Goal: Task Accomplishment & Management: Use online tool/utility

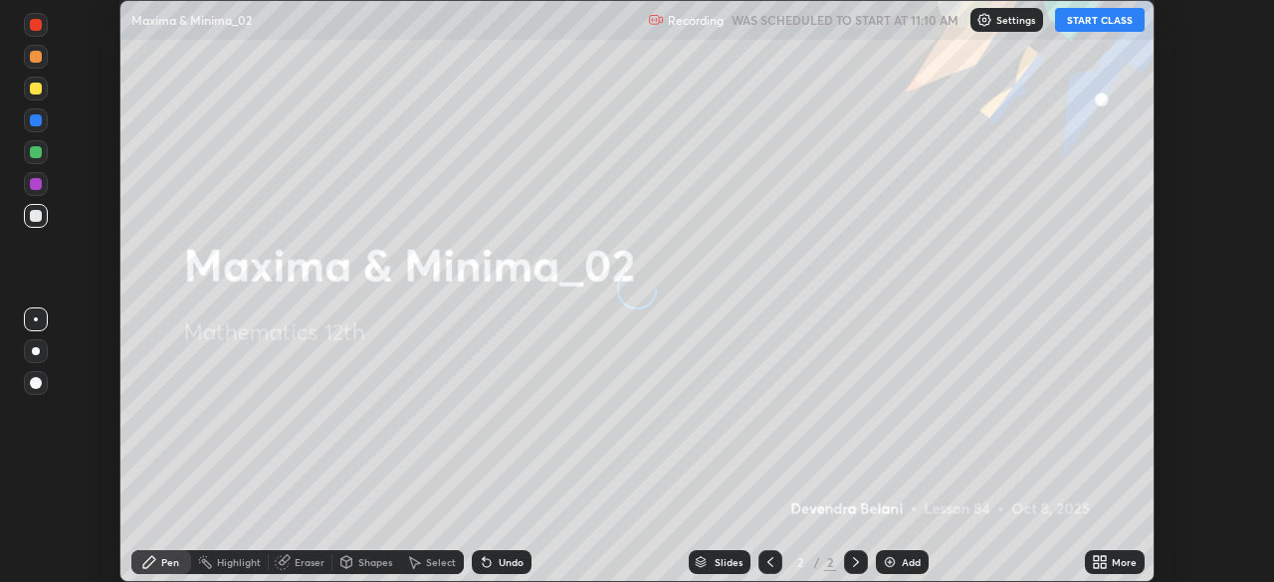
scroll to position [582, 1273]
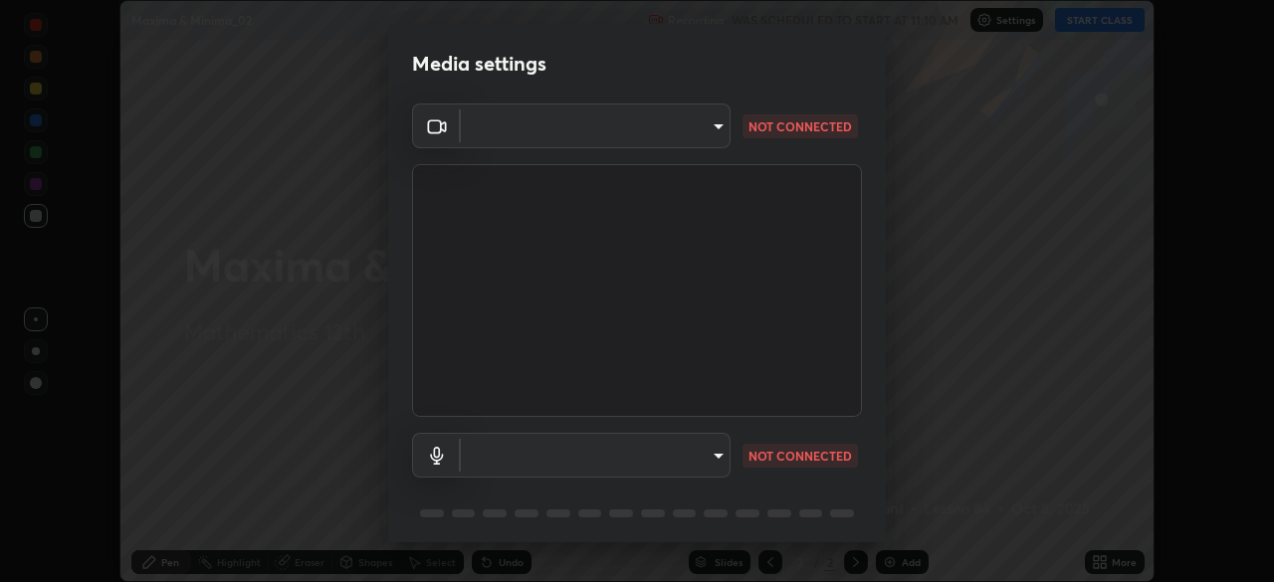
type input "534ae9bfbd50c86cdc35c4d6911e2bd165a81d6ee3e2e76928ea750387f40fef"
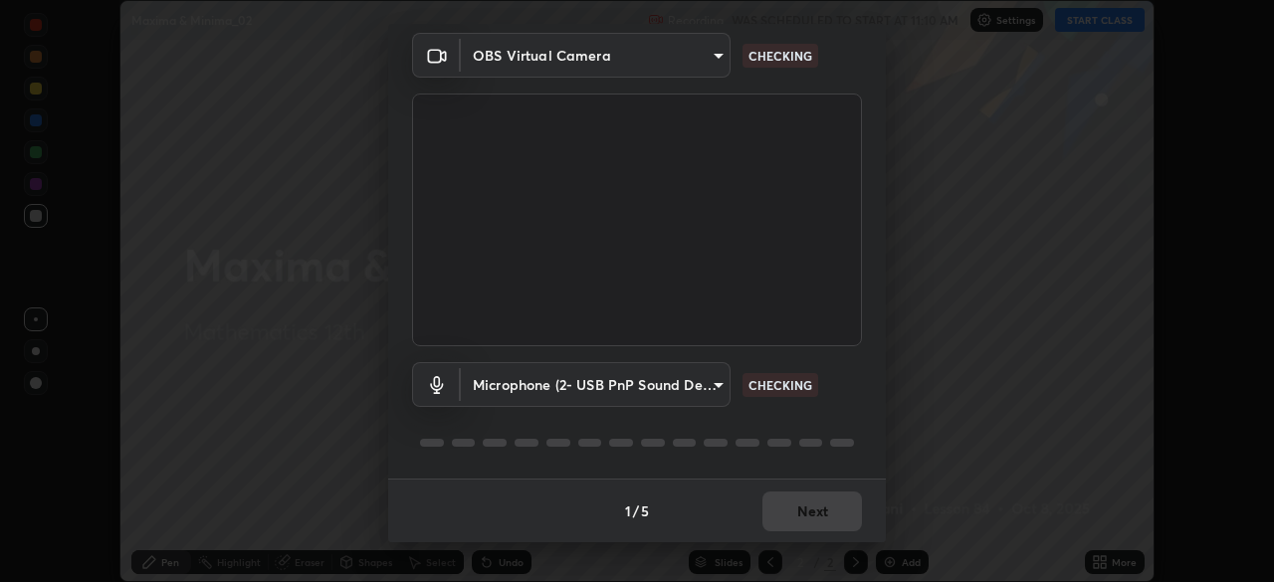
click at [712, 389] on body "Erase all Maxima & Minima_02 Recording WAS SCHEDULED TO START AT 11:10 AM Setti…" at bounding box center [637, 291] width 1274 height 582
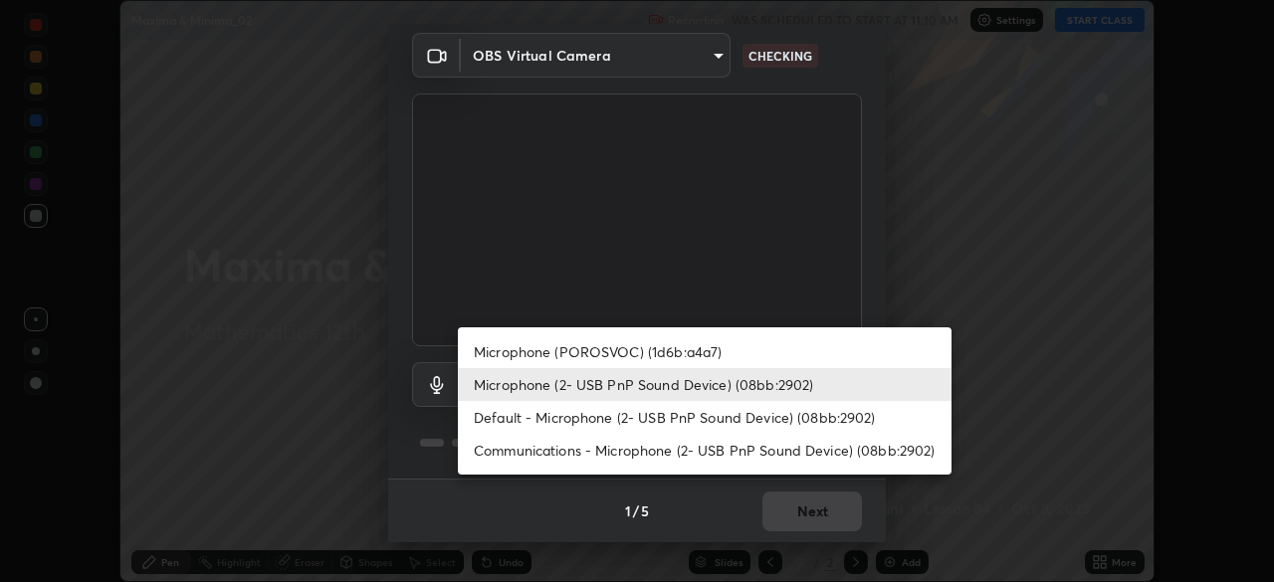
click at [598, 419] on li "Default - Microphone (2- USB PnP Sound Device) (08bb:2902)" at bounding box center [705, 417] width 494 height 33
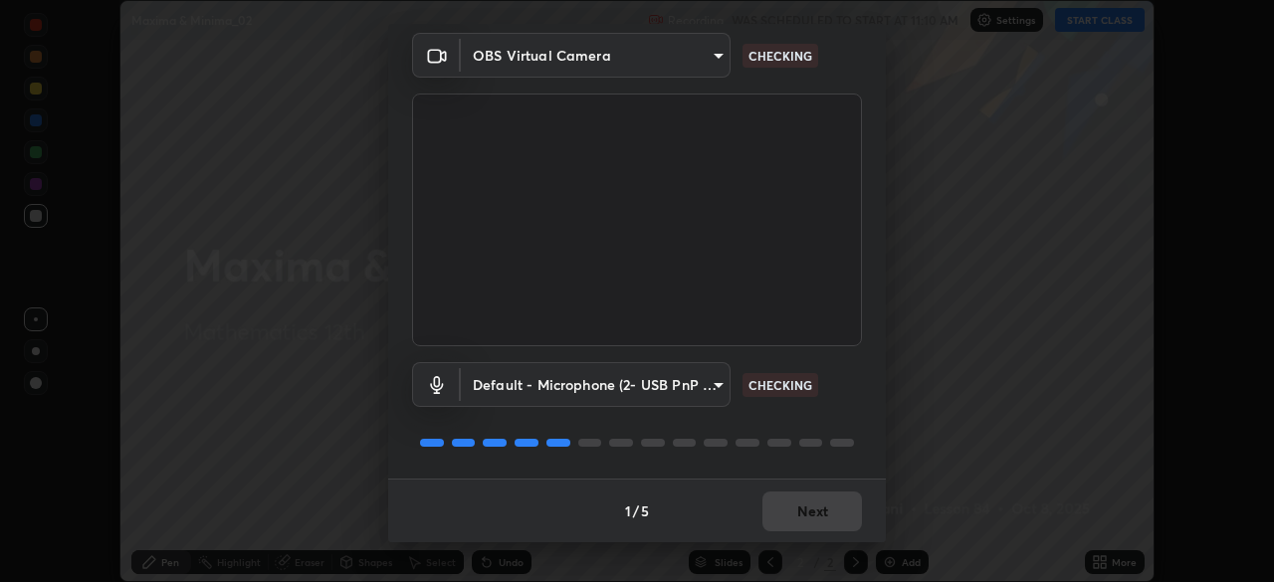
click at [700, 399] on body "Erase all Maxima & Minima_02 Recording WAS SCHEDULED TO START AT 11:10 AM Setti…" at bounding box center [637, 291] width 1274 height 582
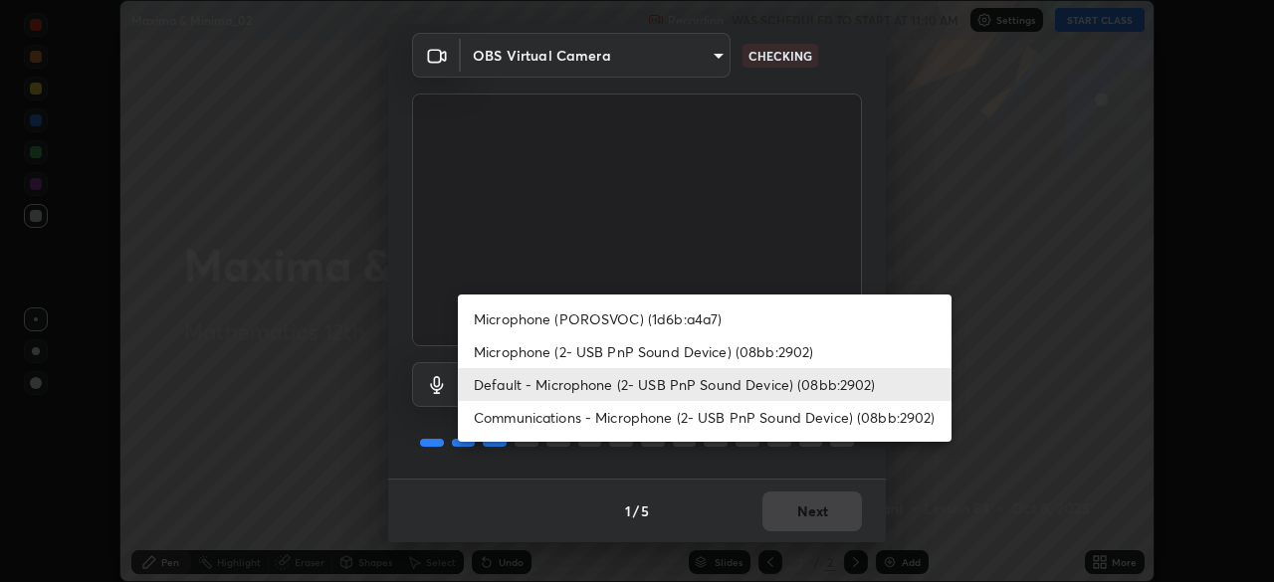
click at [665, 350] on li "Microphone (2- USB PnP Sound Device) (08bb:2902)" at bounding box center [705, 351] width 494 height 33
type input "0c837dd0cff998cb40a4c289abfd92241dc602448b43eb765d485d115781ec1e"
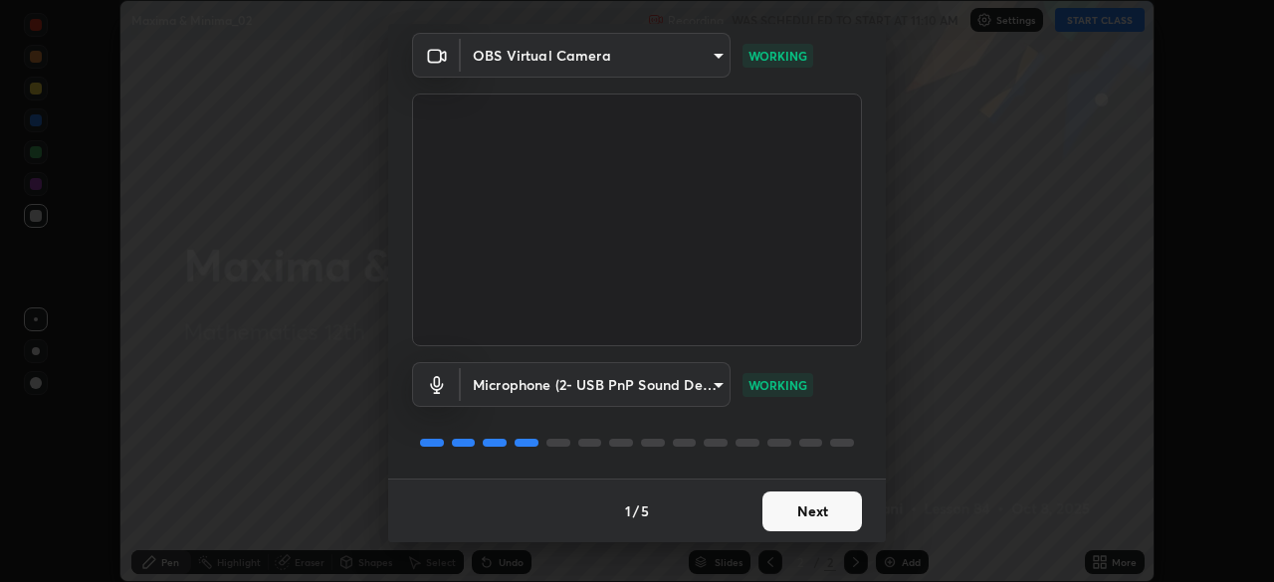
click at [832, 512] on button "Next" at bounding box center [812, 512] width 100 height 40
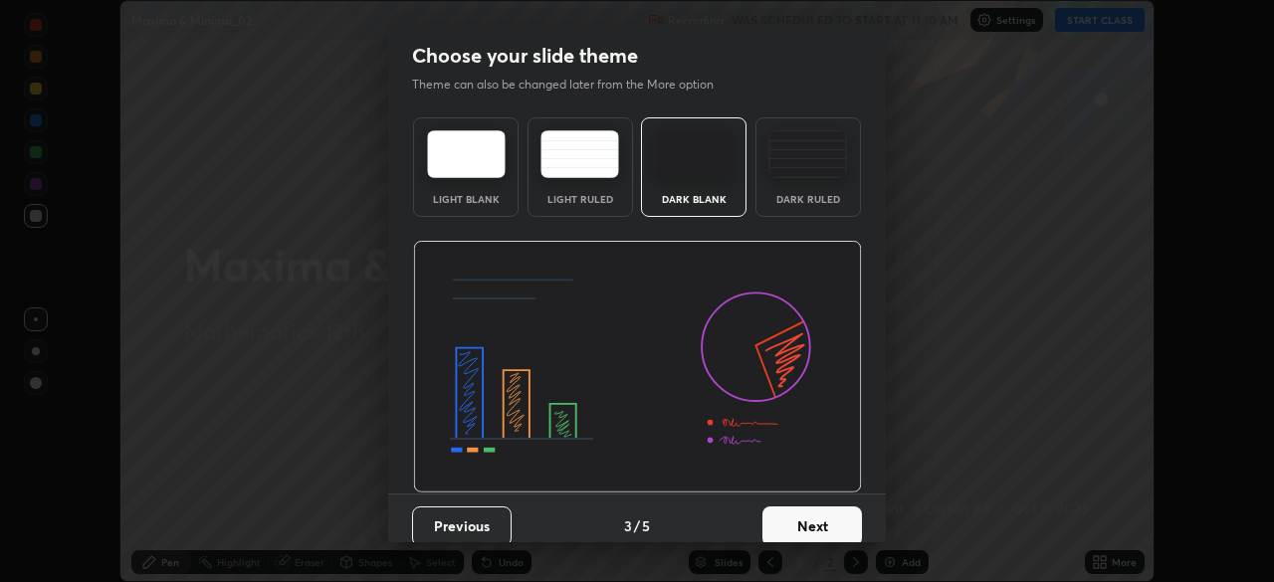
click at [847, 513] on button "Next" at bounding box center [812, 527] width 100 height 40
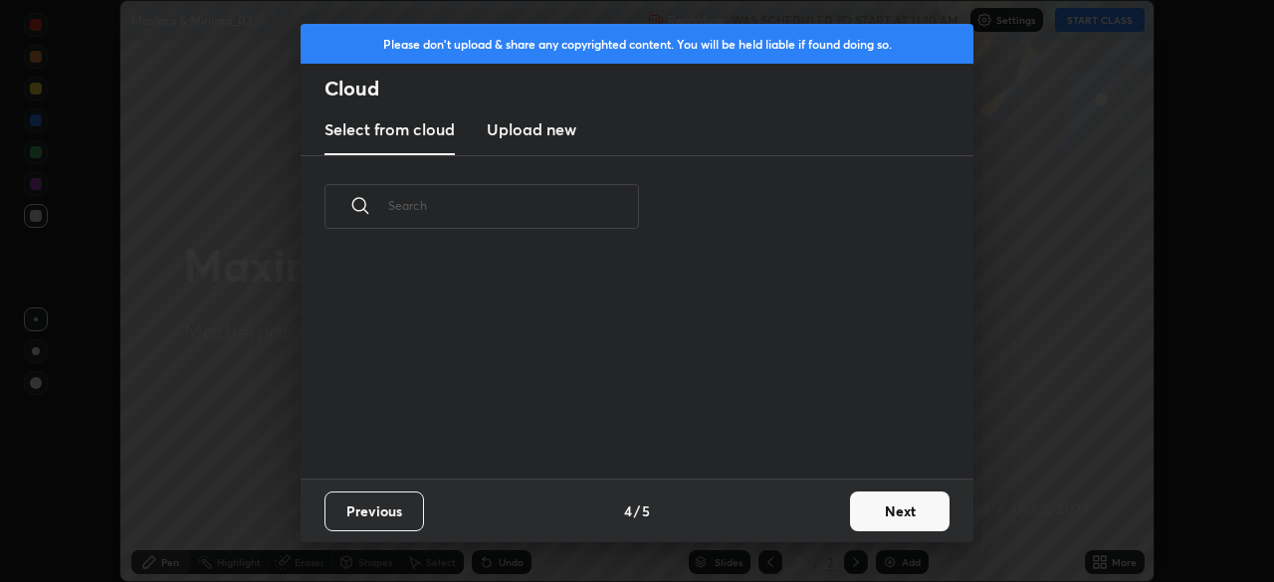
click at [852, 514] on button "Next" at bounding box center [900, 512] width 100 height 40
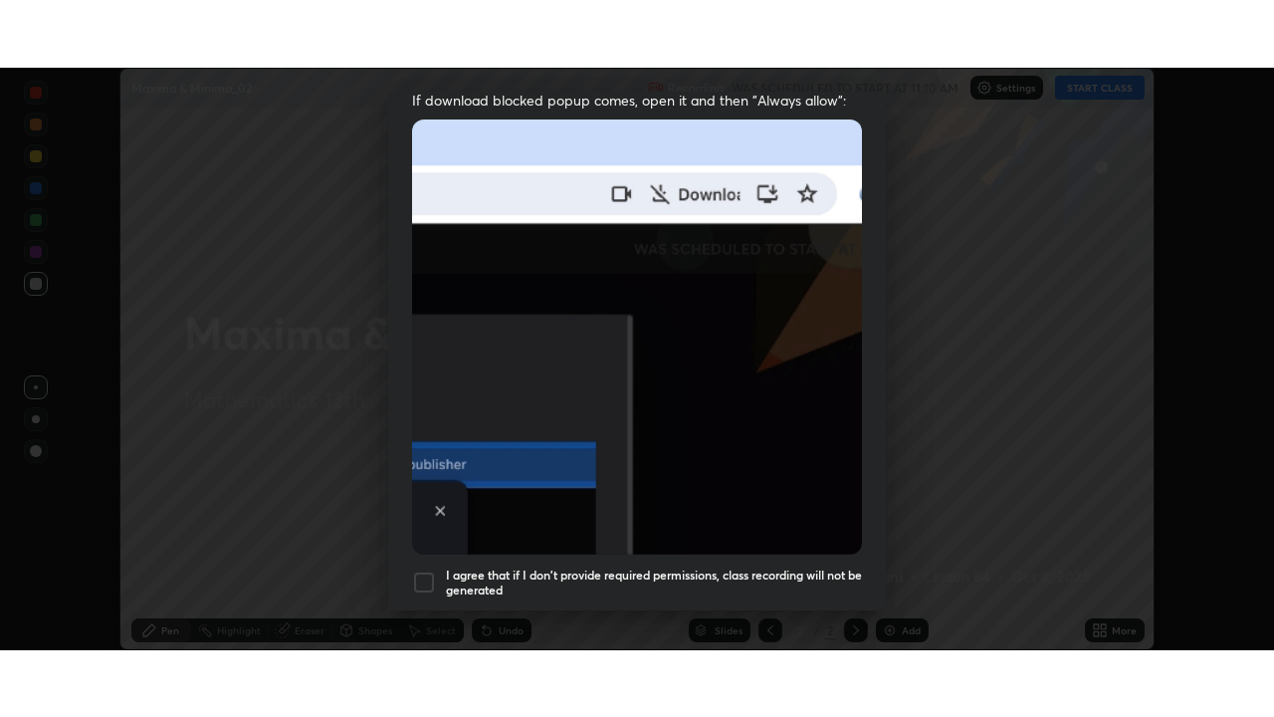
scroll to position [477, 0]
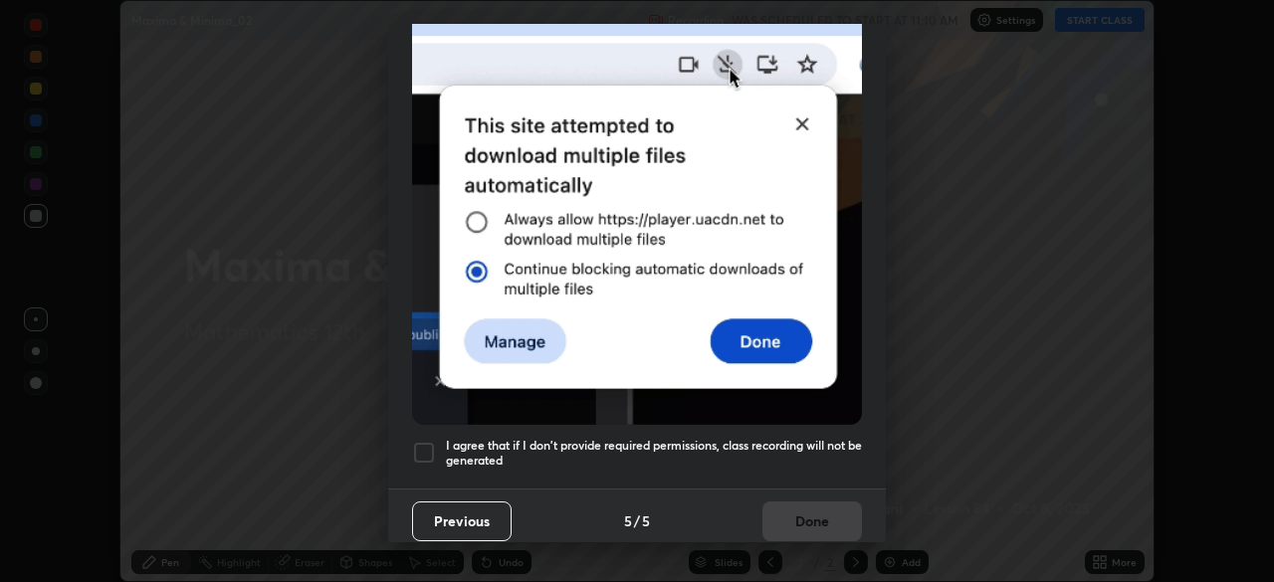
click at [423, 444] on div at bounding box center [424, 453] width 24 height 24
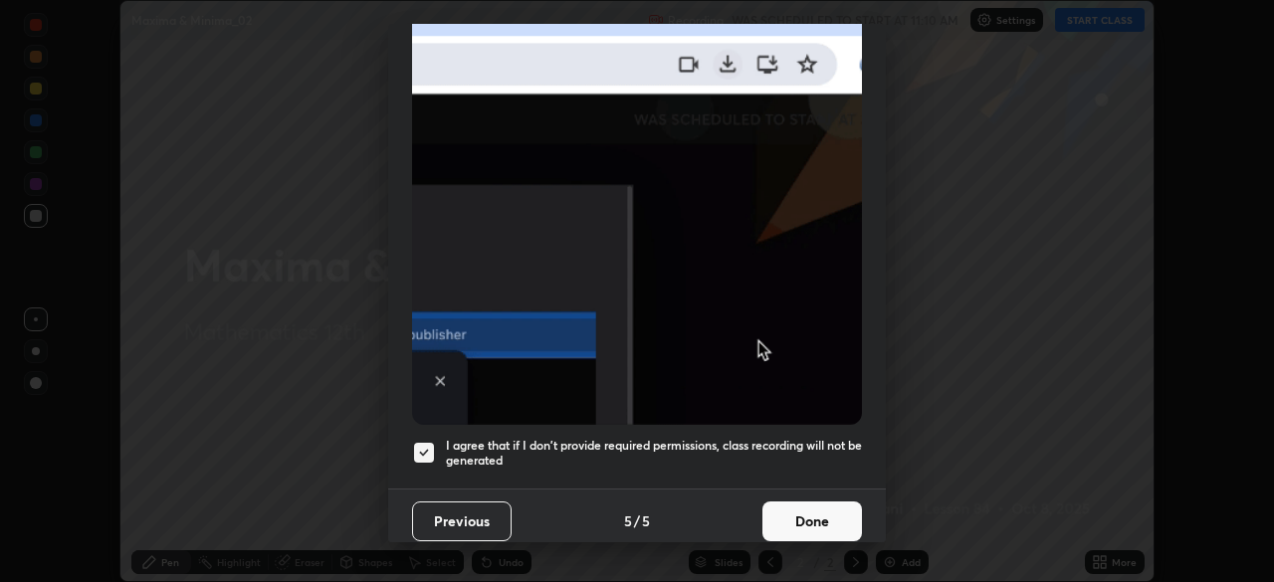
click at [807, 502] on button "Done" at bounding box center [812, 522] width 100 height 40
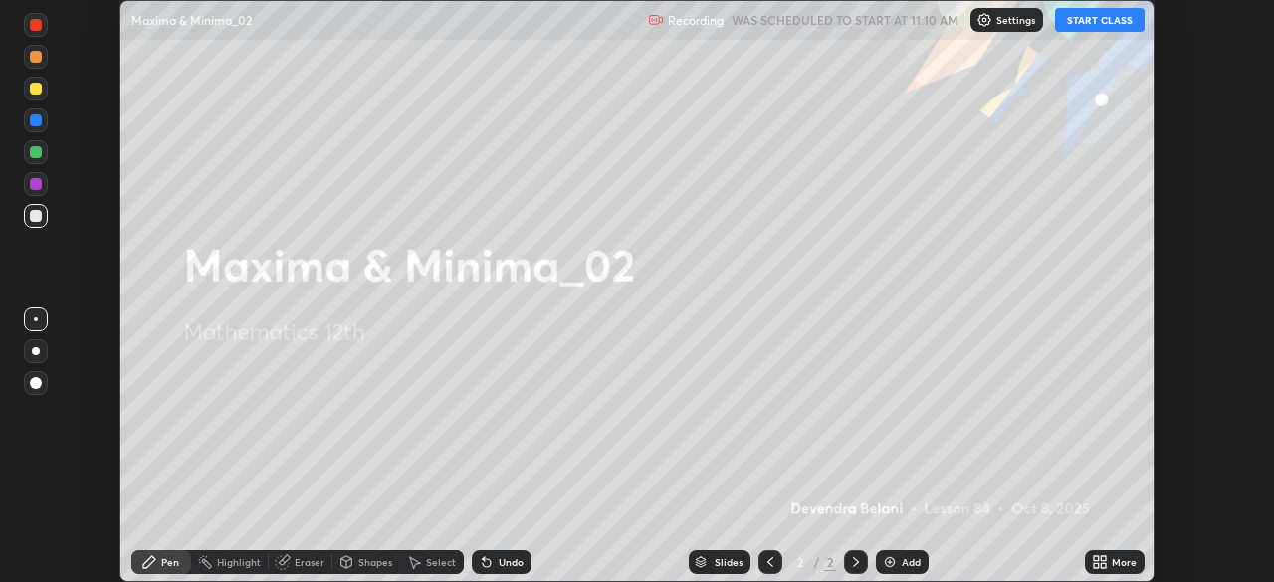
click at [1090, 28] on button "START CLASS" at bounding box center [1100, 20] width 90 height 24
click at [1109, 30] on button "START CLASS" at bounding box center [1100, 20] width 90 height 24
click at [896, 559] on div "Add" at bounding box center [902, 562] width 53 height 24
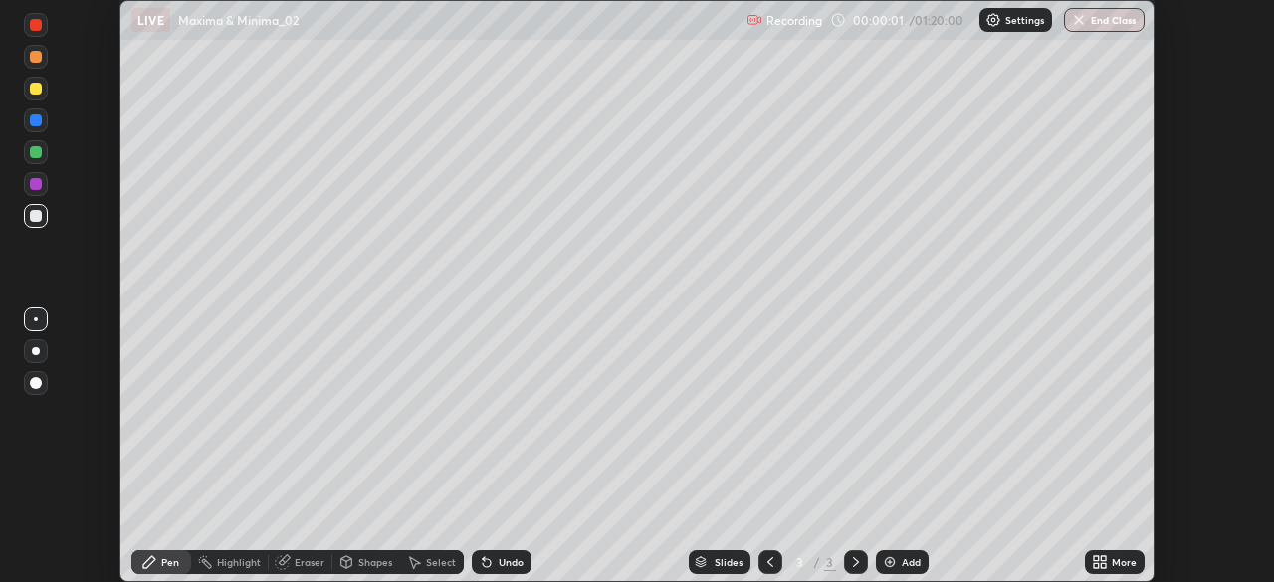
click at [1096, 559] on icon at bounding box center [1096, 558] width 5 height 5
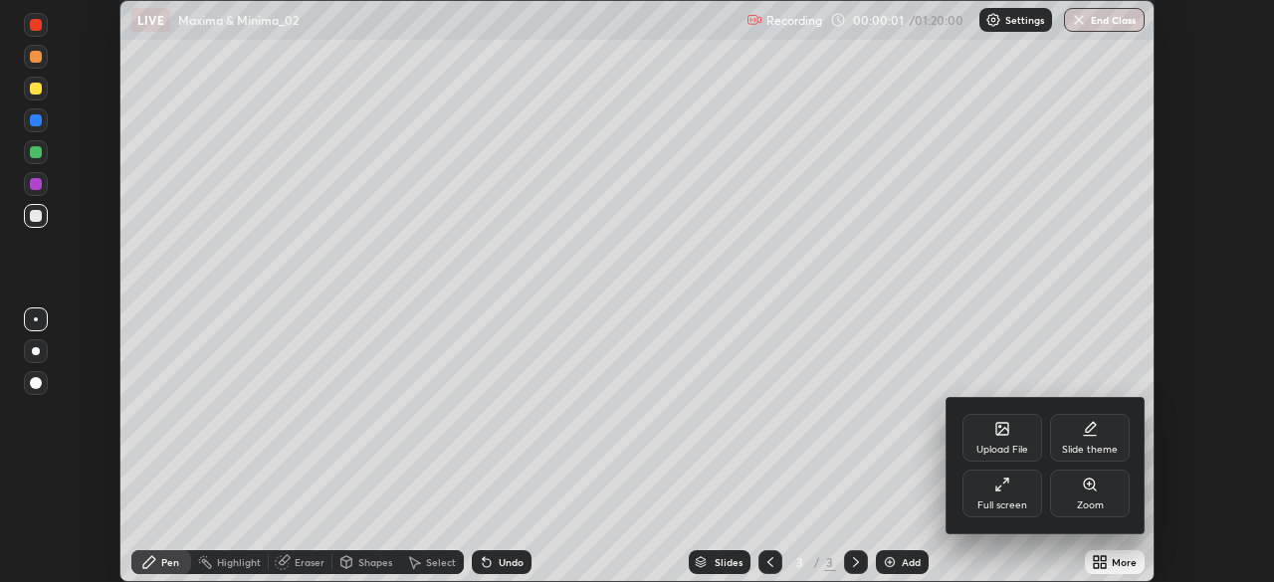
click at [998, 501] on div "Full screen" at bounding box center [1002, 506] width 50 height 10
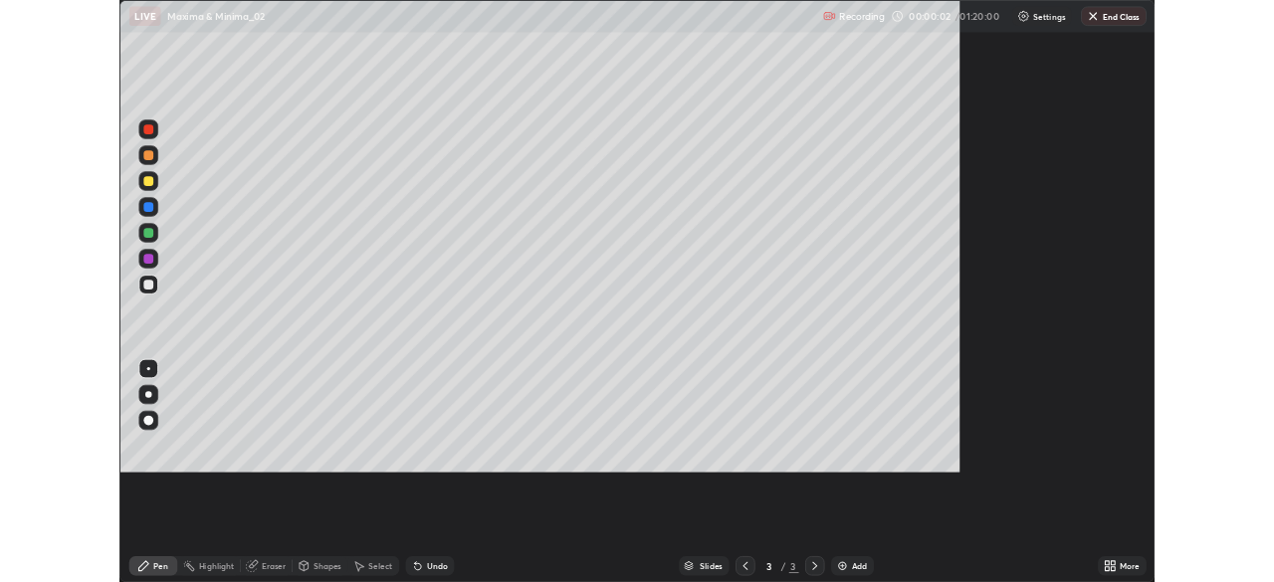
scroll to position [717, 1274]
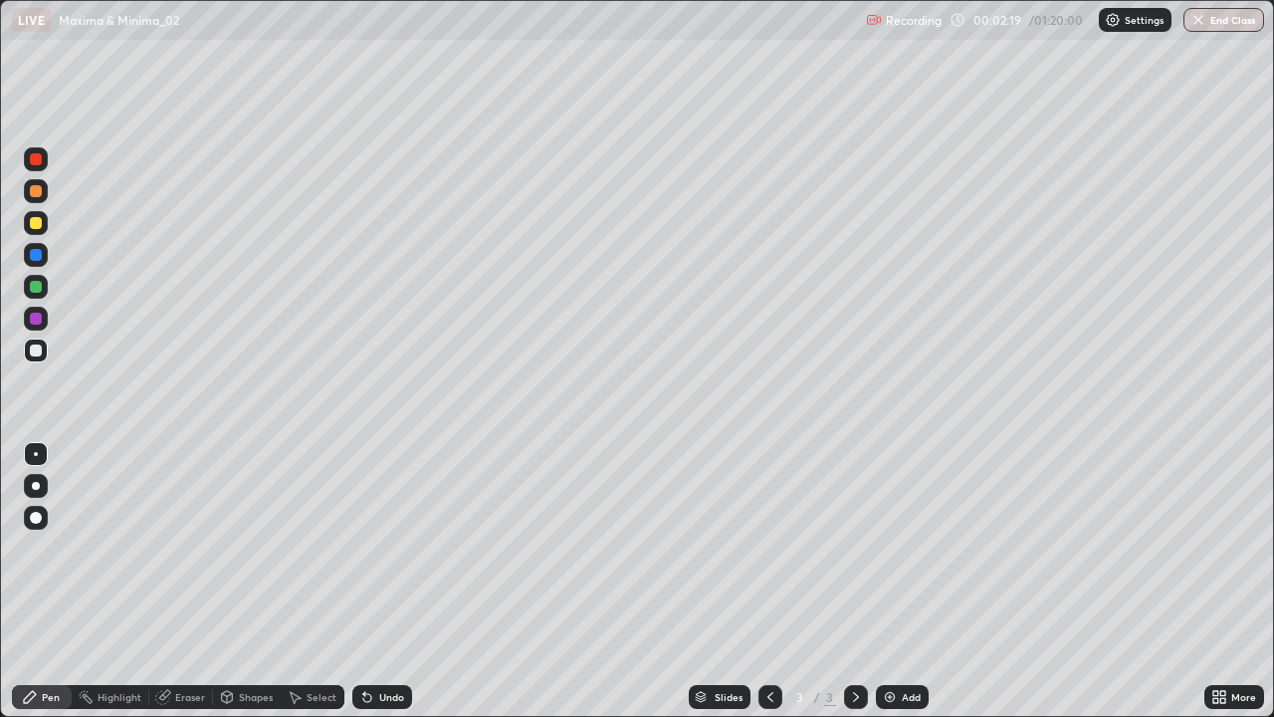
click at [406, 581] on div "Undo" at bounding box center [382, 697] width 60 height 24
click at [905, 581] on div "Add" at bounding box center [911, 697] width 19 height 10
click at [45, 227] on div at bounding box center [36, 223] width 24 height 24
click at [40, 195] on div at bounding box center [36, 191] width 12 height 12
click at [41, 290] on div at bounding box center [36, 287] width 12 height 12
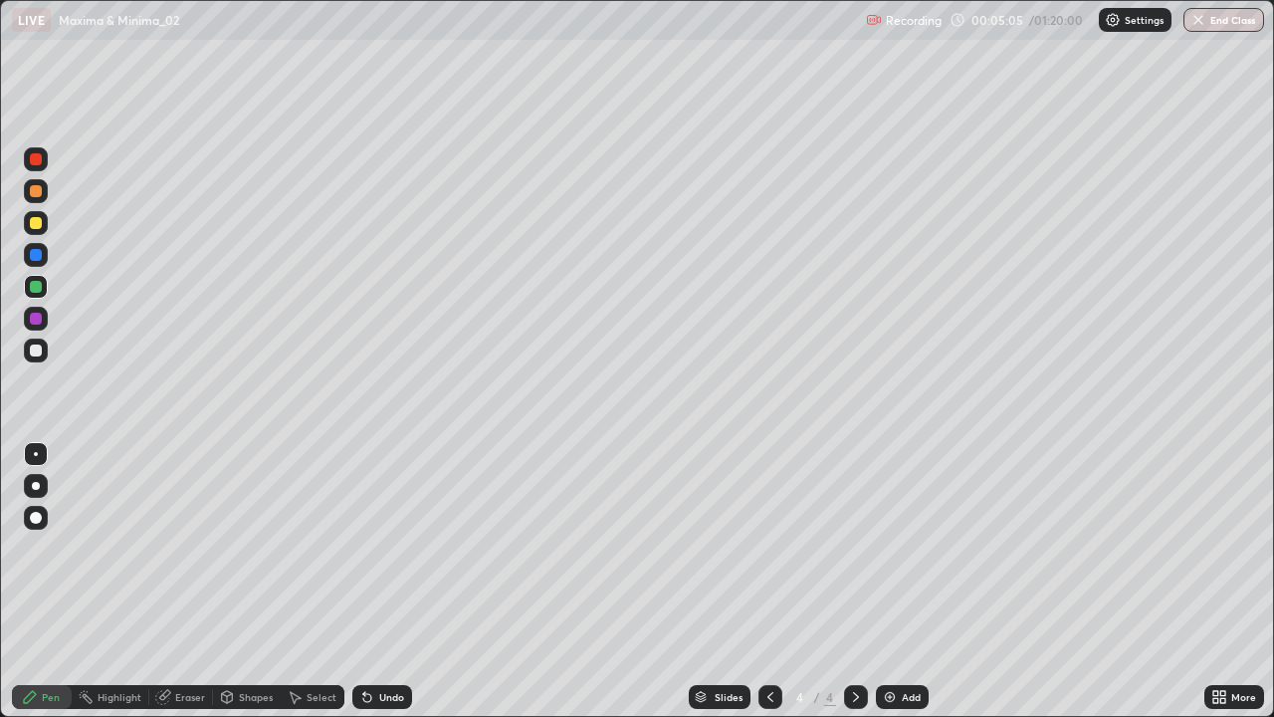
click at [43, 351] on div at bounding box center [36, 350] width 24 height 24
click at [36, 351] on div at bounding box center [36, 350] width 12 height 12
click at [37, 292] on div at bounding box center [36, 287] width 12 height 12
click at [34, 196] on div at bounding box center [36, 191] width 12 height 12
click at [891, 581] on img at bounding box center [890, 697] width 16 height 16
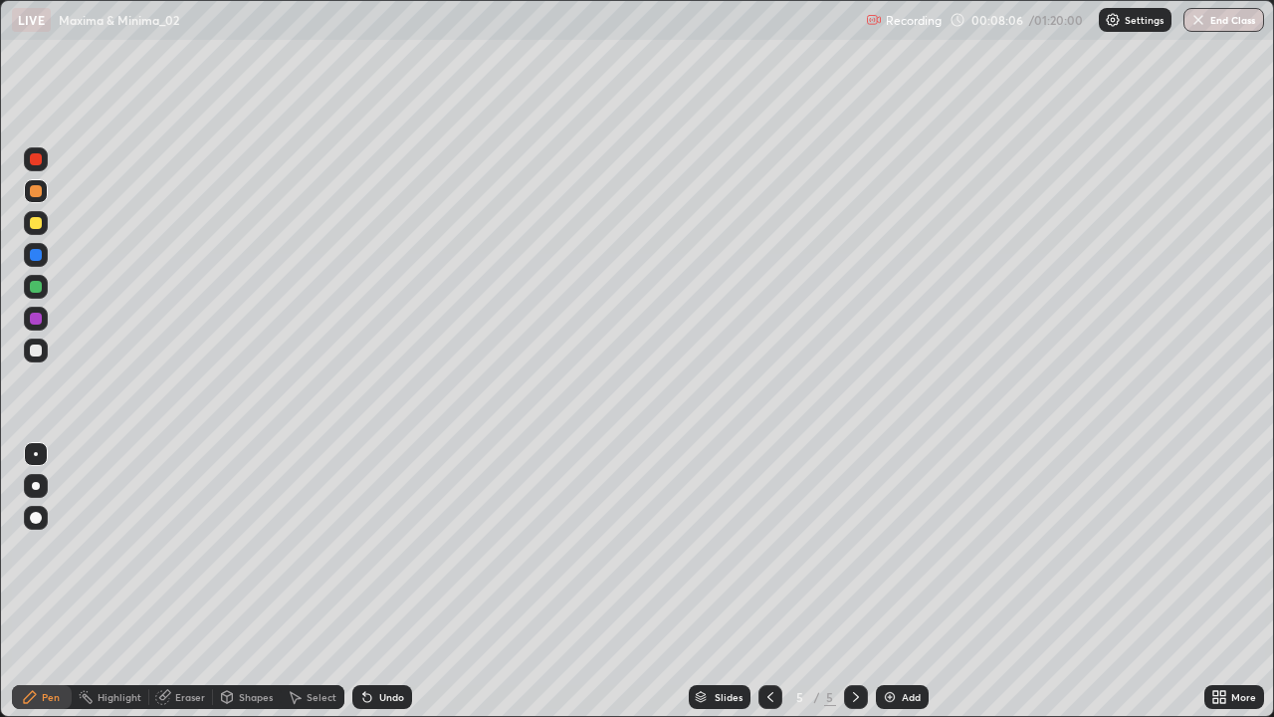
click at [41, 227] on div at bounding box center [36, 223] width 24 height 24
click at [42, 201] on div at bounding box center [36, 191] width 24 height 24
click at [182, 581] on div "Eraser" at bounding box center [181, 697] width 64 height 24
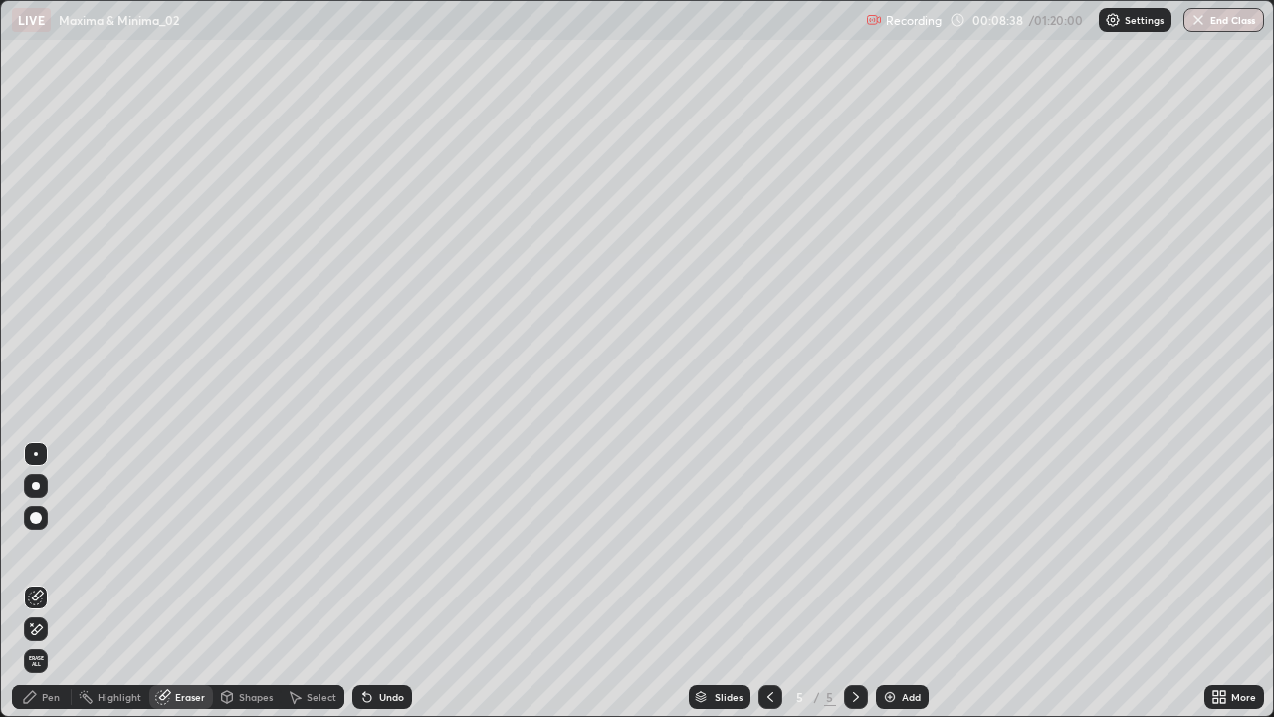
click at [48, 581] on div "Pen" at bounding box center [51, 697] width 18 height 10
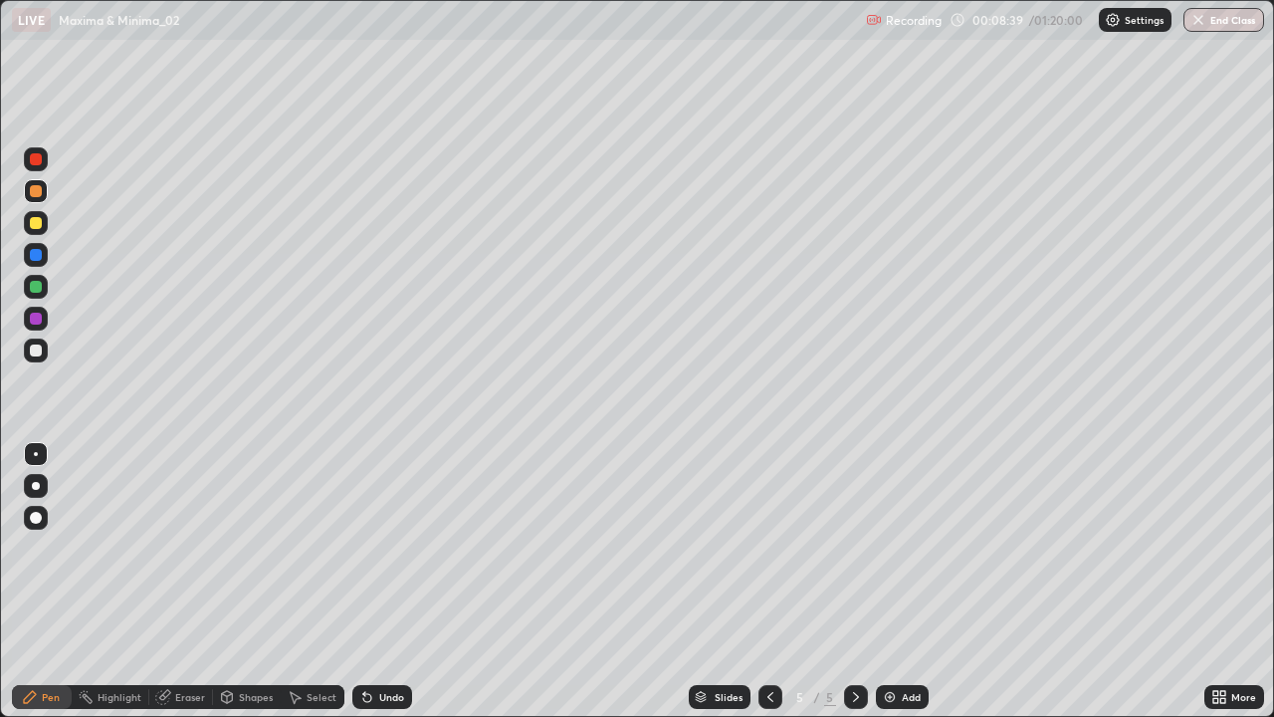
click at [39, 358] on div at bounding box center [36, 350] width 24 height 24
click at [395, 581] on div "Undo" at bounding box center [382, 697] width 60 height 24
click at [400, 581] on div "Undo" at bounding box center [382, 697] width 60 height 24
click at [406, 581] on div "Undo" at bounding box center [382, 697] width 60 height 24
click at [31, 194] on div at bounding box center [36, 191] width 12 height 12
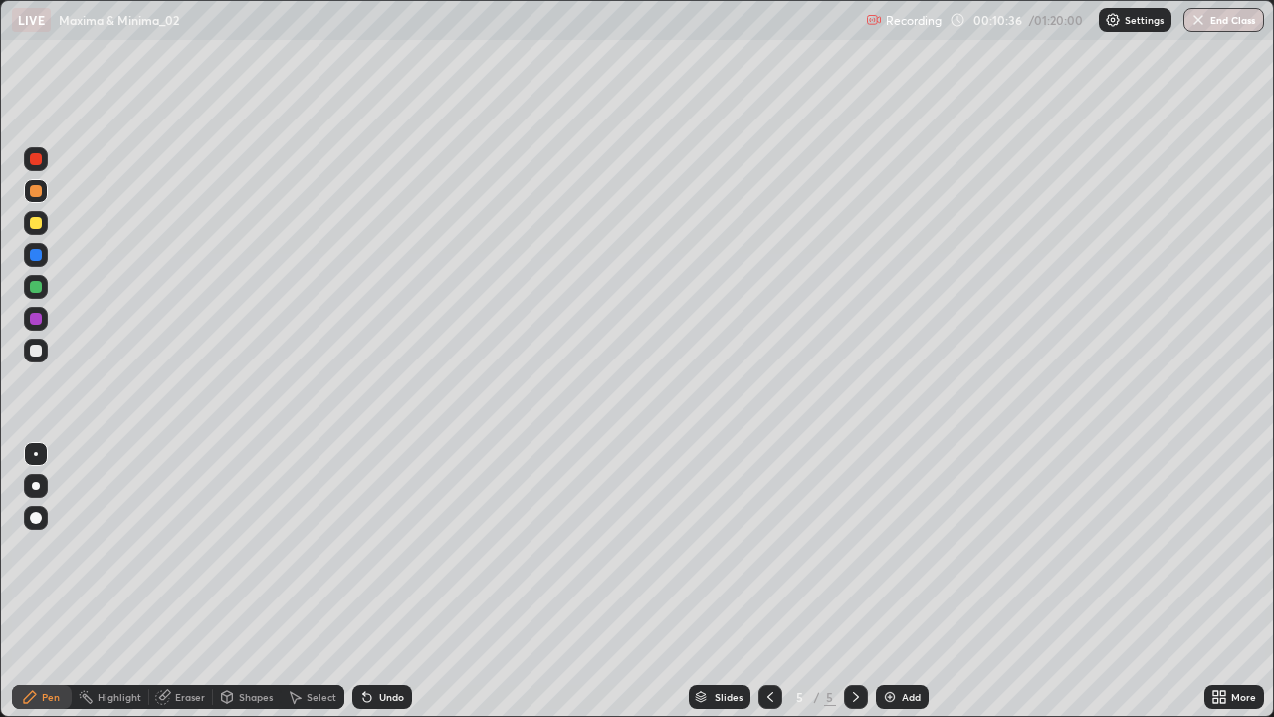
click at [381, 581] on div "Undo" at bounding box center [382, 697] width 60 height 24
click at [386, 581] on div "Undo" at bounding box center [382, 697] width 60 height 24
click at [383, 581] on div "Undo" at bounding box center [382, 697] width 60 height 24
click at [386, 581] on div "Undo" at bounding box center [382, 697] width 60 height 24
click at [389, 581] on div "Undo" at bounding box center [382, 697] width 60 height 24
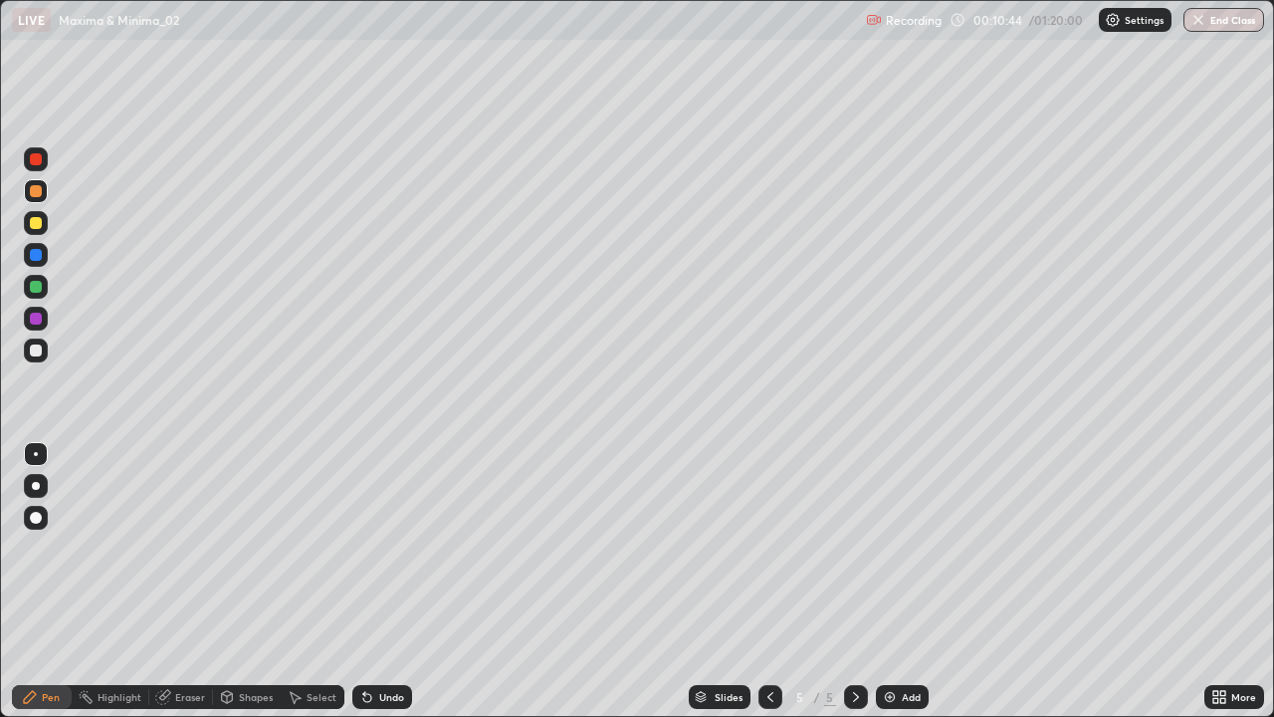
click at [388, 581] on div "Undo" at bounding box center [391, 697] width 25 height 10
click at [388, 581] on div "Undo" at bounding box center [382, 697] width 60 height 24
click at [341, 581] on div "Select" at bounding box center [313, 697] width 64 height 24
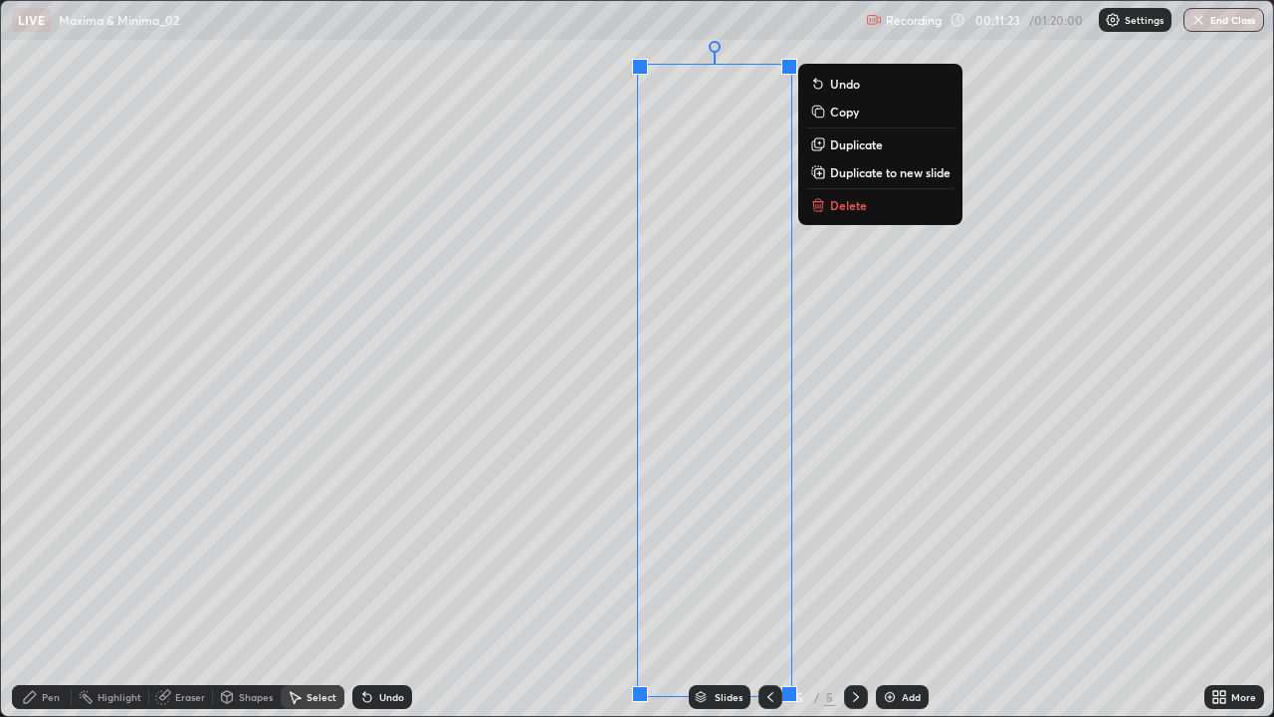
click at [838, 217] on button "Delete" at bounding box center [880, 205] width 148 height 24
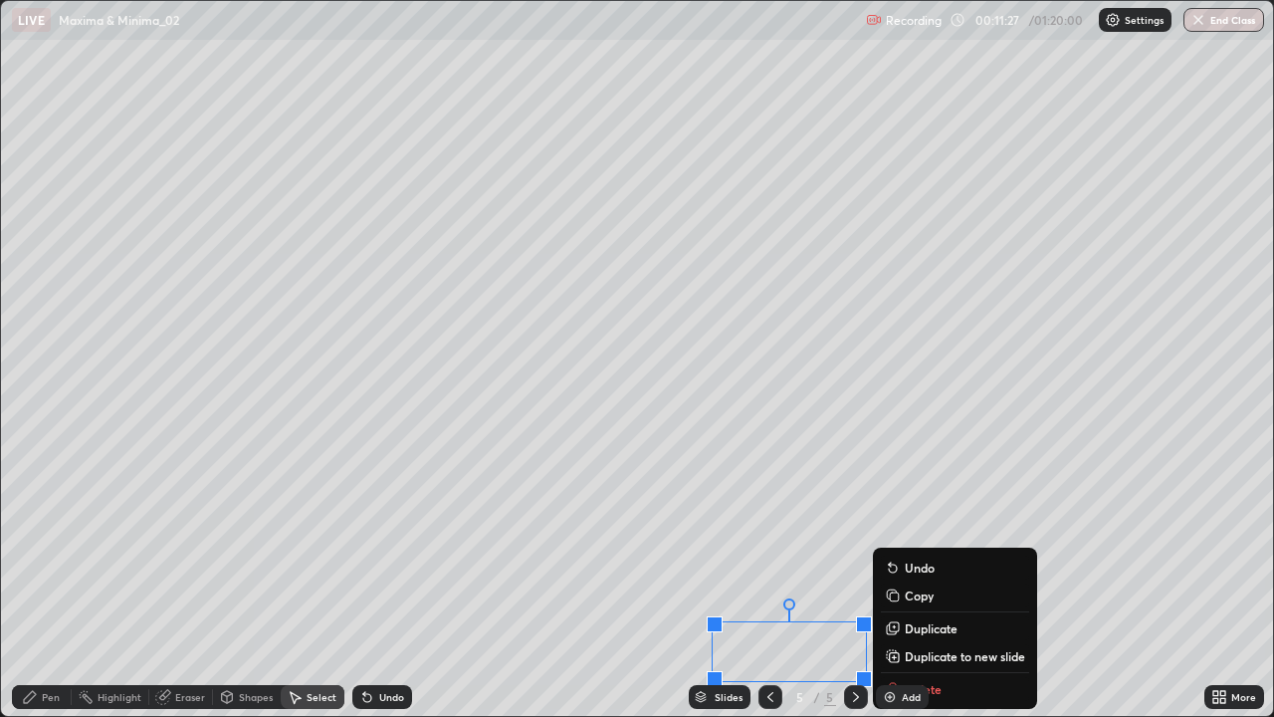
click at [935, 581] on p "Duplicate" at bounding box center [931, 628] width 53 height 16
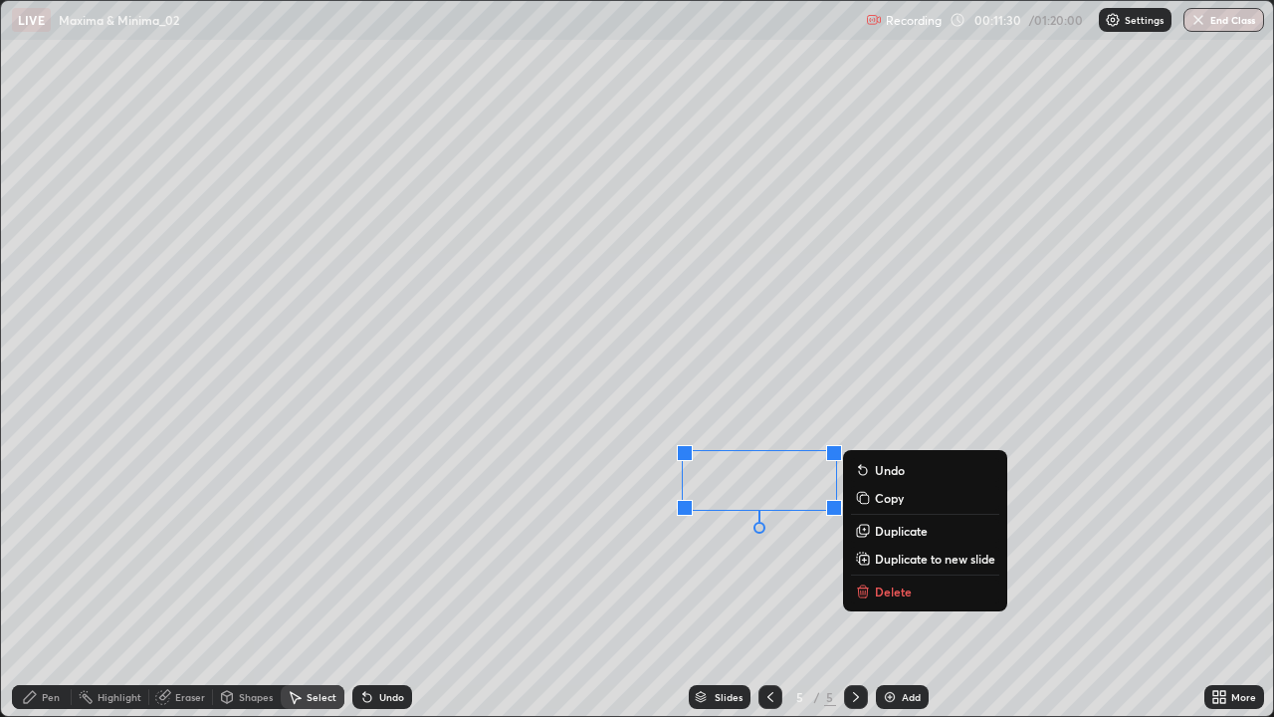
click at [876, 581] on p "Delete" at bounding box center [893, 591] width 37 height 16
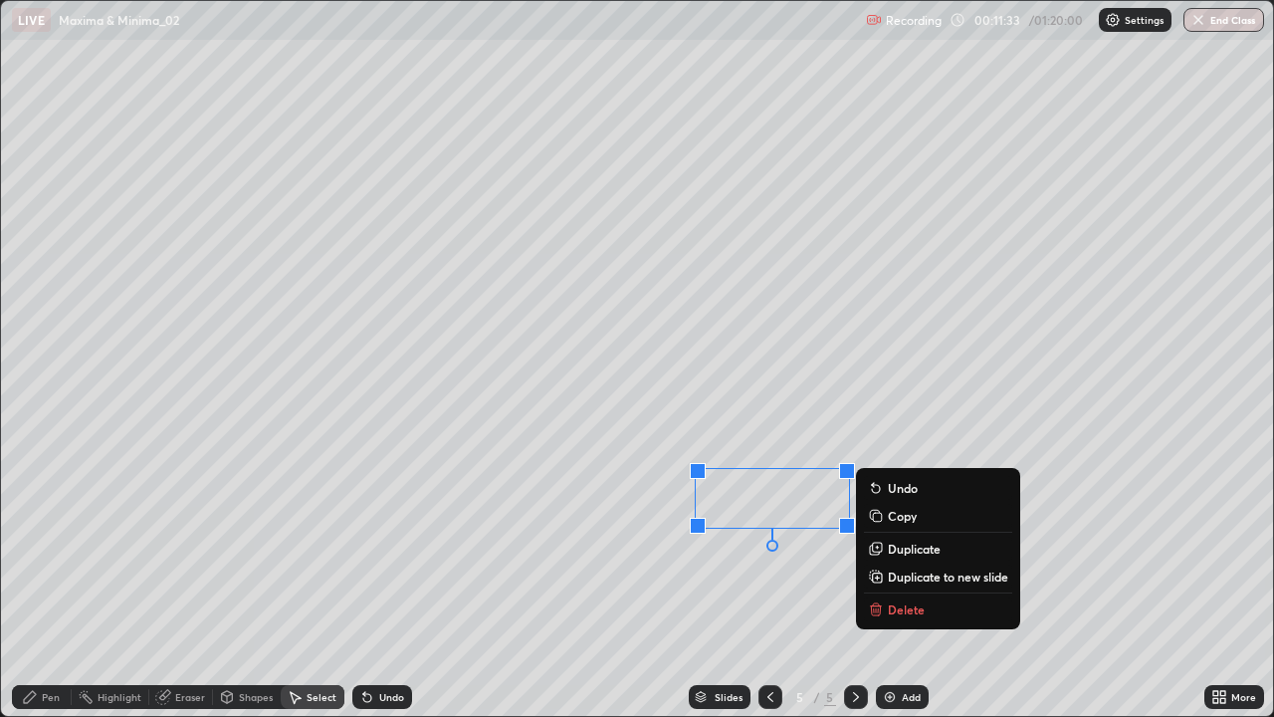
click at [891, 581] on p "Delete" at bounding box center [906, 609] width 37 height 16
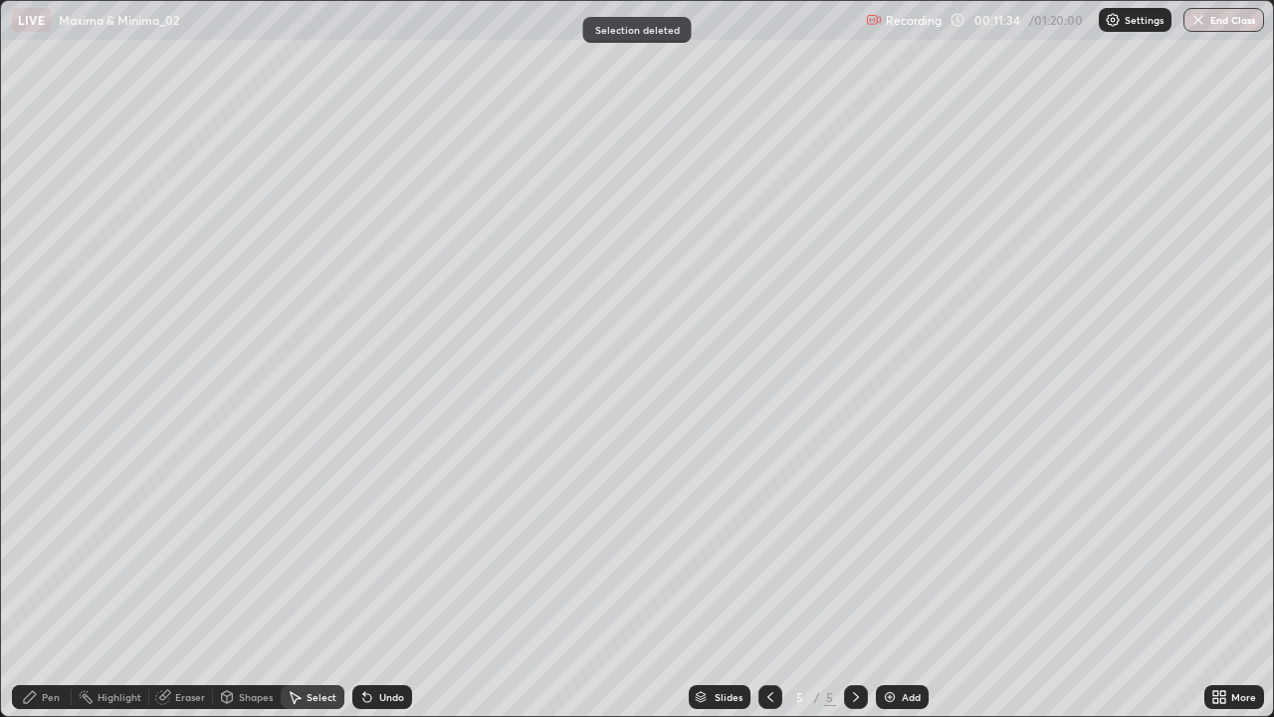
click at [197, 581] on div "Eraser" at bounding box center [190, 697] width 30 height 10
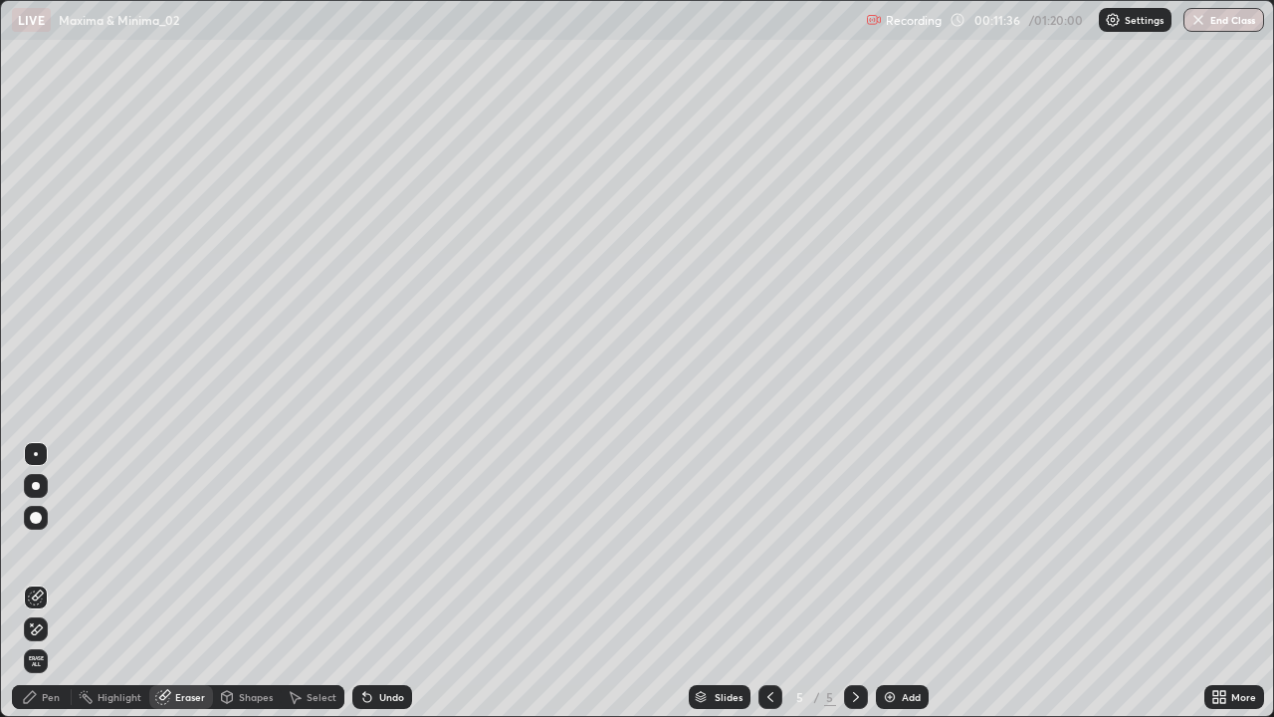
click at [50, 581] on div "Pen" at bounding box center [42, 697] width 60 height 24
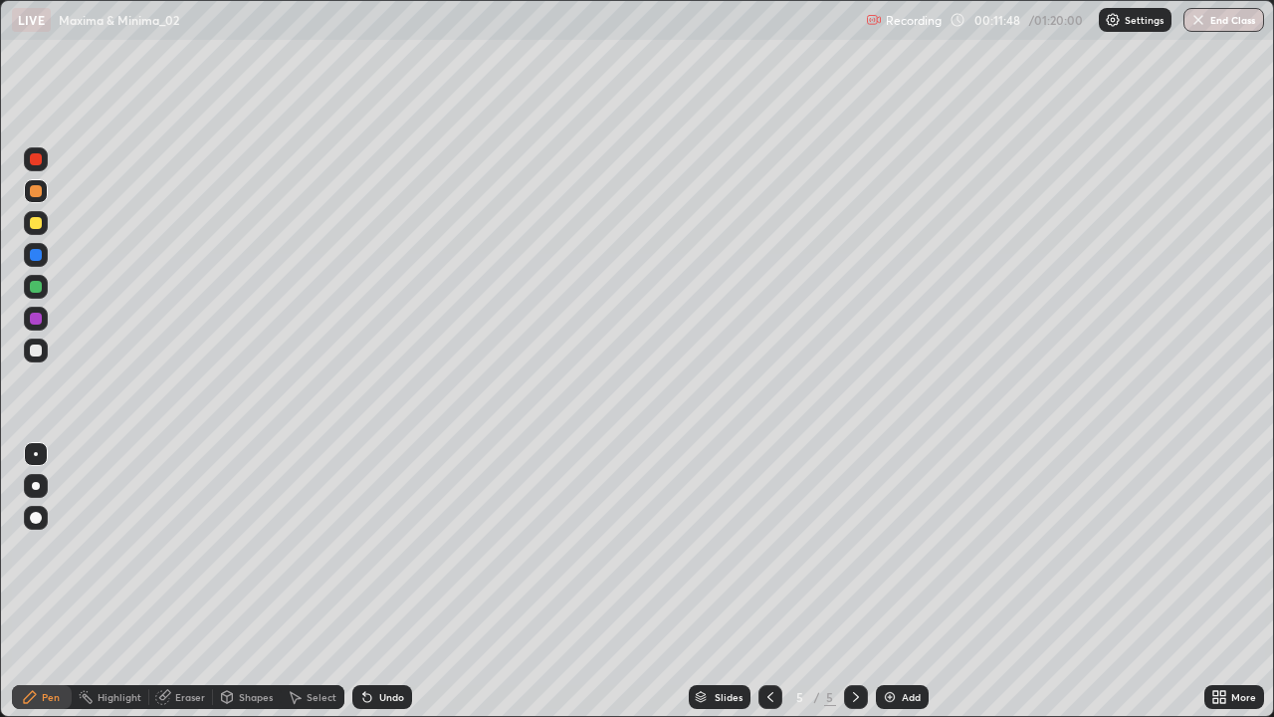
click at [364, 581] on icon at bounding box center [367, 698] width 8 height 8
click at [364, 581] on icon at bounding box center [367, 697] width 16 height 16
click at [363, 581] on div "Undo" at bounding box center [382, 697] width 60 height 24
click at [375, 581] on div "Undo" at bounding box center [382, 697] width 60 height 24
click at [890, 581] on img at bounding box center [890, 697] width 16 height 16
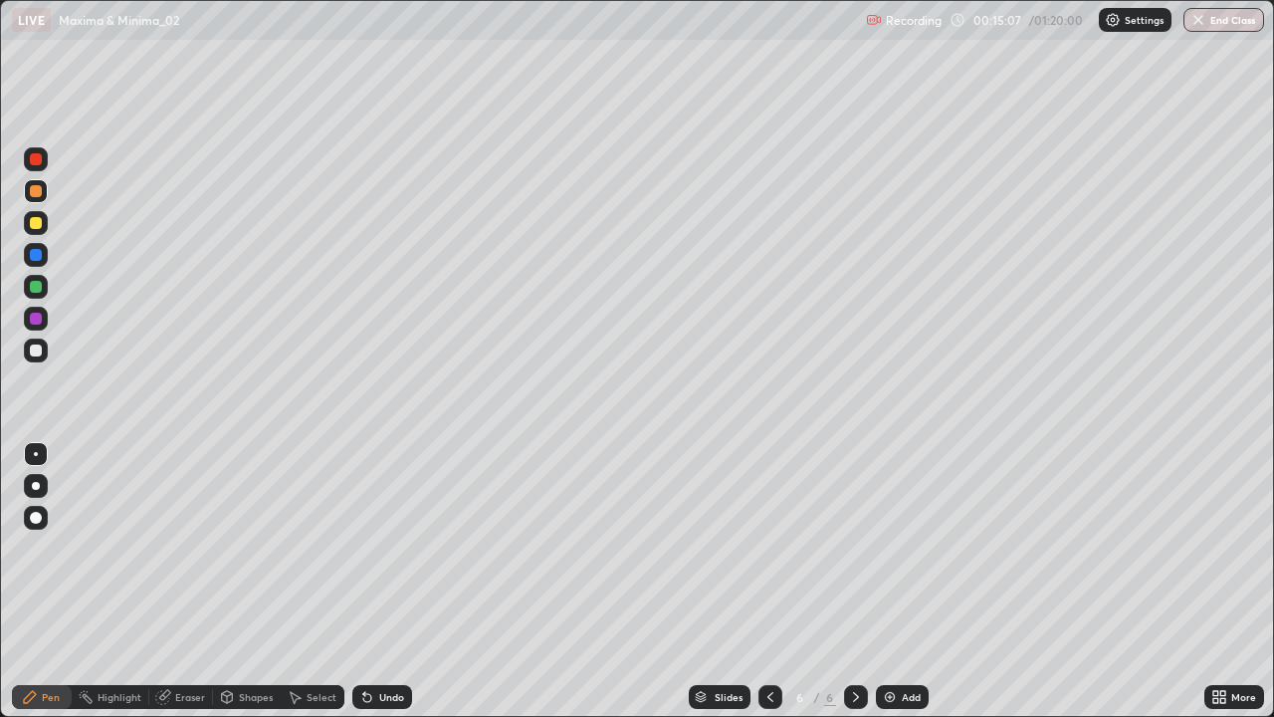
click at [33, 160] on div at bounding box center [36, 159] width 12 height 12
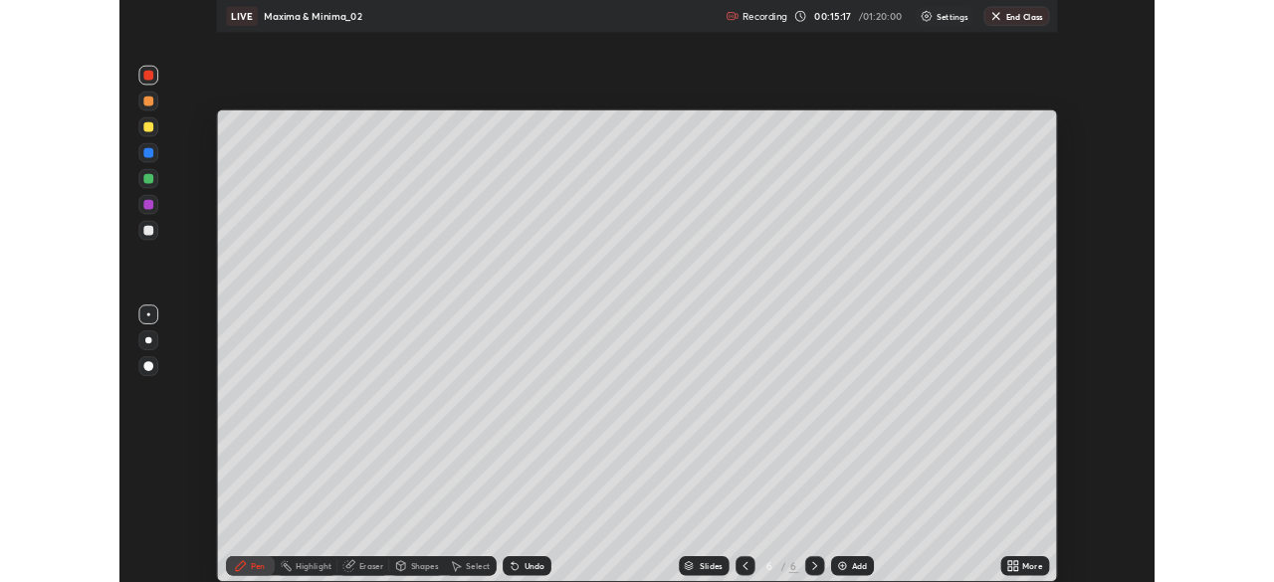
scroll to position [98956, 98264]
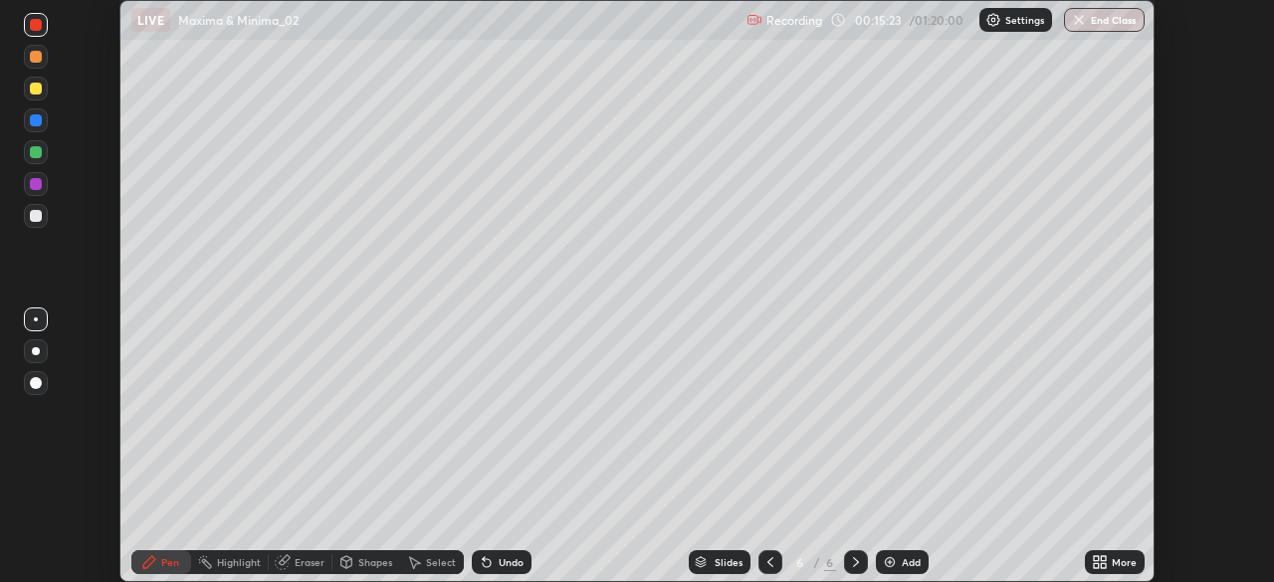
click at [1101, 565] on icon at bounding box center [1103, 565] width 5 height 5
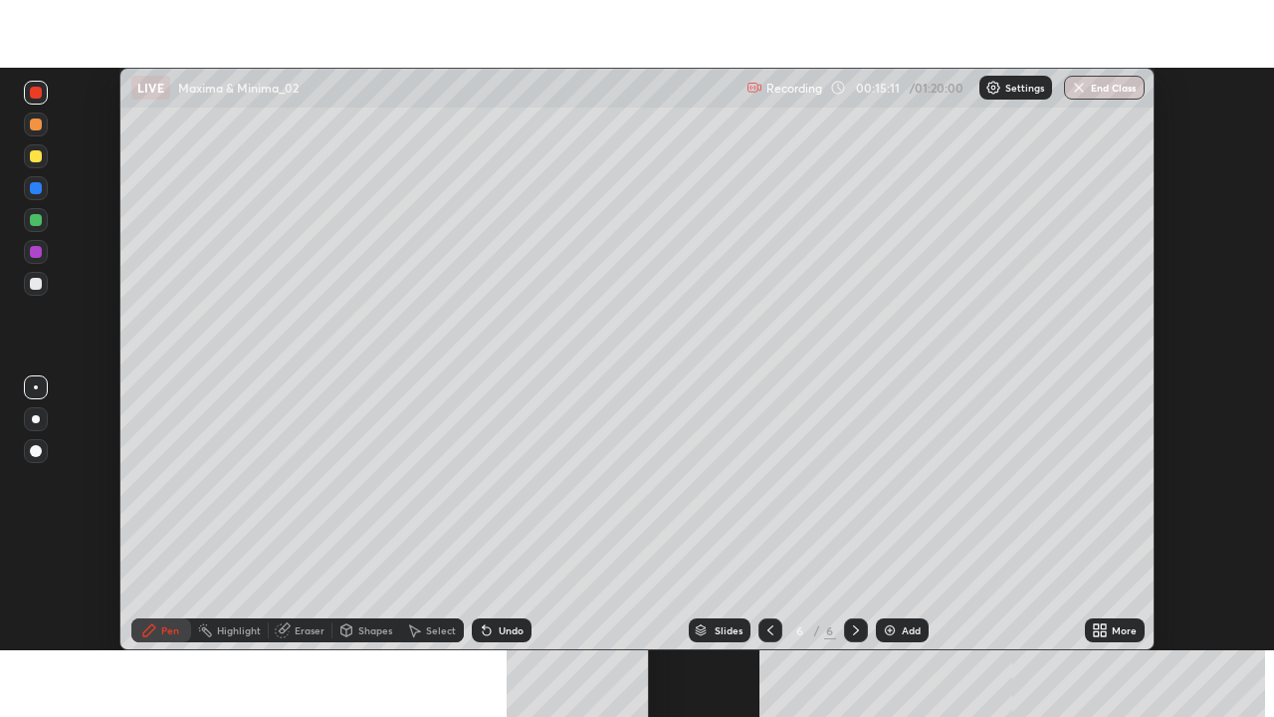
scroll to position [582, 1274]
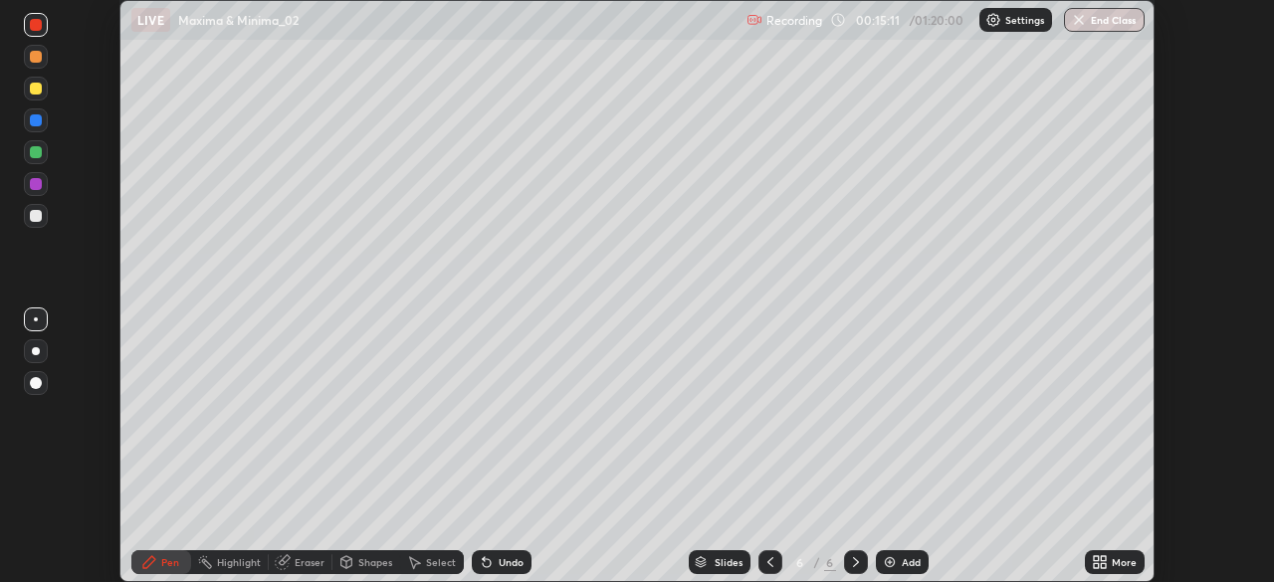
click at [1097, 559] on icon at bounding box center [1096, 558] width 5 height 5
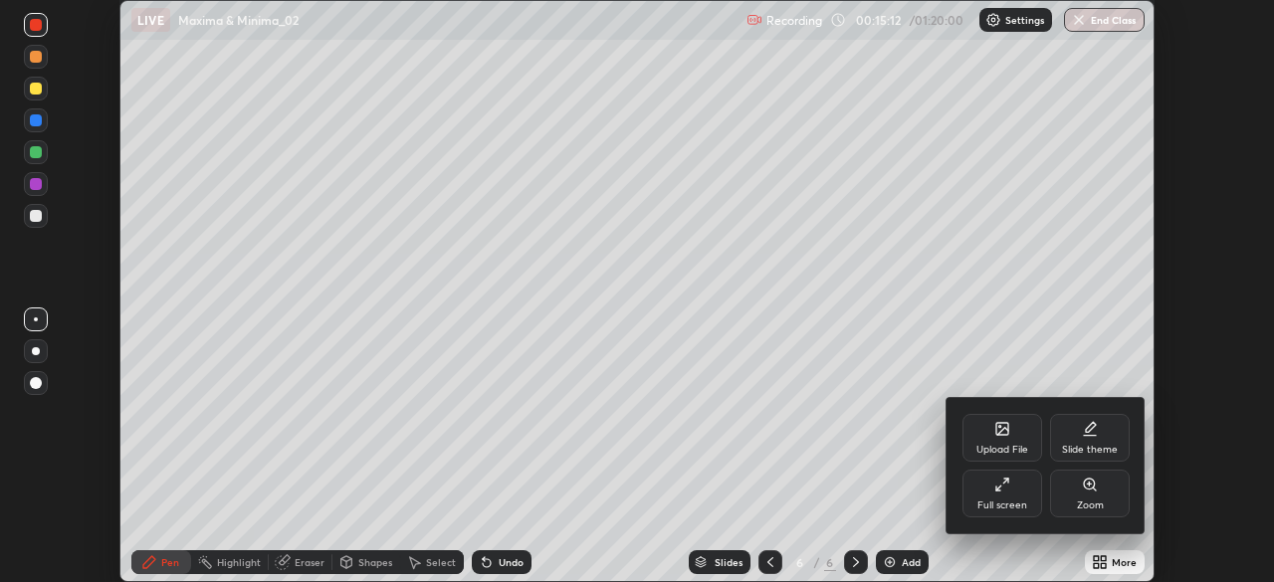
click at [1013, 508] on div "Full screen" at bounding box center [1002, 506] width 50 height 10
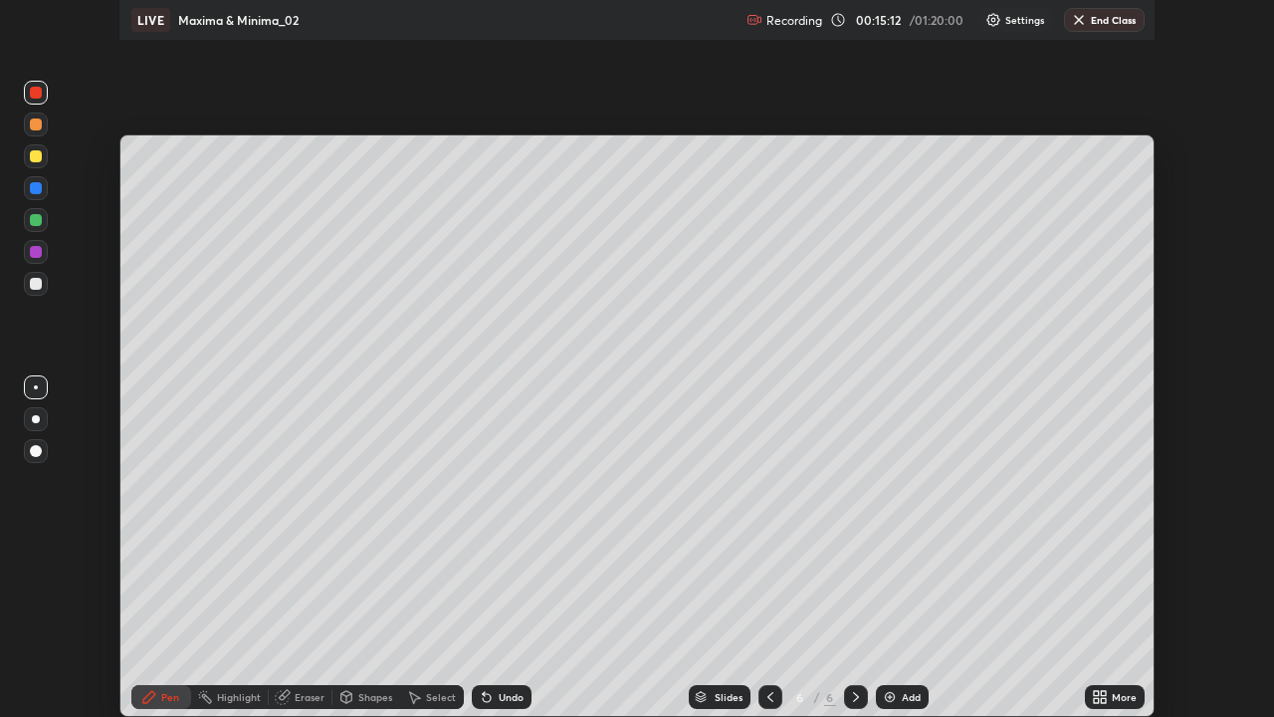
scroll to position [717, 1274]
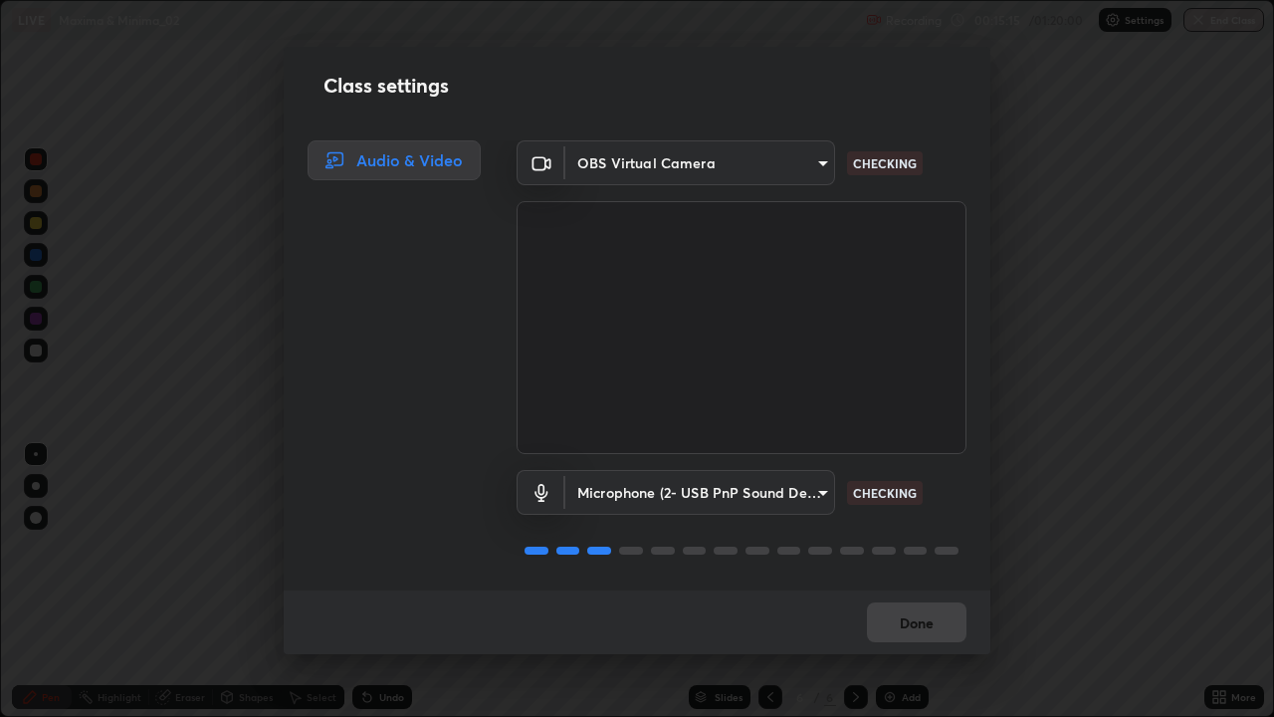
click at [36, 228] on div "Class settings Audio & Video OBS Virtual Camera 534ae9bfbd50c86cdc35c4d6911e2bd…" at bounding box center [637, 358] width 1274 height 717
click at [815, 501] on body "Erase all LIVE Maxima & Minima_02 Recording 00:15:17 / 01:20:00 Settings End Cl…" at bounding box center [637, 358] width 1274 height 717
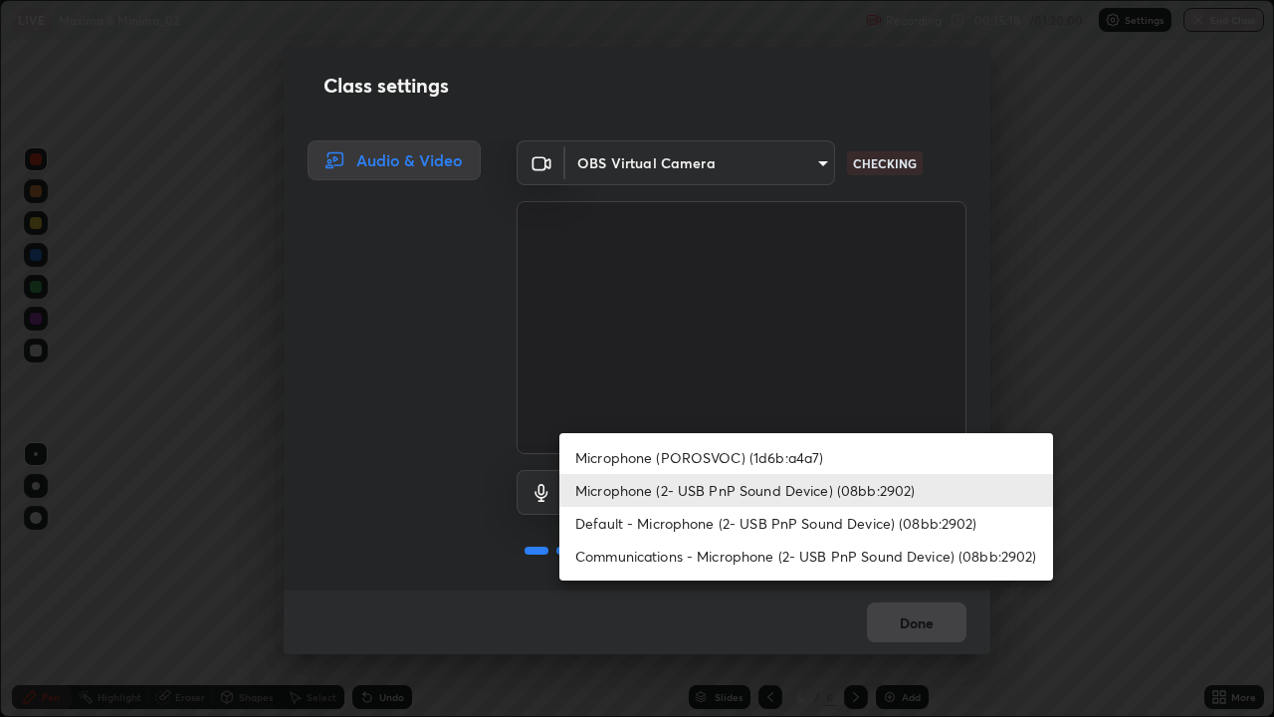
click at [815, 529] on li "Default - Microphone (2- USB PnP Sound Device) (08bb:2902)" at bounding box center [806, 523] width 494 height 33
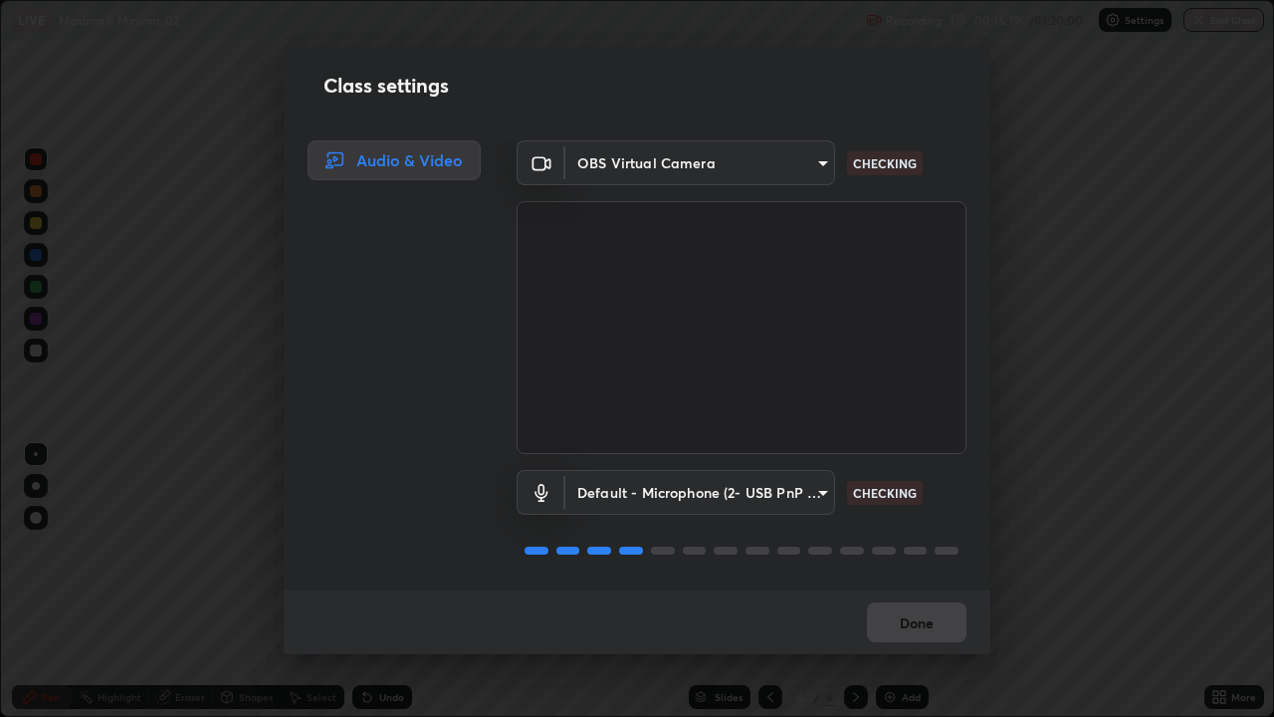
click at [821, 497] on body "Erase all LIVE Maxima & Minima_02 Recording 00:15:19 / 01:20:00 Settings End Cl…" at bounding box center [637, 358] width 1274 height 717
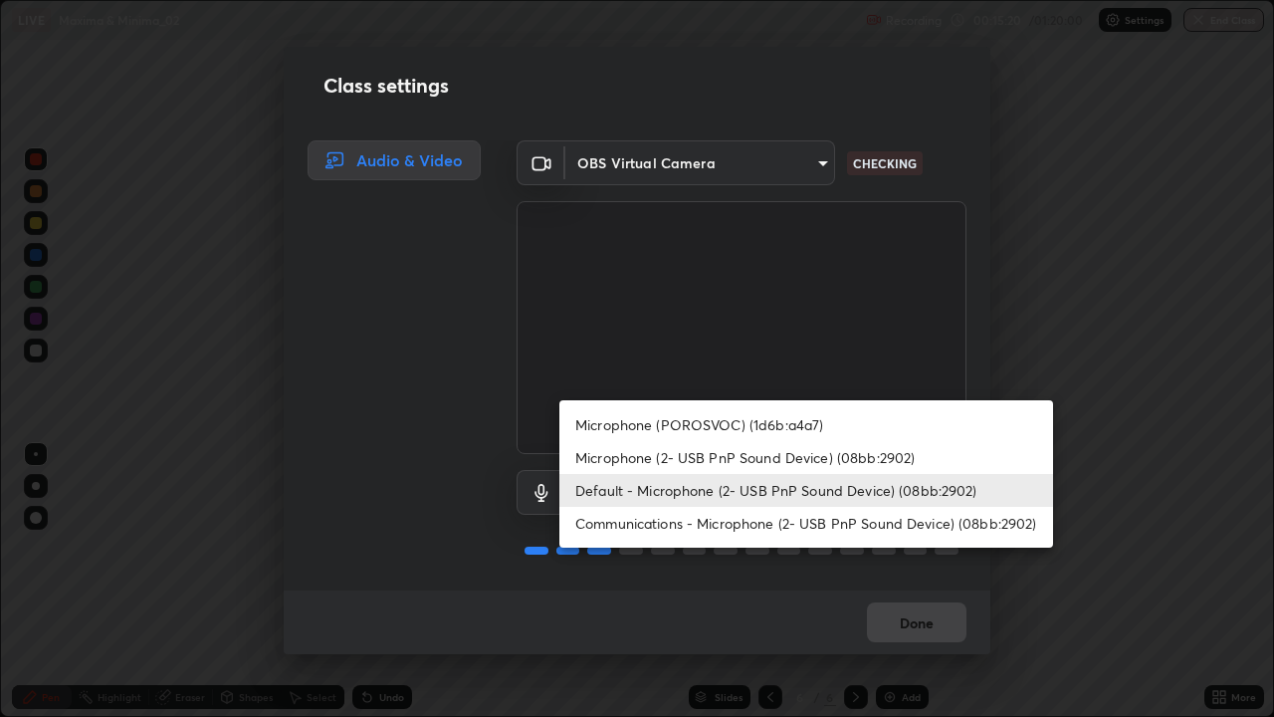
click at [820, 468] on li "Microphone (2- USB PnP Sound Device) (08bb:2902)" at bounding box center [806, 457] width 494 height 33
type input "0c837dd0cff998cb40a4c289abfd92241dc602448b43eb765d485d115781ec1e"
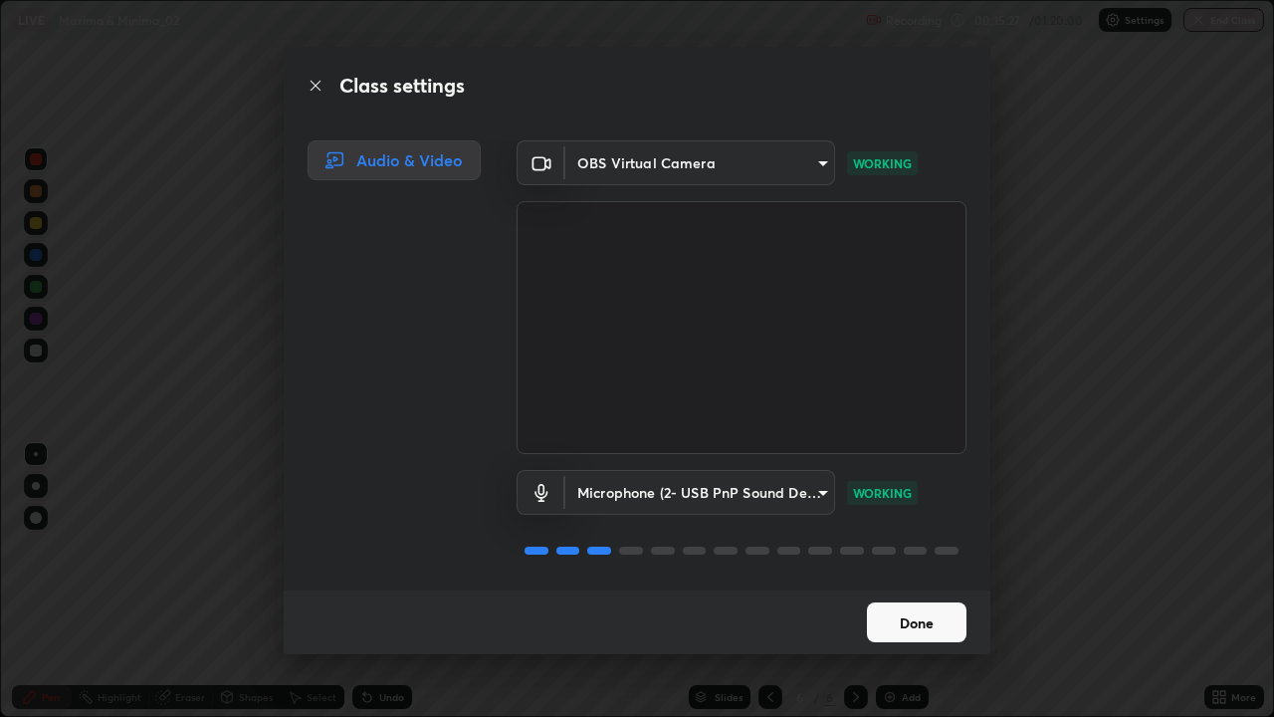
click at [940, 581] on button "Done" at bounding box center [917, 622] width 100 height 40
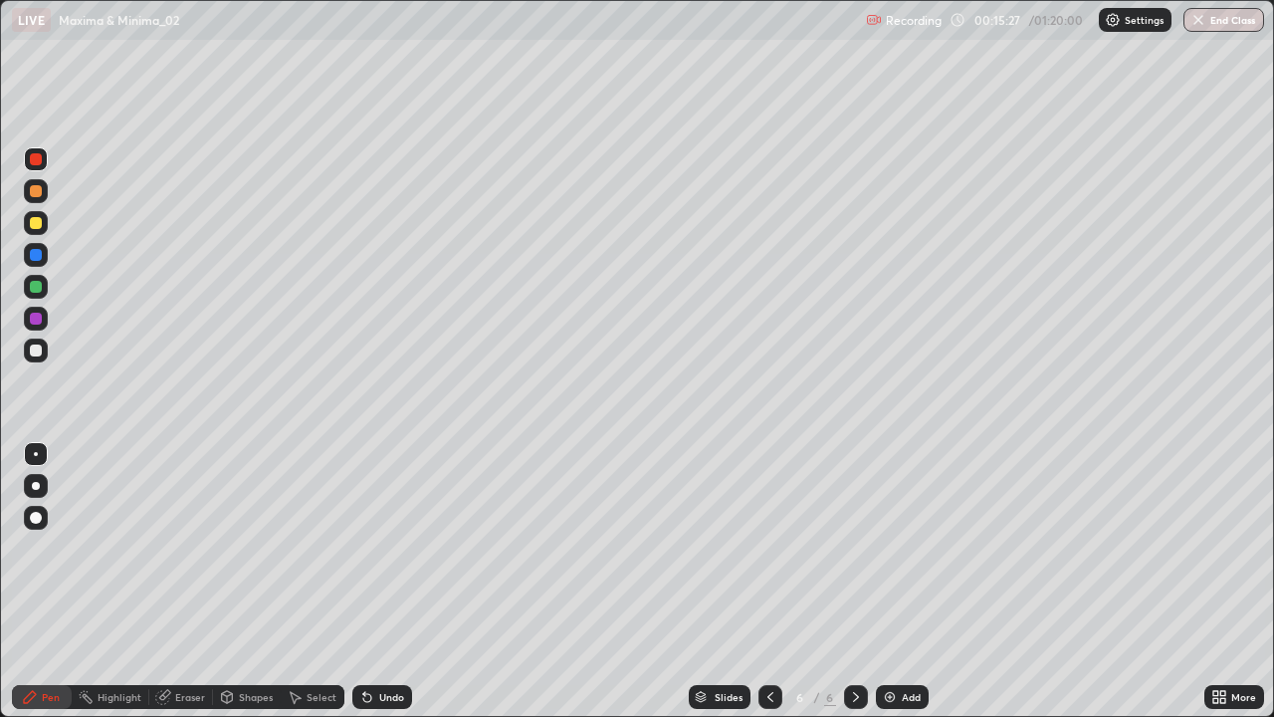
click at [949, 581] on button "Done" at bounding box center [917, 622] width 100 height 40
click at [45, 227] on div at bounding box center [36, 223] width 24 height 24
click at [43, 329] on div at bounding box center [36, 319] width 24 height 24
click at [379, 581] on div "Undo" at bounding box center [391, 697] width 25 height 10
click at [380, 581] on div "Undo" at bounding box center [382, 697] width 60 height 24
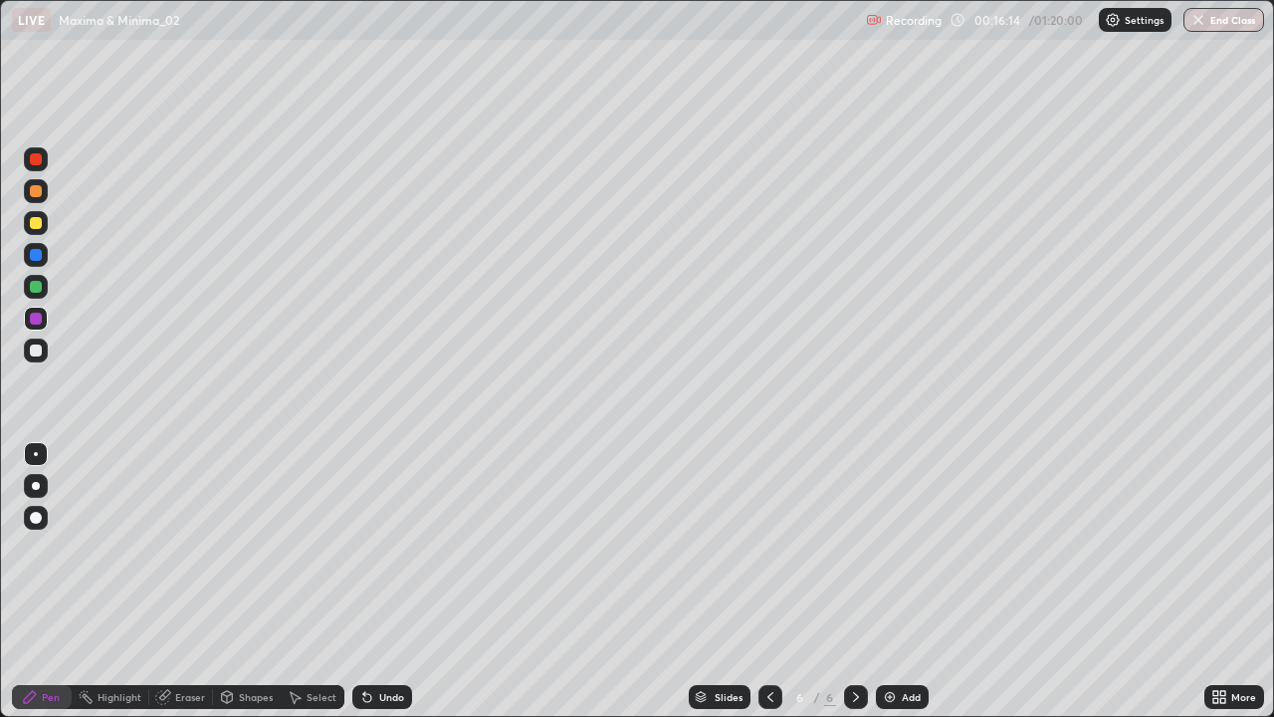
click at [373, 581] on div "Undo" at bounding box center [382, 697] width 60 height 24
click at [372, 581] on div "Undo" at bounding box center [382, 697] width 60 height 24
click at [370, 581] on icon at bounding box center [367, 697] width 16 height 16
click at [368, 581] on icon at bounding box center [367, 698] width 8 height 8
click at [367, 581] on icon at bounding box center [367, 698] width 8 height 8
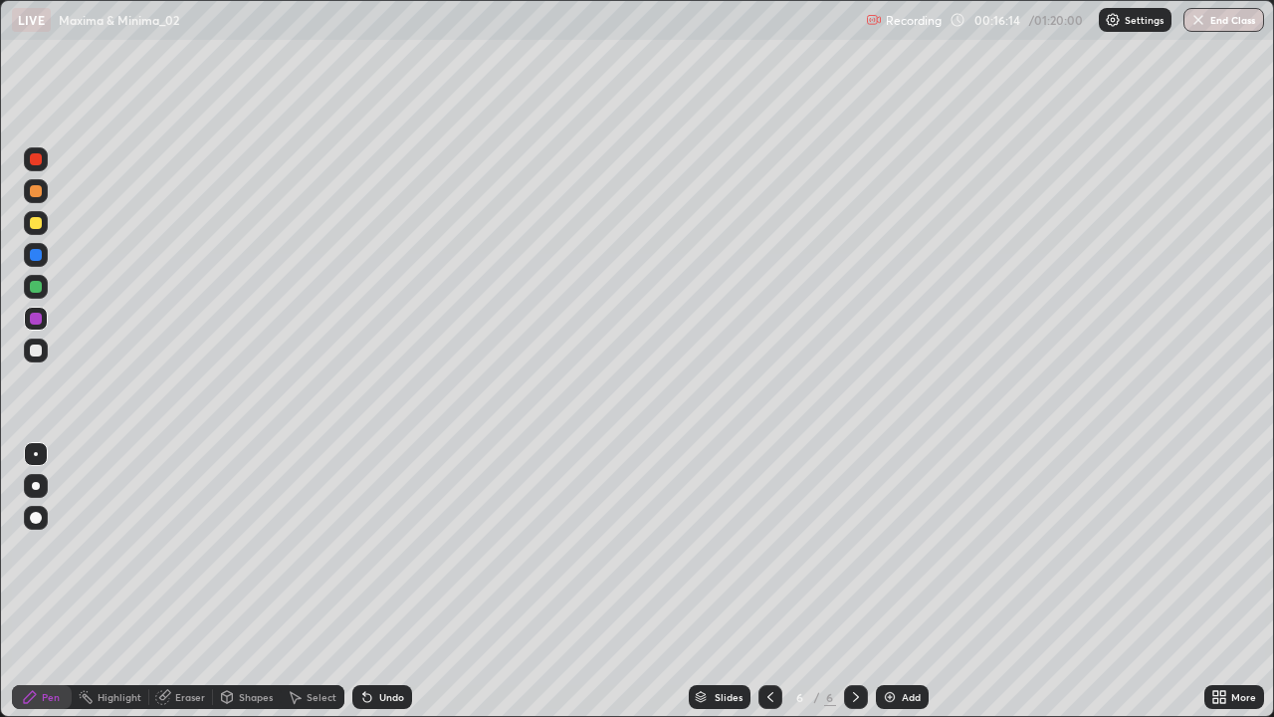
click at [365, 581] on icon at bounding box center [367, 698] width 8 height 8
click at [363, 581] on icon at bounding box center [364, 693] width 2 height 2
click at [37, 160] on div at bounding box center [36, 159] width 12 height 12
click at [38, 319] on div at bounding box center [36, 319] width 12 height 12
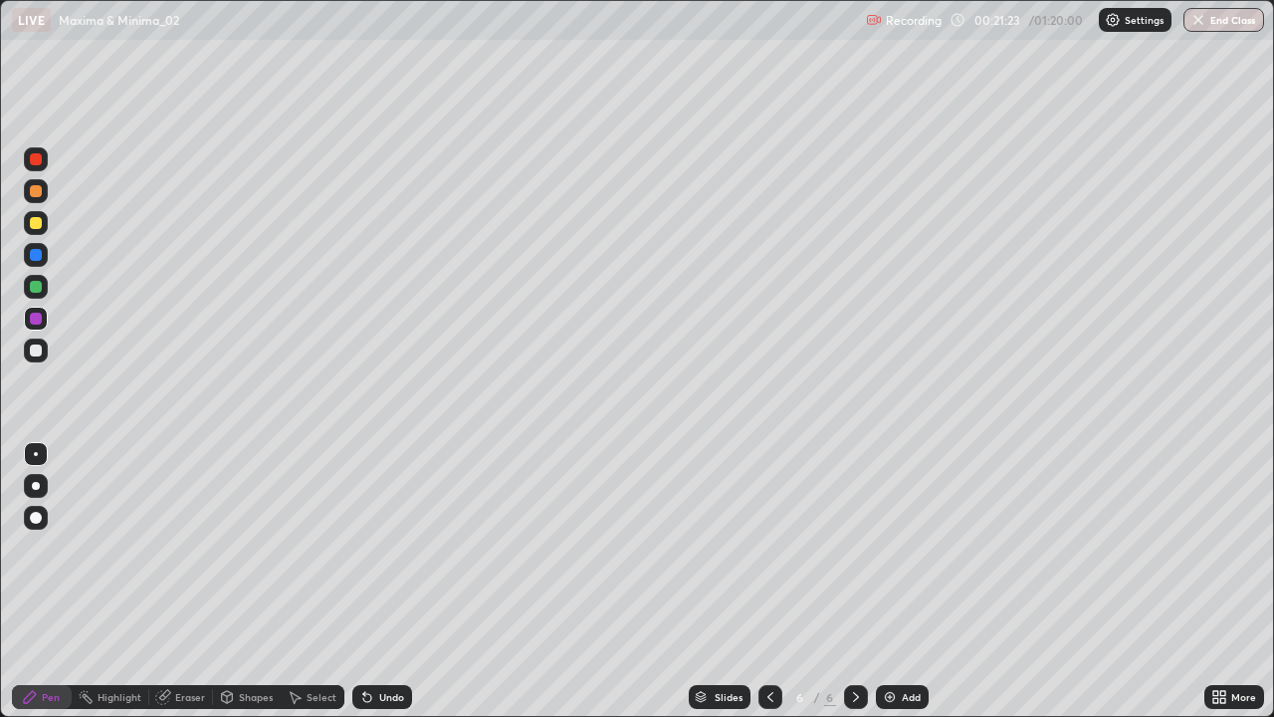
click at [905, 581] on div "Add" at bounding box center [911, 697] width 19 height 10
click at [36, 227] on div at bounding box center [36, 223] width 12 height 12
click at [380, 581] on div "Undo" at bounding box center [382, 697] width 60 height 24
click at [379, 581] on div "Undo" at bounding box center [391, 697] width 25 height 10
click at [201, 581] on div "Eraser" at bounding box center [190, 697] width 30 height 10
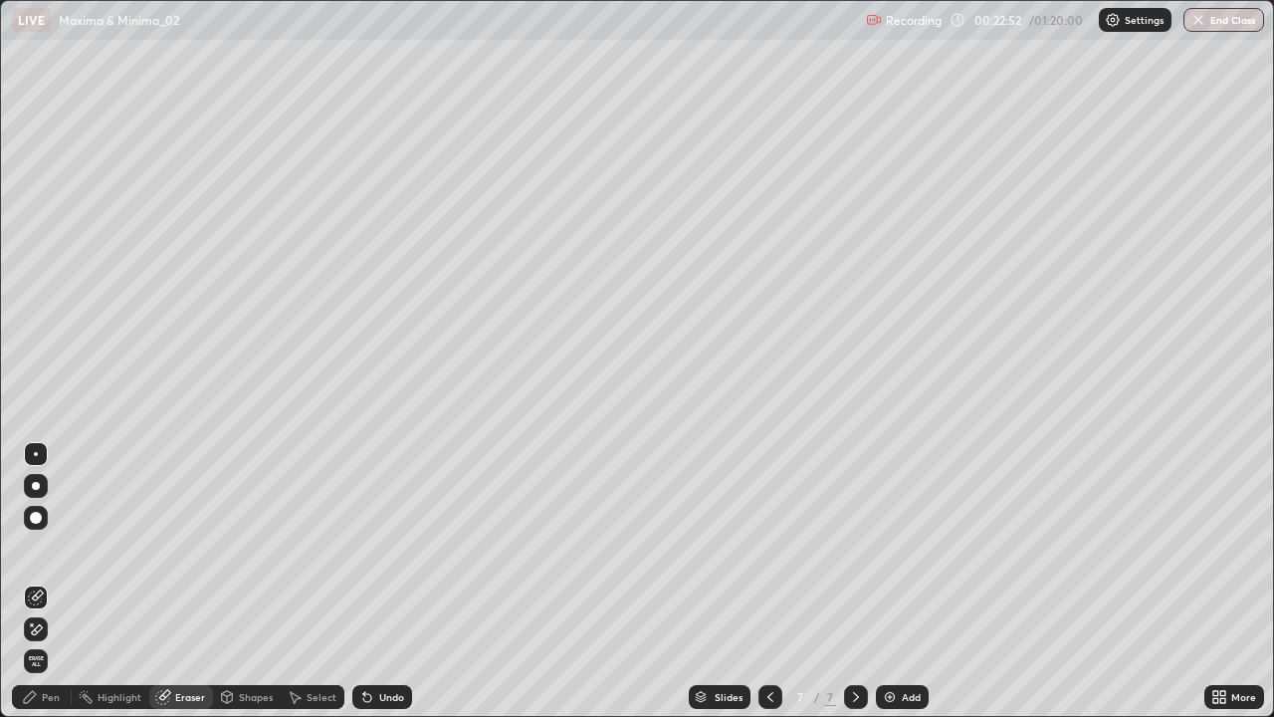
click at [58, 581] on div "Pen" at bounding box center [51, 697] width 18 height 10
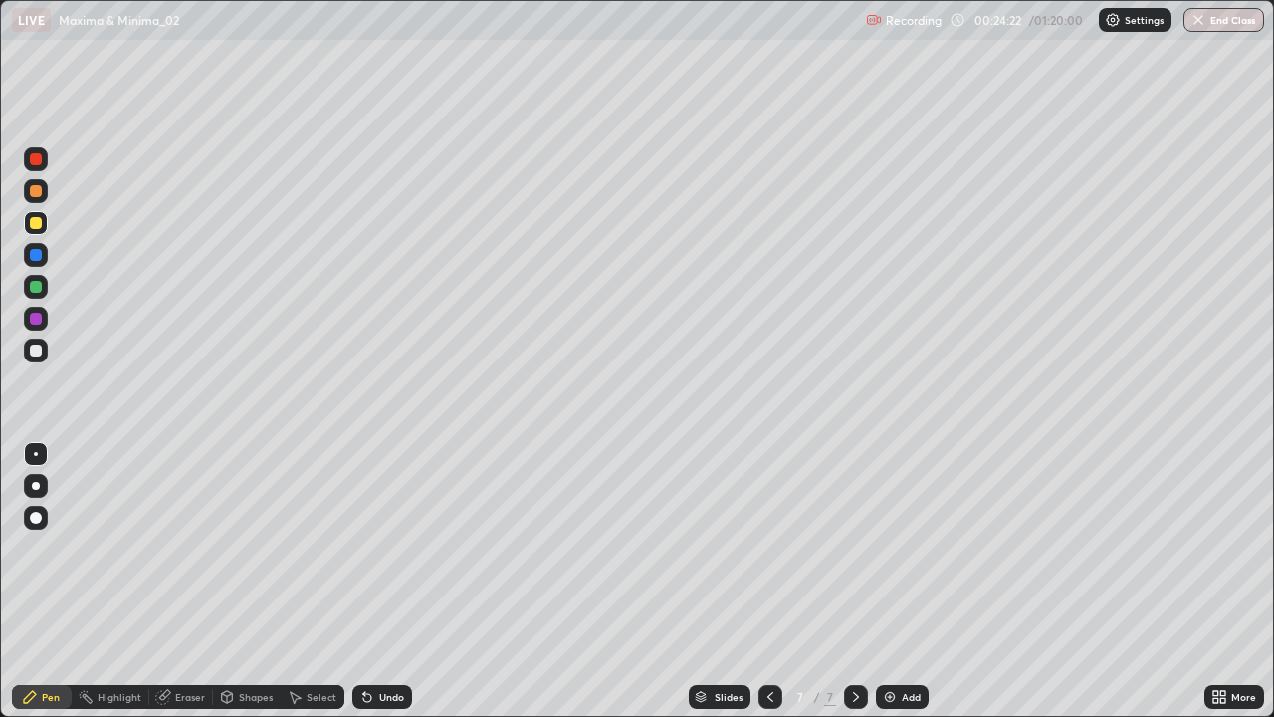
click at [38, 190] on div at bounding box center [36, 191] width 12 height 12
click at [180, 581] on div "Eraser" at bounding box center [190, 697] width 30 height 10
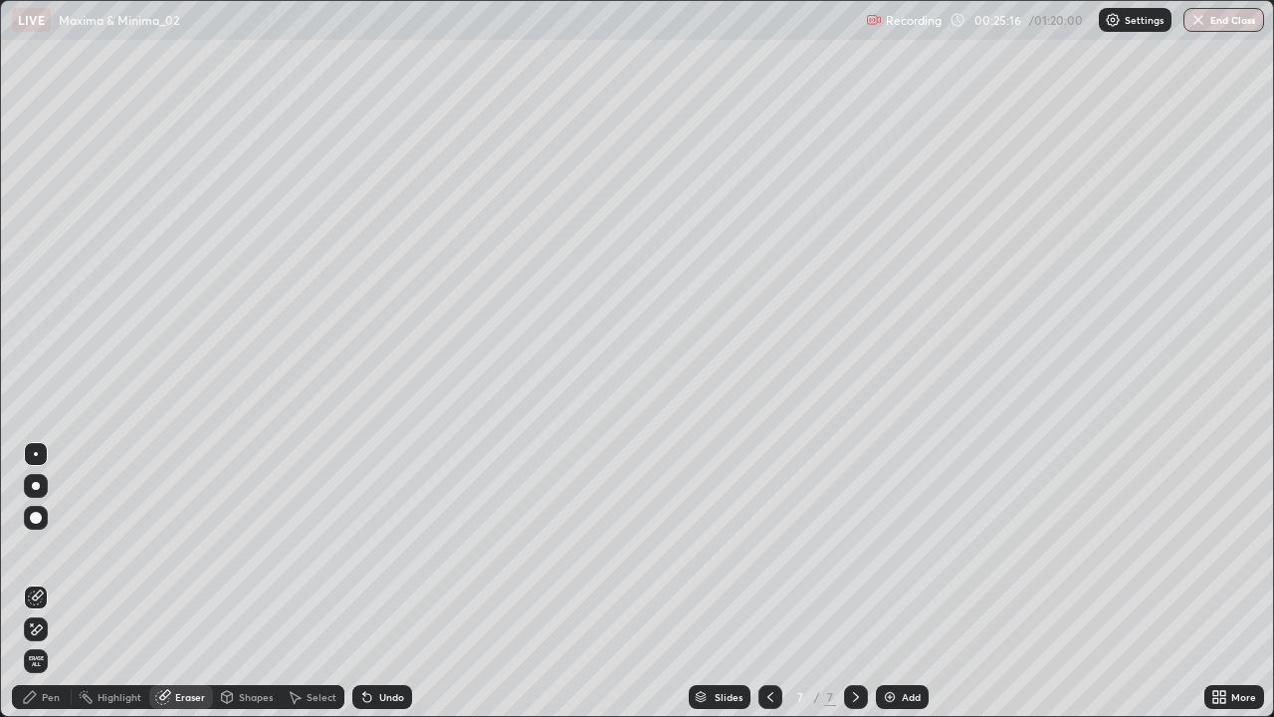
click at [58, 581] on div "Pen" at bounding box center [42, 697] width 60 height 24
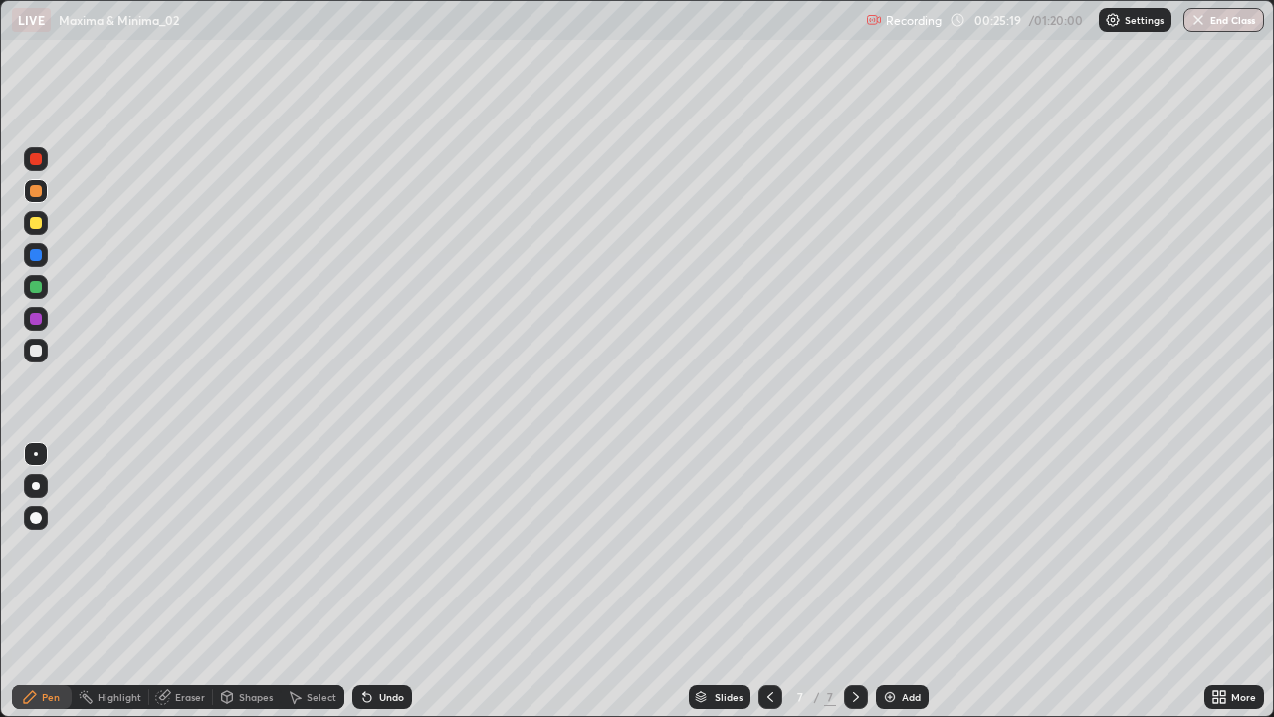
click at [768, 581] on icon at bounding box center [770, 697] width 16 height 16
click at [854, 581] on icon at bounding box center [856, 697] width 16 height 16
click at [38, 158] on div at bounding box center [36, 159] width 12 height 12
click at [904, 581] on div "Add" at bounding box center [902, 697] width 53 height 24
click at [37, 223] on div at bounding box center [36, 223] width 12 height 12
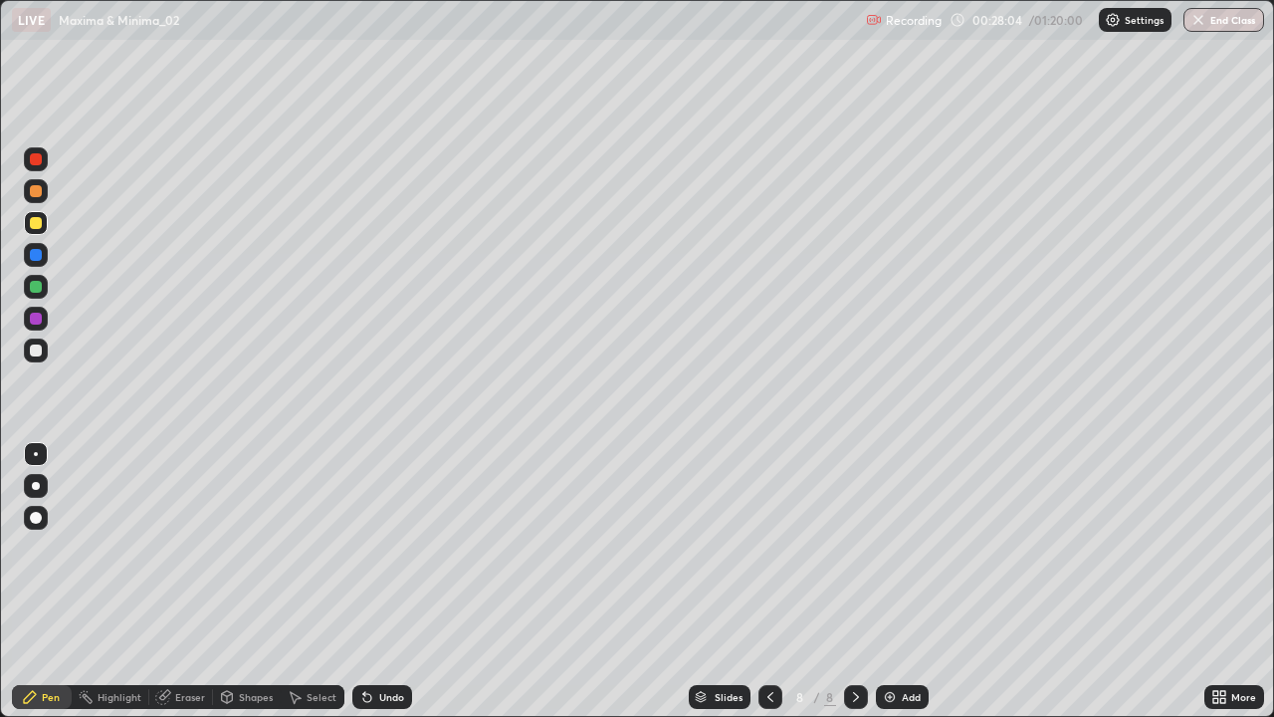
click at [34, 323] on div at bounding box center [36, 319] width 12 height 12
click at [35, 355] on div at bounding box center [36, 350] width 12 height 12
click at [776, 581] on div at bounding box center [770, 697] width 24 height 24
click at [768, 581] on icon at bounding box center [770, 697] width 16 height 16
click at [854, 581] on icon at bounding box center [856, 697] width 16 height 16
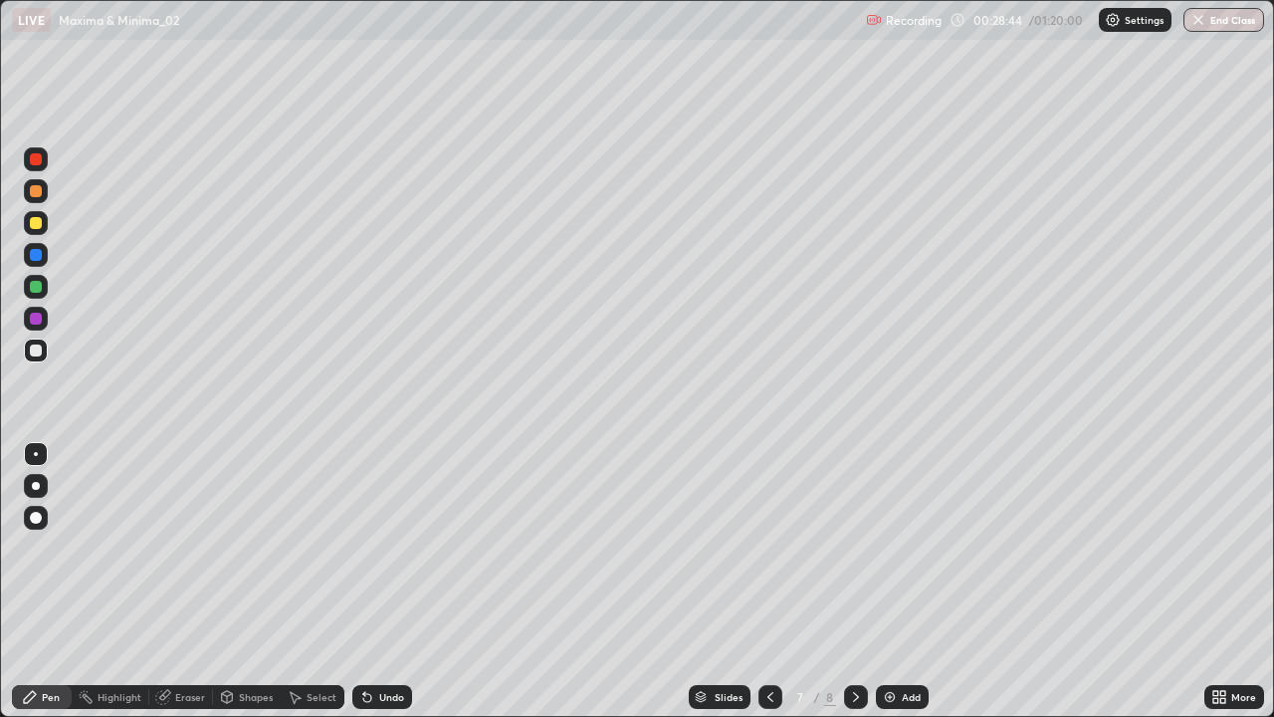
click at [851, 581] on icon at bounding box center [856, 697] width 16 height 16
click at [854, 581] on icon at bounding box center [856, 697] width 16 height 16
click at [36, 256] on div at bounding box center [36, 255] width 12 height 12
click at [768, 581] on icon at bounding box center [770, 697] width 16 height 16
click at [770, 581] on icon at bounding box center [770, 697] width 16 height 16
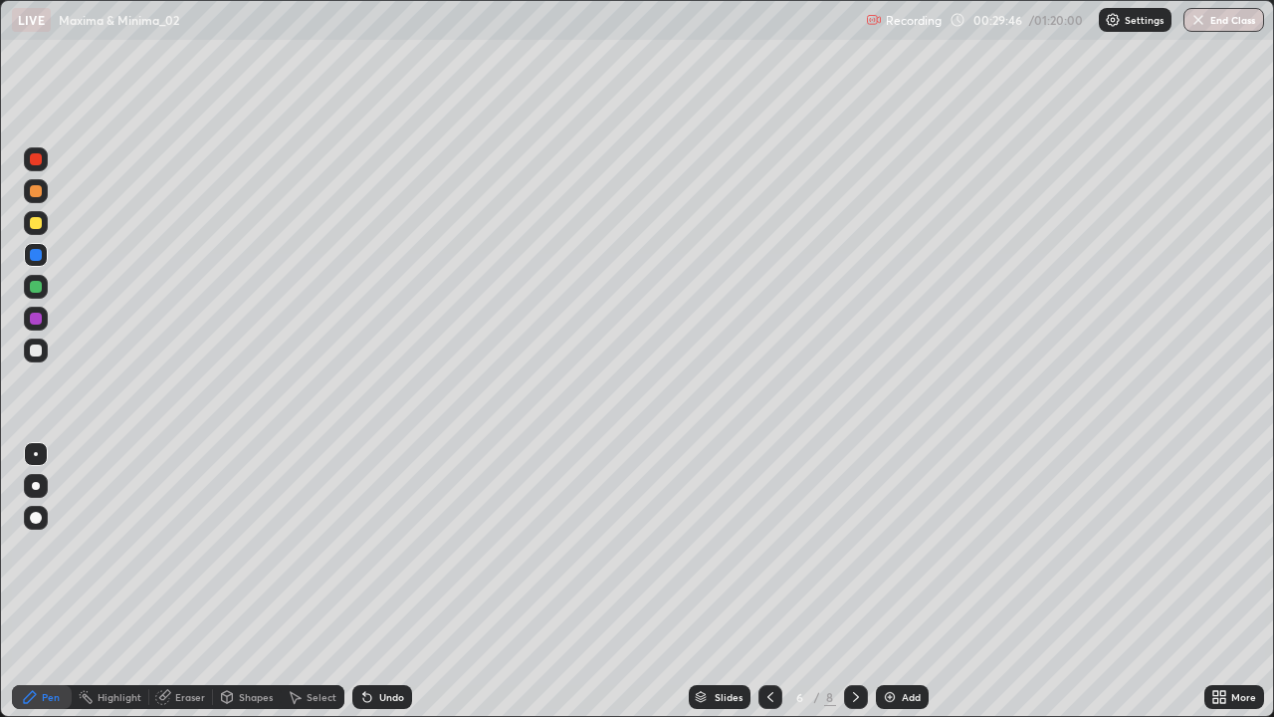
click at [854, 581] on icon at bounding box center [856, 697] width 16 height 16
click at [36, 193] on div at bounding box center [36, 191] width 12 height 12
click at [908, 581] on div "Add" at bounding box center [911, 697] width 19 height 10
click at [38, 259] on div at bounding box center [36, 255] width 12 height 12
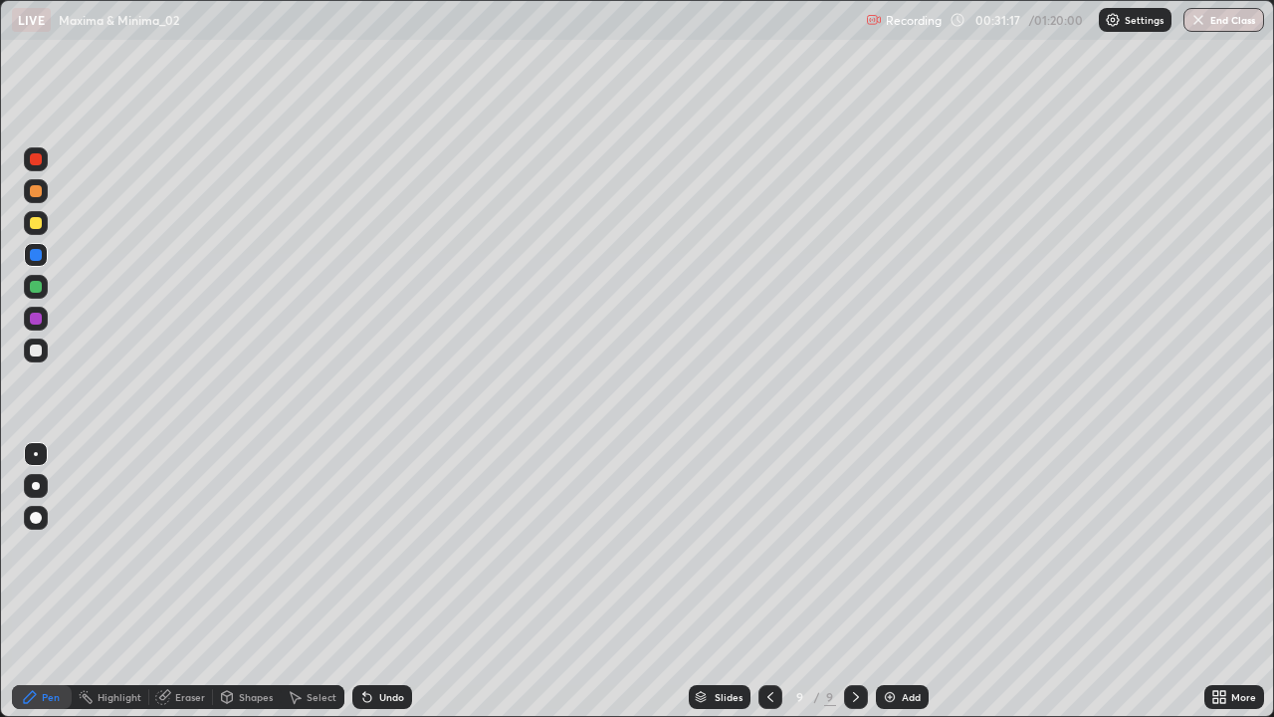
click at [189, 581] on div "Eraser" at bounding box center [190, 697] width 30 height 10
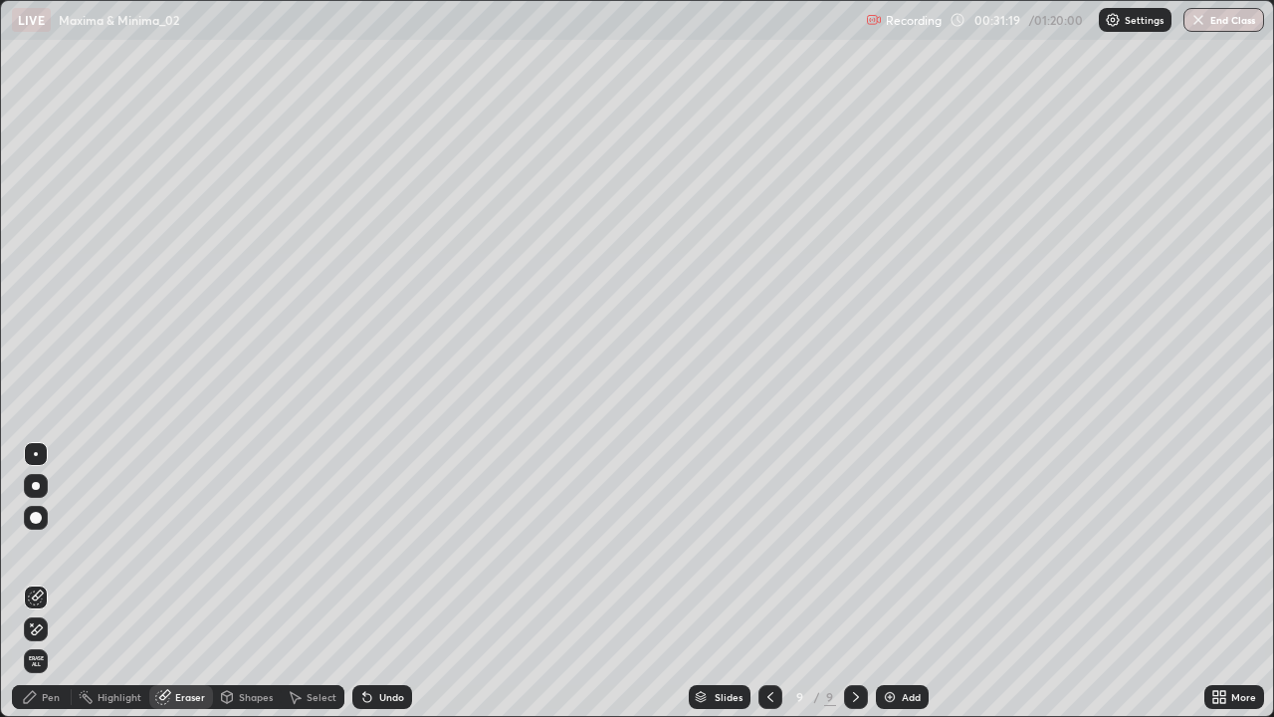
click at [55, 581] on div "Pen" at bounding box center [51, 697] width 18 height 10
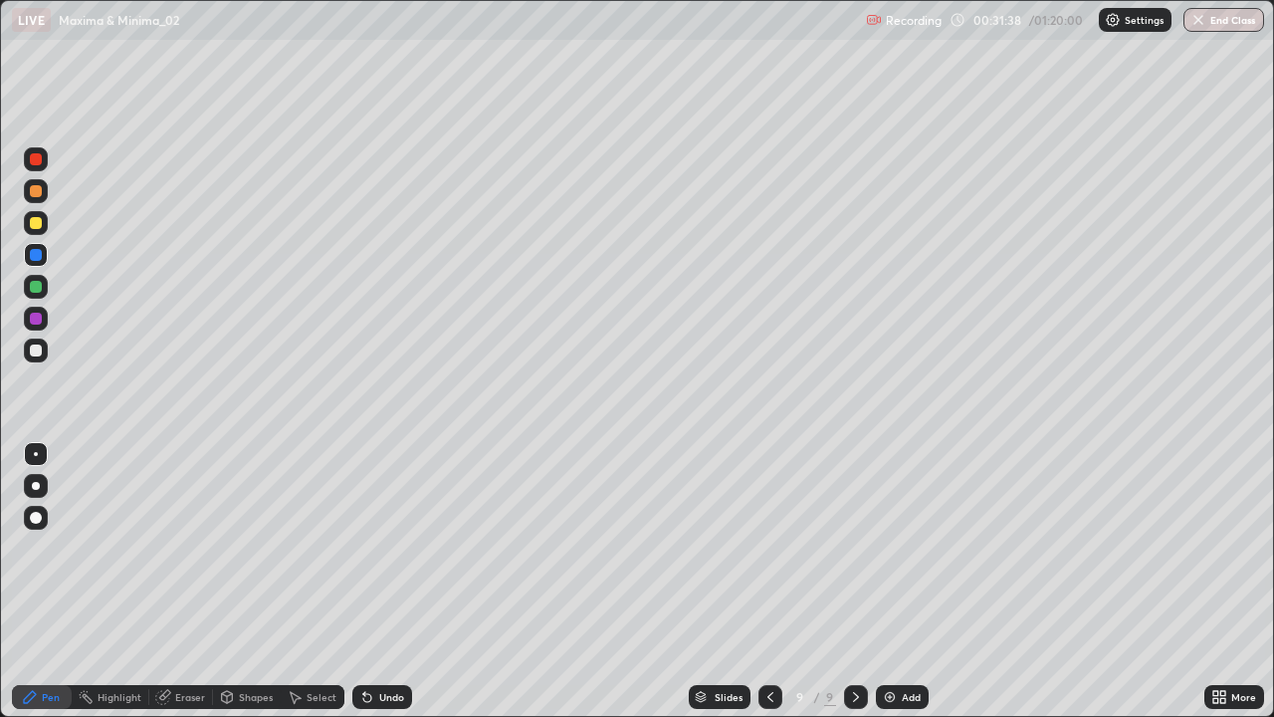
click at [188, 581] on div "Eraser" at bounding box center [190, 697] width 30 height 10
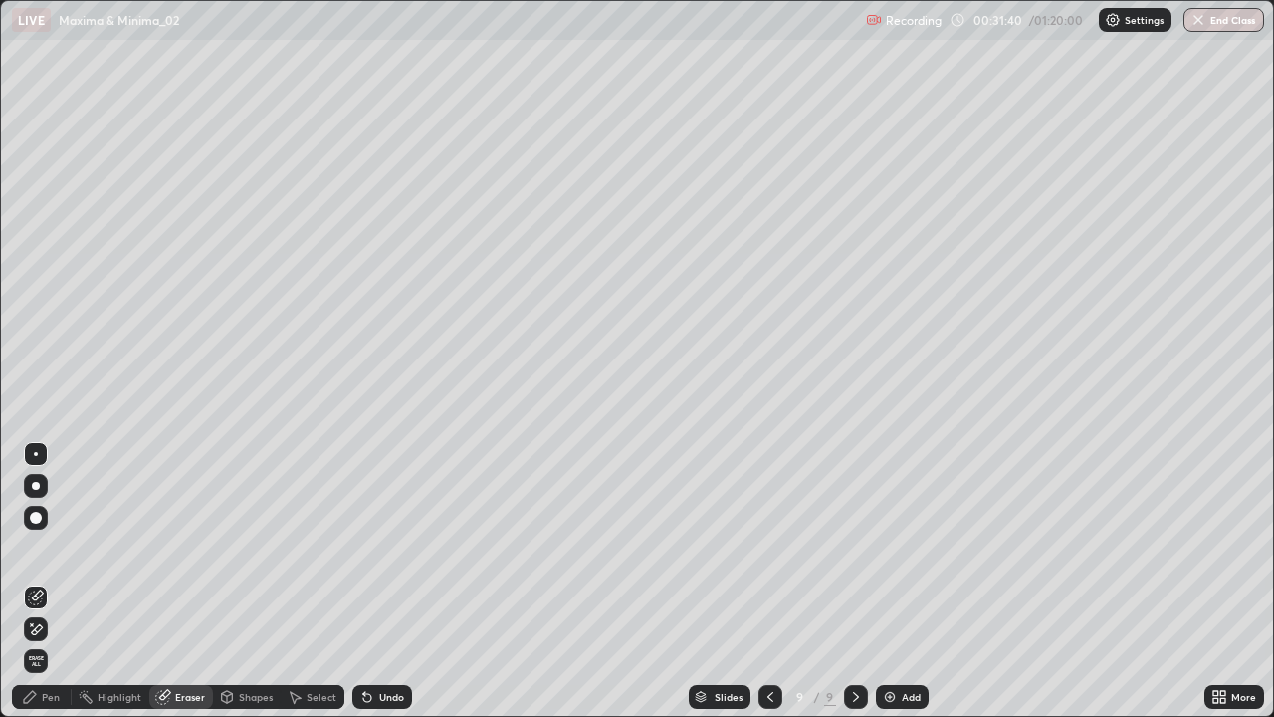
click at [41, 581] on div "Pen" at bounding box center [42, 697] width 60 height 24
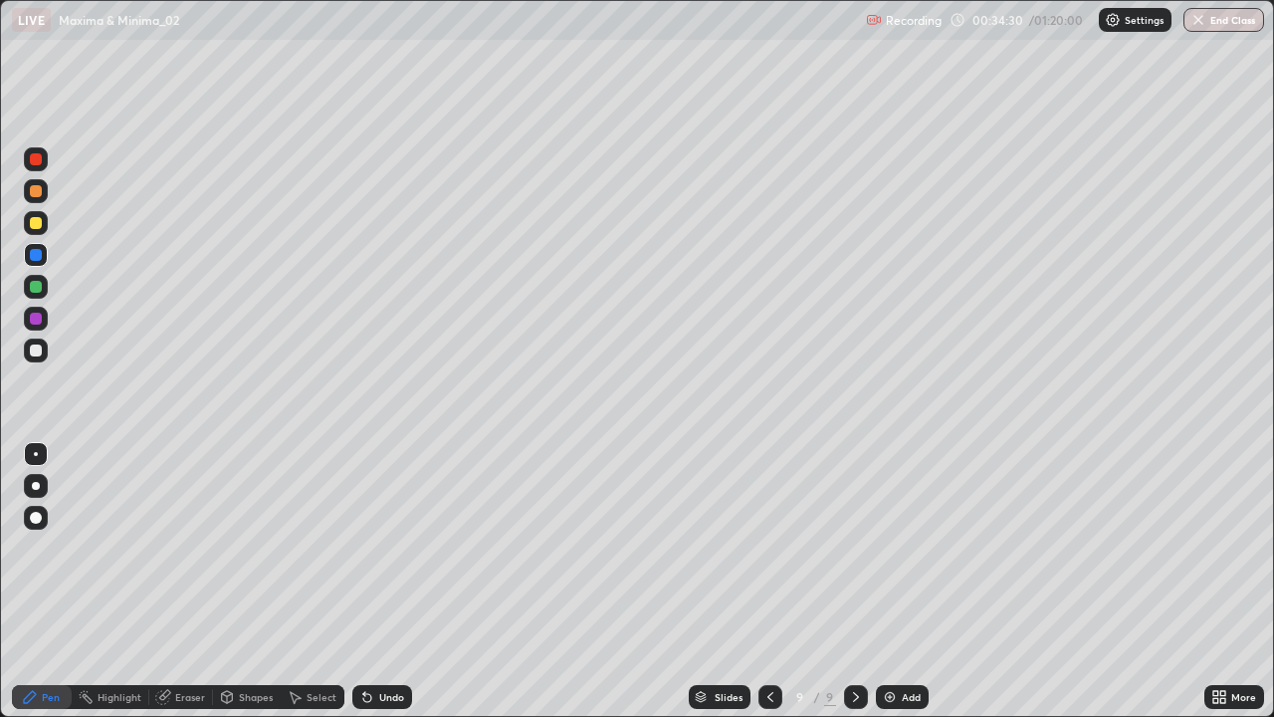
click at [37, 220] on div at bounding box center [36, 223] width 12 height 12
click at [213, 581] on div "Shapes" at bounding box center [247, 697] width 68 height 24
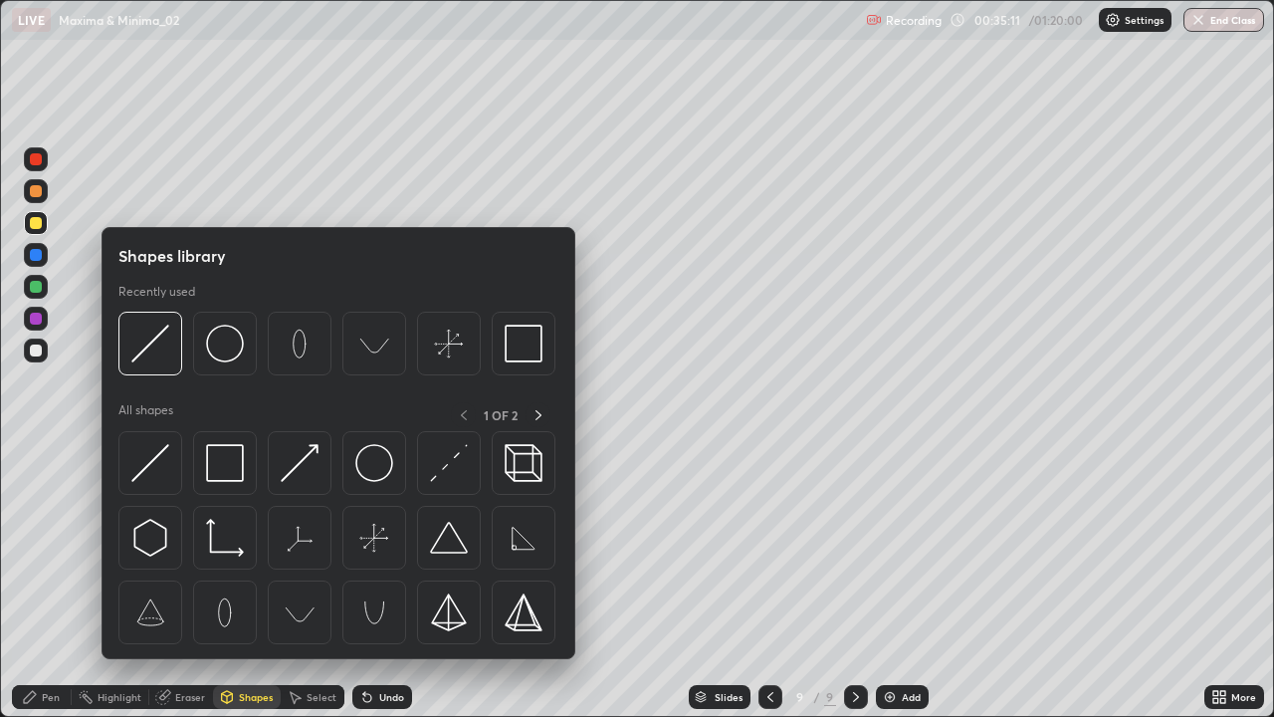
click at [199, 581] on div "Eraser" at bounding box center [181, 697] width 64 height 24
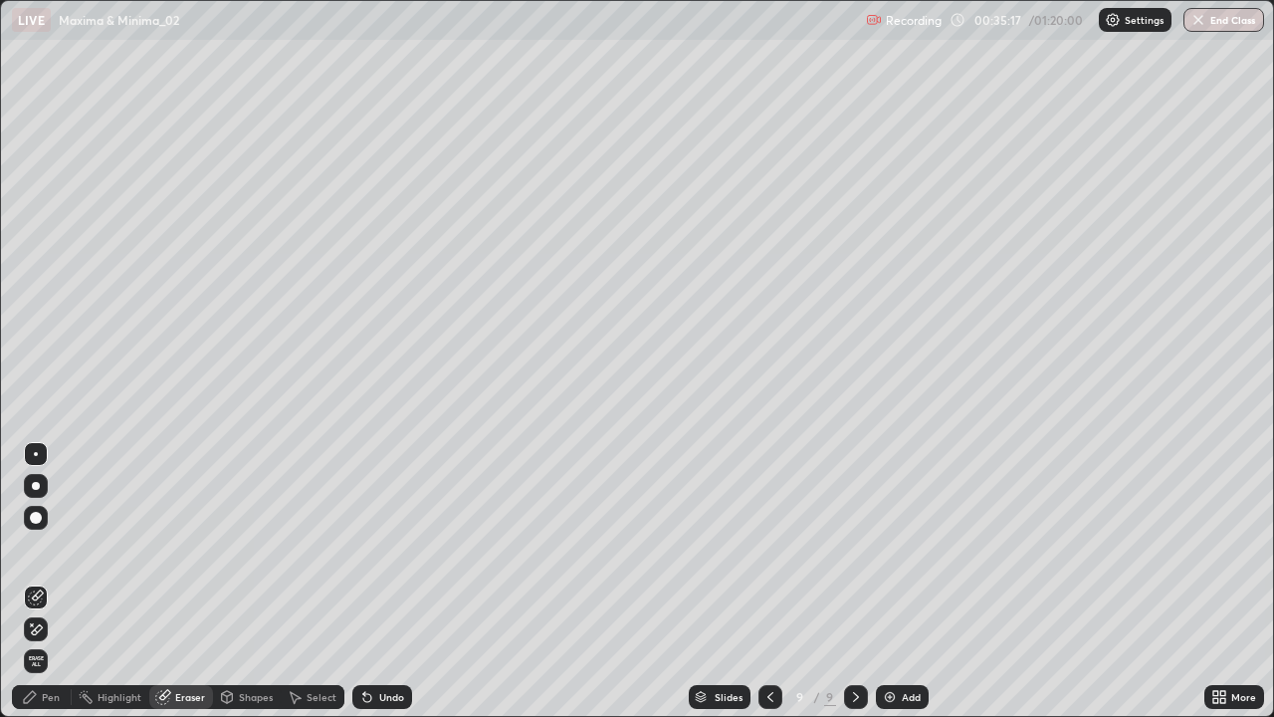
click at [51, 581] on div "Pen" at bounding box center [51, 697] width 18 height 10
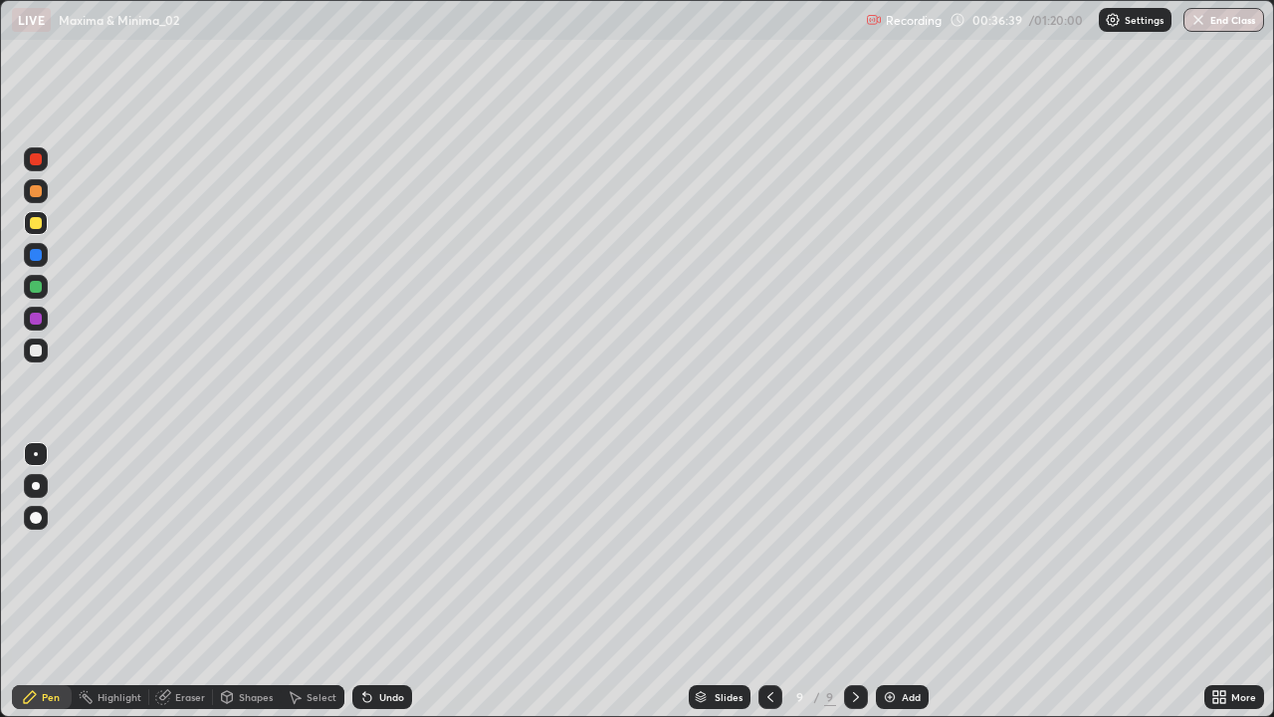
click at [40, 194] on div at bounding box center [36, 191] width 12 height 12
click at [911, 581] on div "Add" at bounding box center [911, 697] width 19 height 10
click at [43, 262] on div at bounding box center [36, 255] width 24 height 24
click at [45, 228] on div at bounding box center [36, 223] width 24 height 24
click at [37, 350] on div at bounding box center [36, 350] width 12 height 12
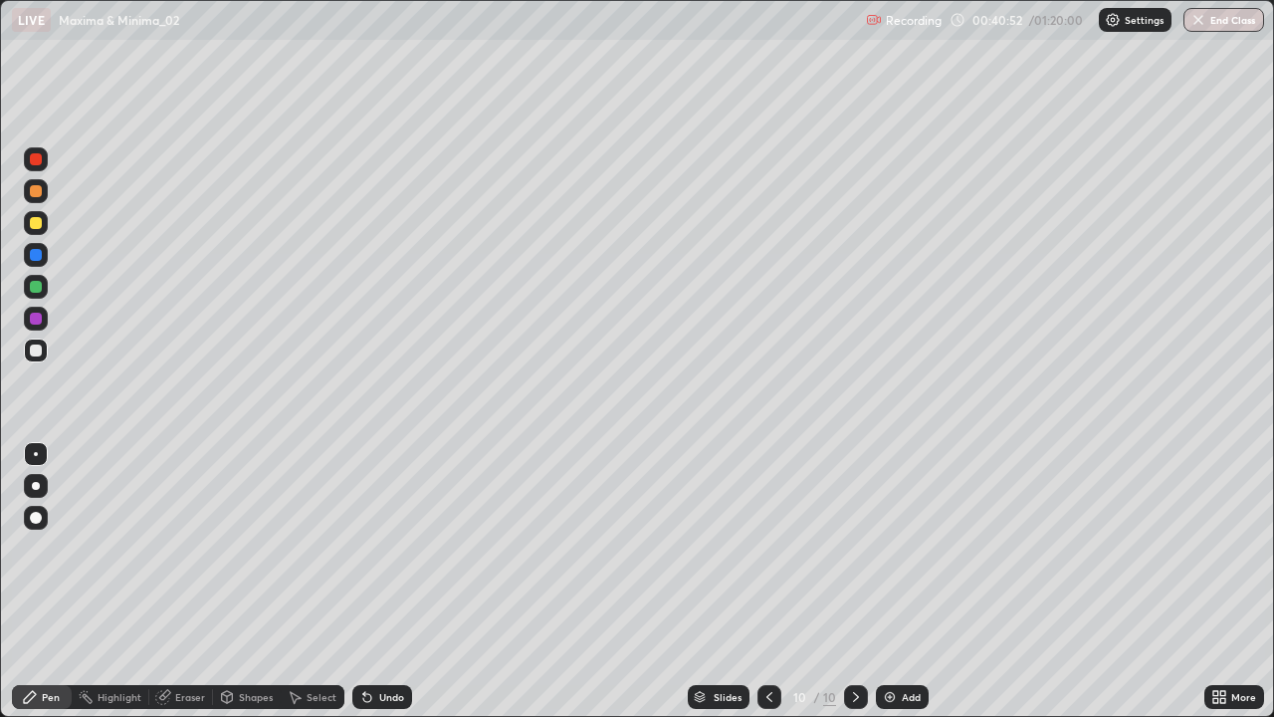
click at [35, 161] on div at bounding box center [36, 159] width 12 height 12
click at [324, 581] on div "Select" at bounding box center [322, 697] width 30 height 10
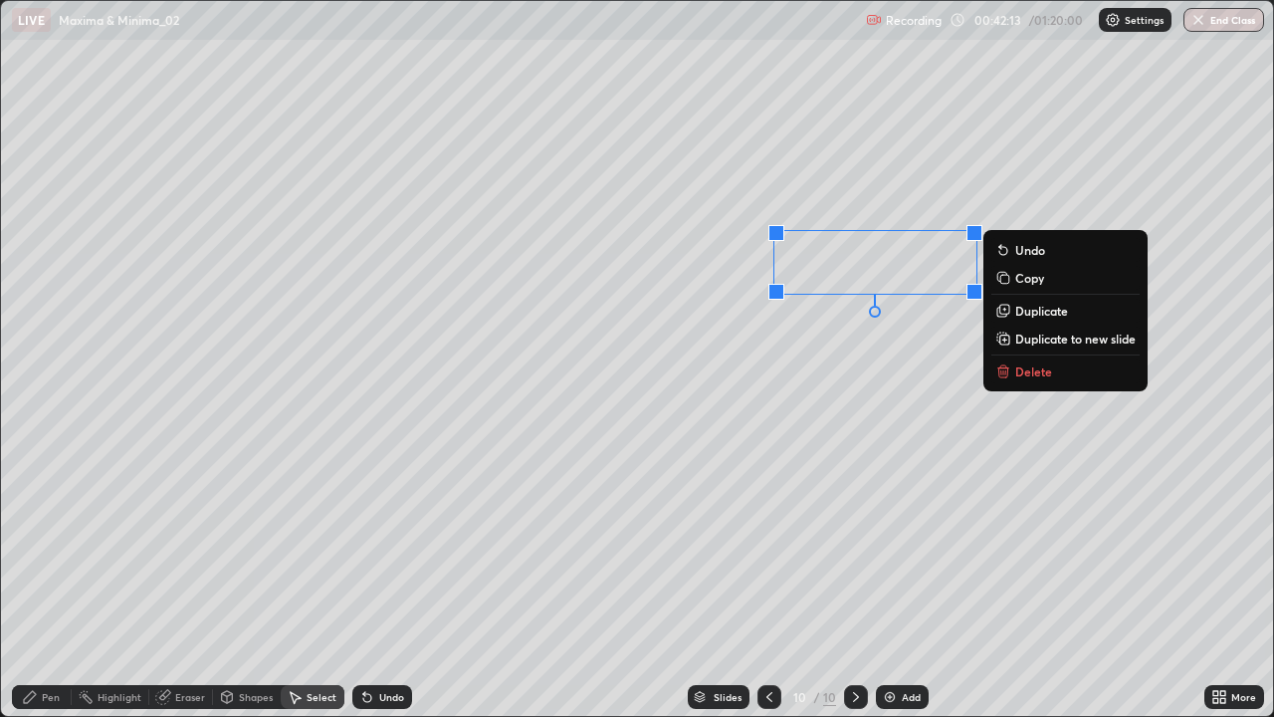
click at [1030, 380] on button "Delete" at bounding box center [1065, 371] width 148 height 24
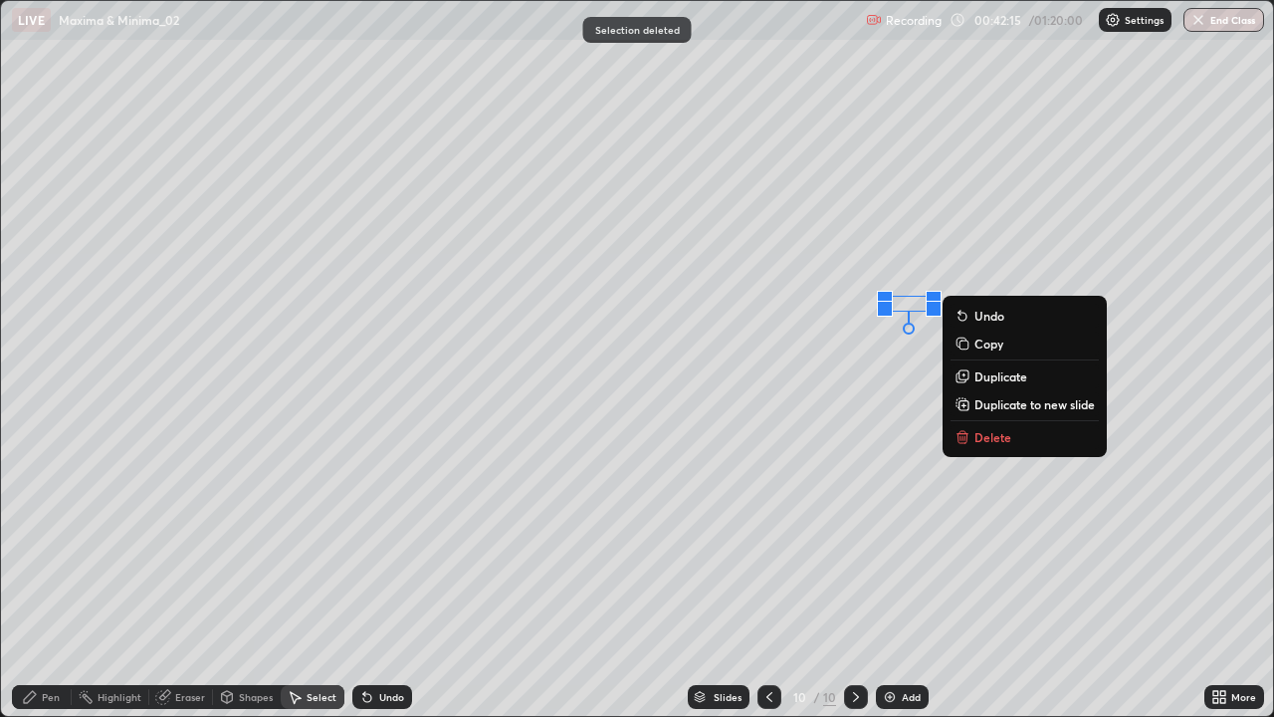
click at [997, 436] on p "Delete" at bounding box center [992, 437] width 37 height 16
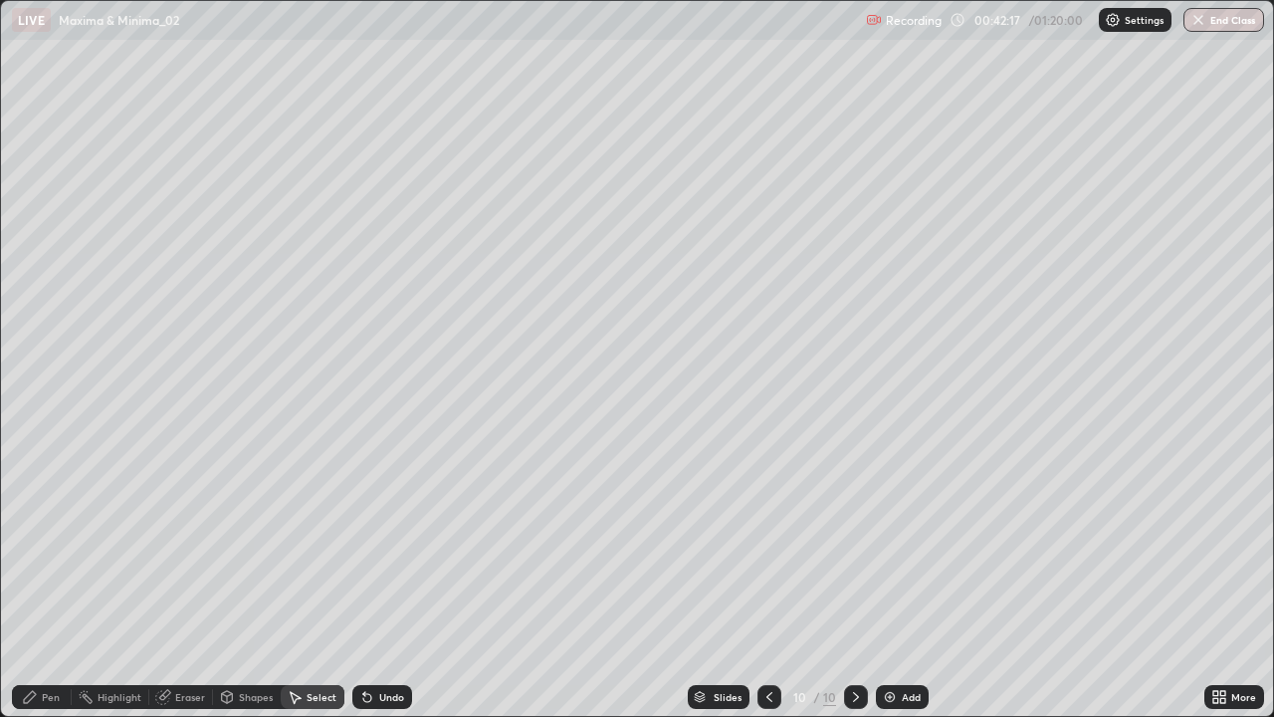
click at [56, 581] on div "Pen" at bounding box center [51, 697] width 18 height 10
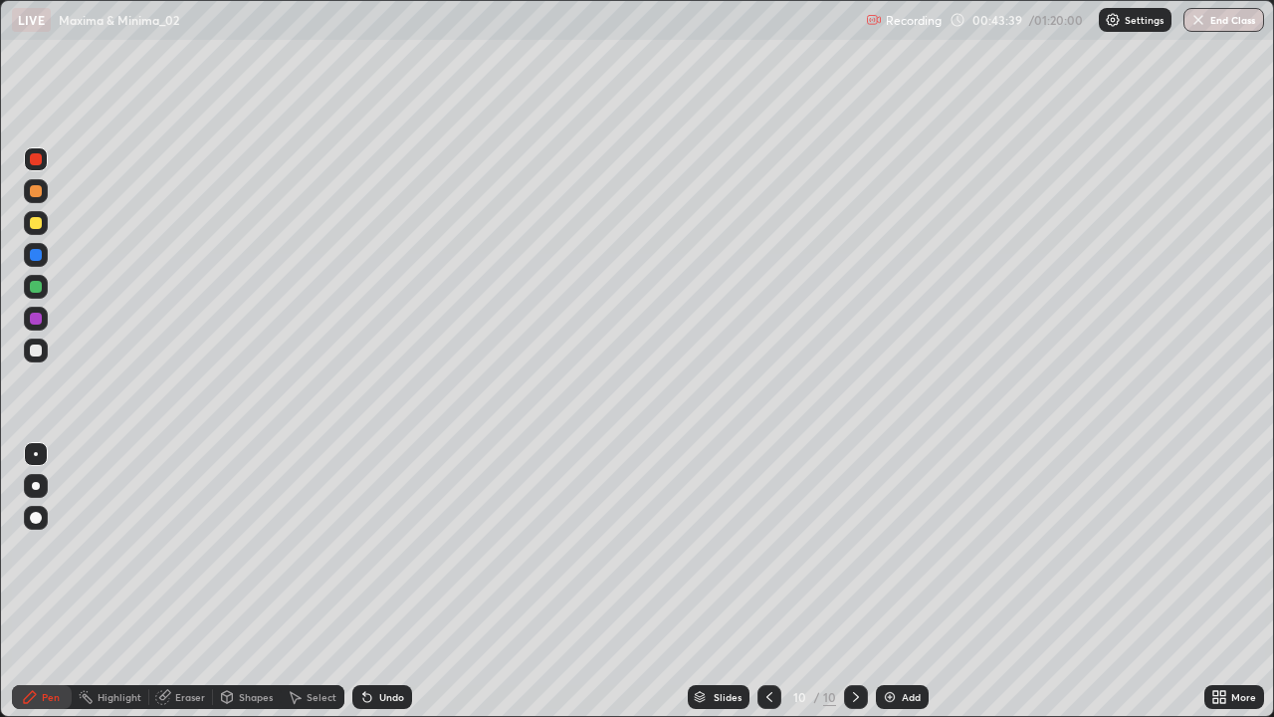
click at [36, 288] on div at bounding box center [36, 287] width 12 height 12
click at [37, 198] on div at bounding box center [36, 191] width 24 height 24
click at [45, 352] on div at bounding box center [36, 350] width 24 height 24
click at [893, 581] on img at bounding box center [890, 697] width 16 height 16
click at [38, 221] on div at bounding box center [36, 223] width 12 height 12
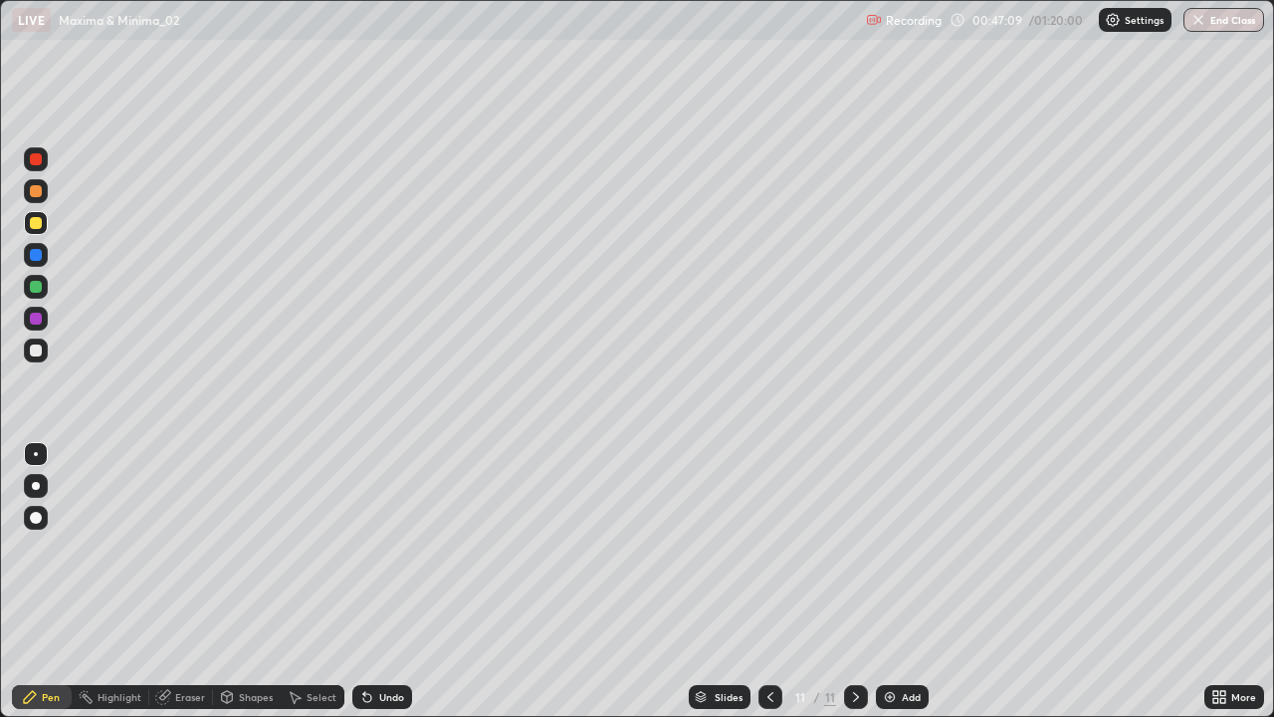
click at [44, 352] on div at bounding box center [36, 350] width 24 height 24
click at [42, 246] on div at bounding box center [36, 255] width 24 height 24
click at [47, 165] on div at bounding box center [36, 159] width 24 height 24
click at [37, 350] on div at bounding box center [36, 350] width 12 height 12
click at [39, 291] on div at bounding box center [36, 287] width 12 height 12
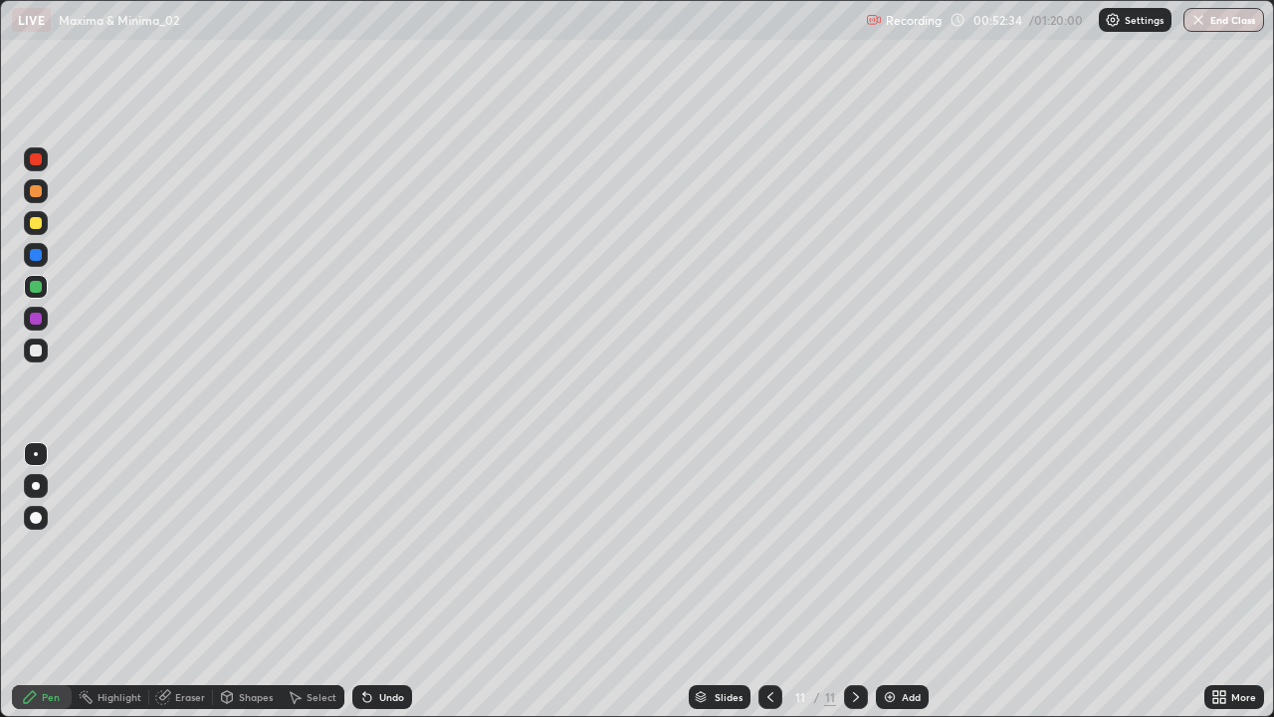
click at [39, 222] on div at bounding box center [36, 223] width 12 height 12
click at [919, 581] on div "Add" at bounding box center [902, 697] width 53 height 24
click at [366, 581] on icon at bounding box center [367, 698] width 8 height 8
click at [371, 581] on div "Undo" at bounding box center [382, 697] width 60 height 24
click at [384, 581] on div "Undo" at bounding box center [382, 697] width 60 height 24
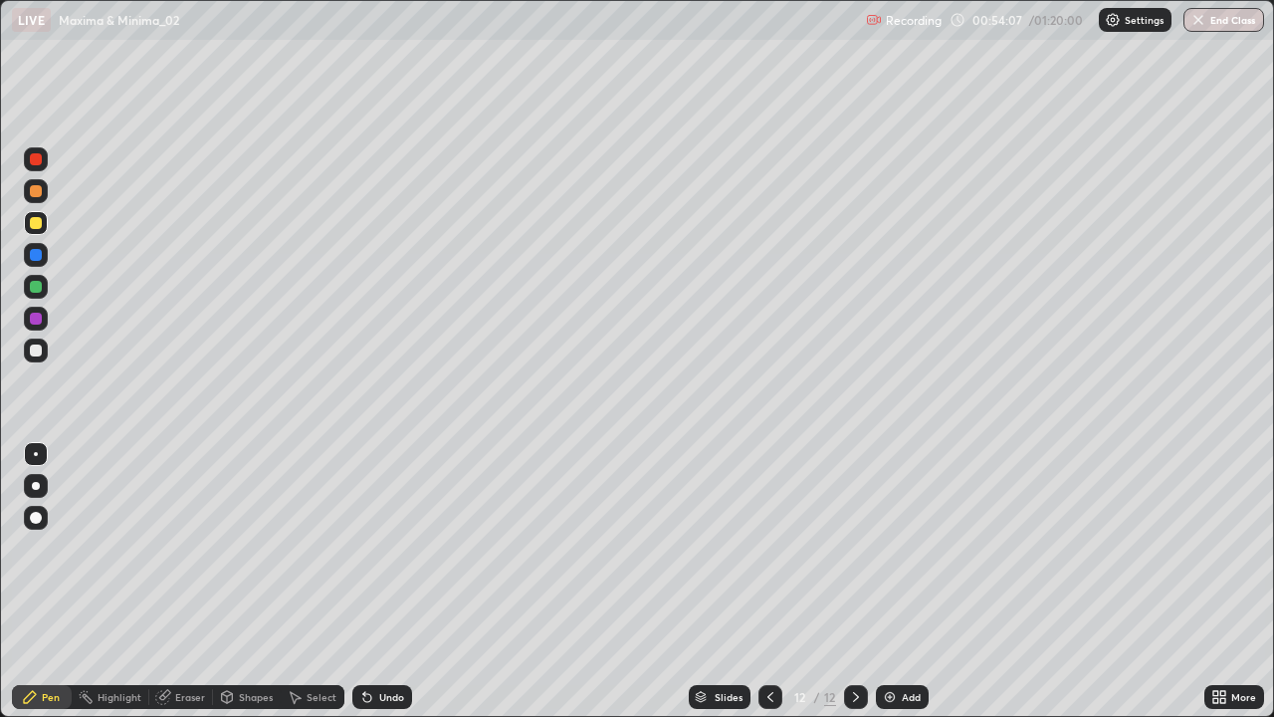
click at [38, 345] on div at bounding box center [36, 350] width 12 height 12
click at [395, 581] on div "Undo" at bounding box center [391, 697] width 25 height 10
click at [387, 581] on div "Undo" at bounding box center [391, 697] width 25 height 10
click at [383, 581] on div "Undo" at bounding box center [391, 697] width 25 height 10
click at [380, 581] on div "Undo" at bounding box center [391, 697] width 25 height 10
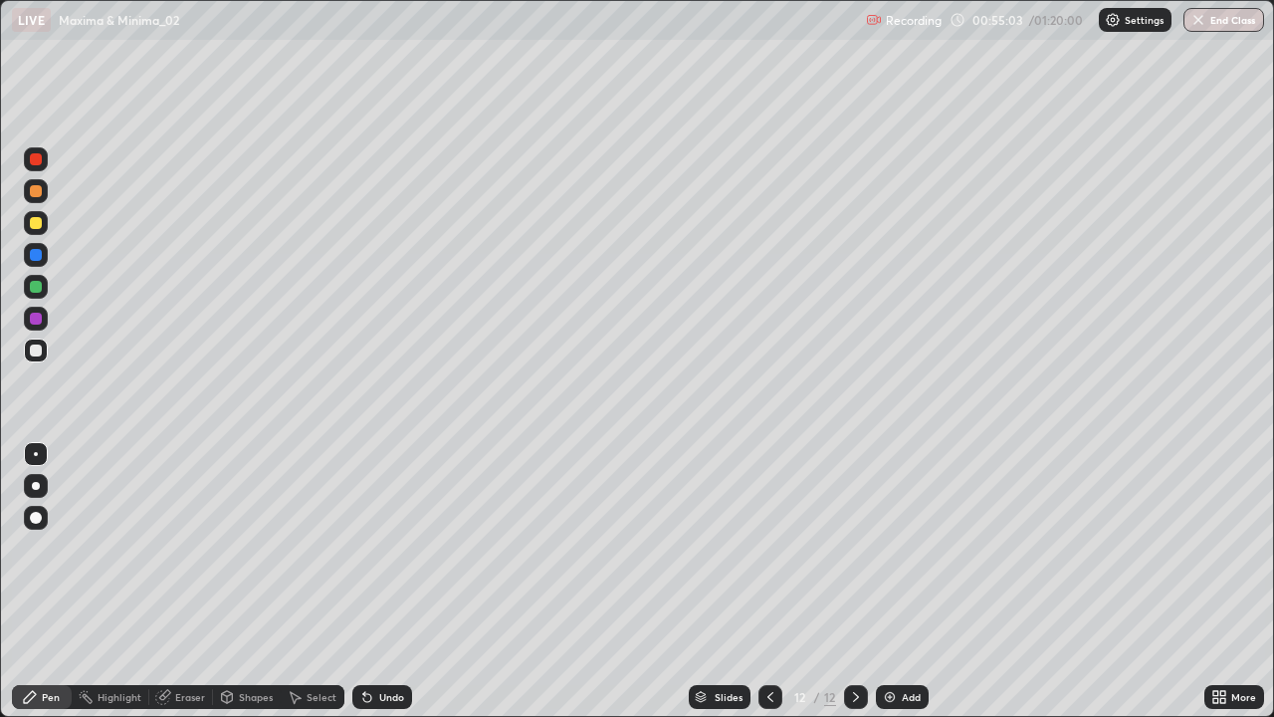
click at [384, 581] on div "Undo" at bounding box center [382, 697] width 60 height 24
click at [379, 581] on div "Undo" at bounding box center [391, 697] width 25 height 10
click at [374, 581] on div "Undo" at bounding box center [382, 697] width 60 height 24
click at [924, 581] on div "Add" at bounding box center [902, 697] width 53 height 24
click at [41, 290] on div at bounding box center [36, 287] width 12 height 12
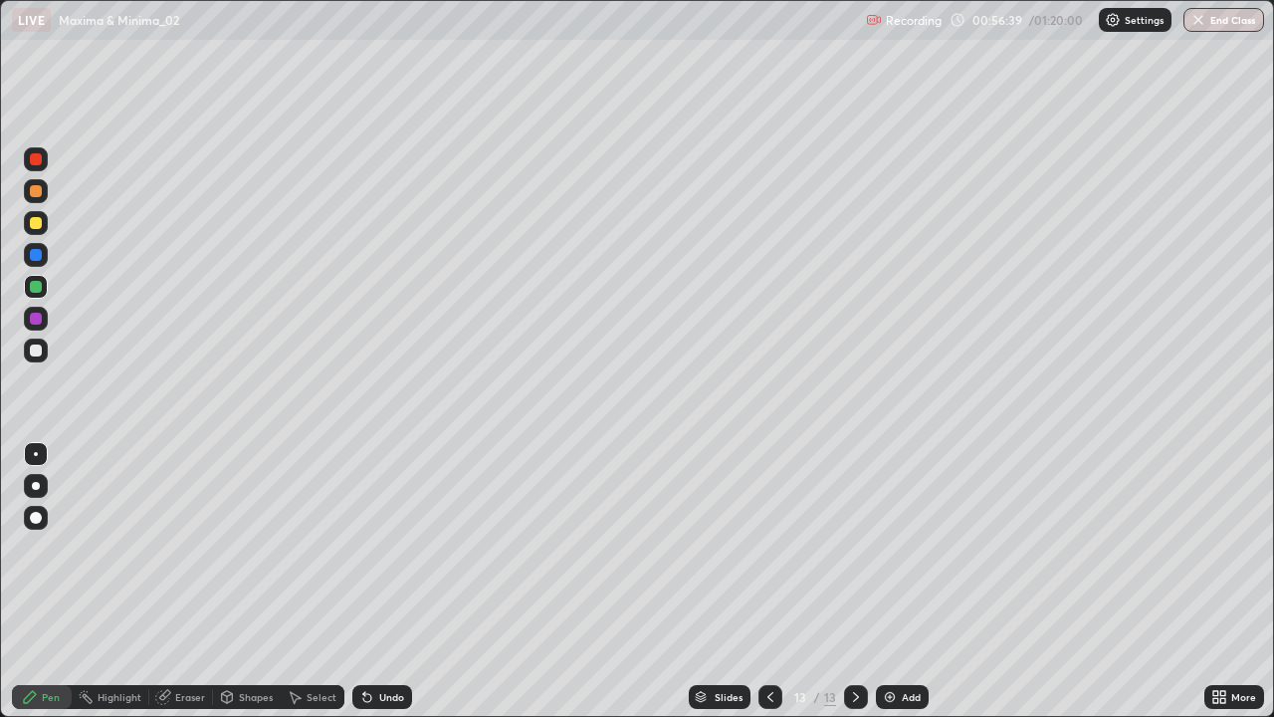
click at [37, 350] on div at bounding box center [36, 350] width 12 height 12
click at [380, 581] on div "Undo" at bounding box center [382, 697] width 60 height 24
click at [372, 581] on div "Undo" at bounding box center [382, 697] width 60 height 24
click at [376, 581] on div "Undo" at bounding box center [382, 697] width 60 height 24
click at [379, 581] on div "Undo" at bounding box center [382, 697] width 60 height 24
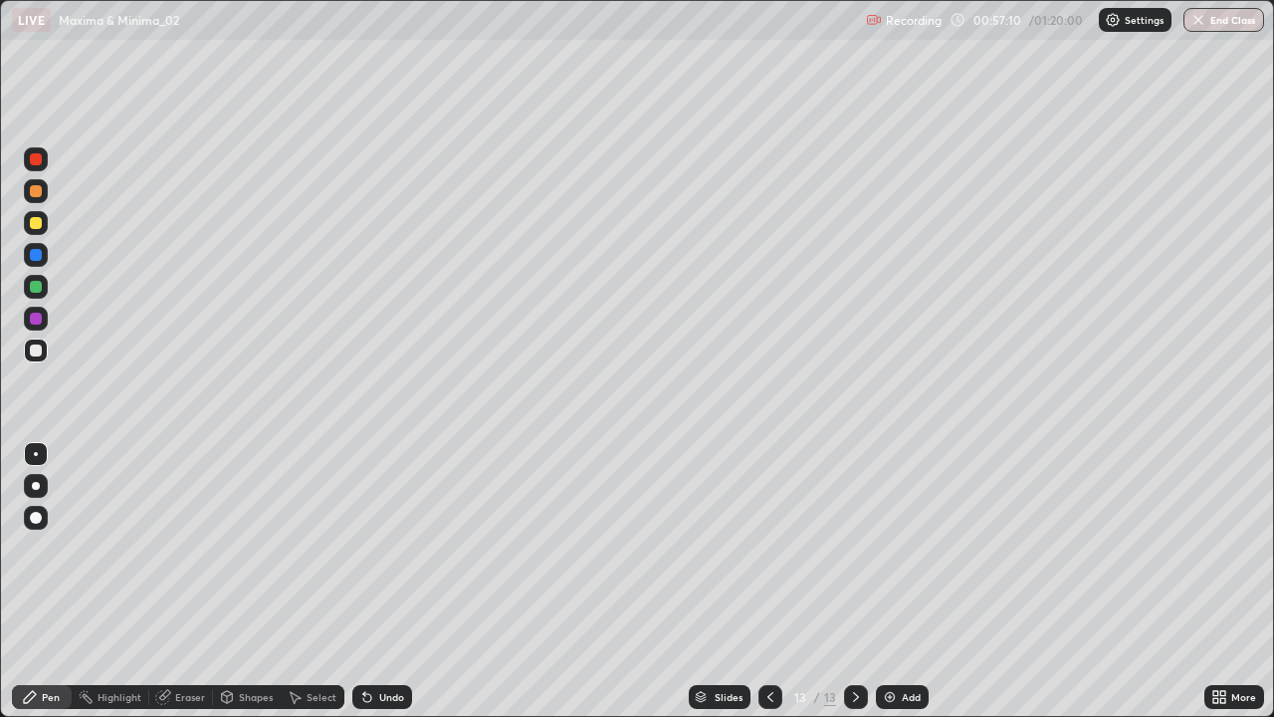
click at [181, 581] on div "Eraser" at bounding box center [190, 697] width 30 height 10
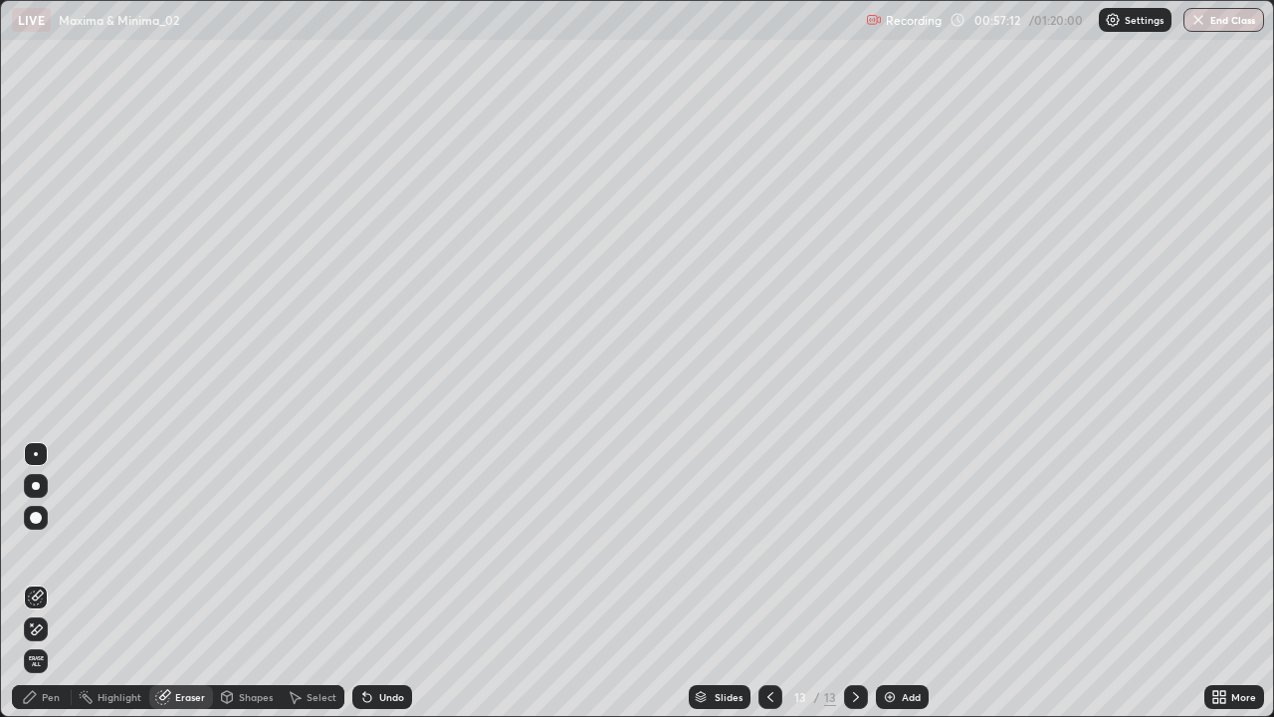
click at [62, 581] on div "Pen" at bounding box center [42, 697] width 60 height 24
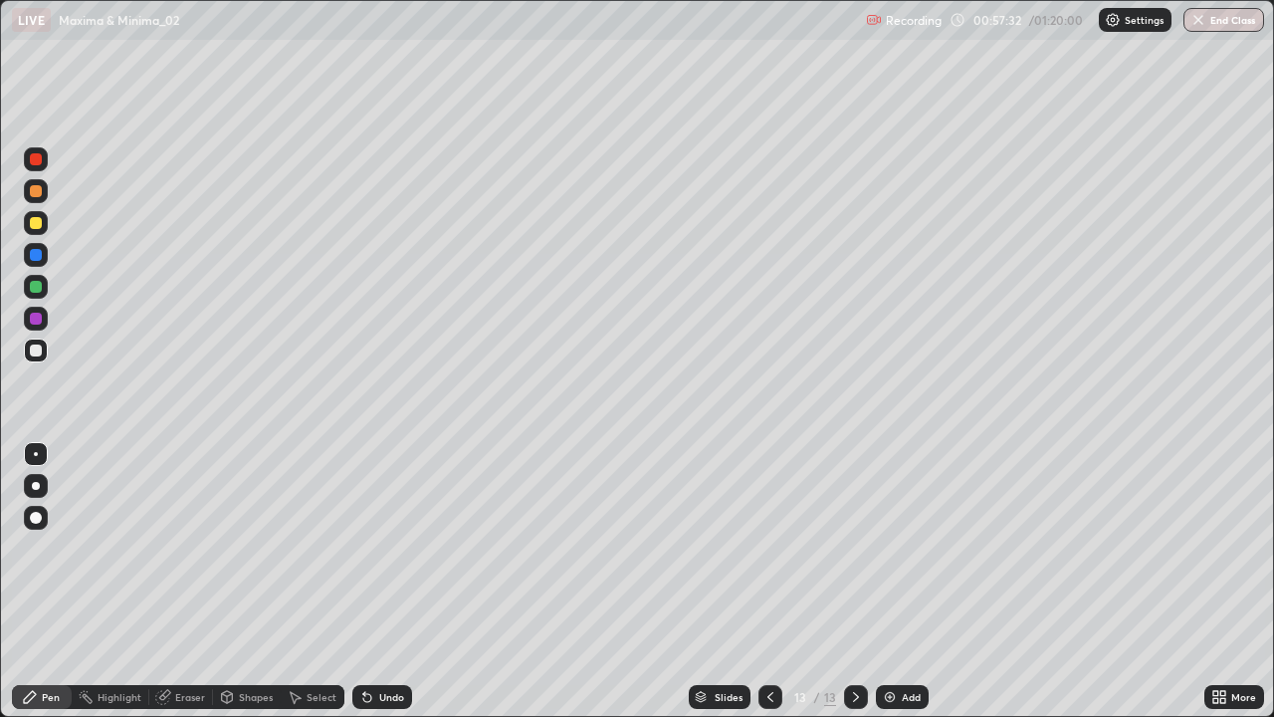
click at [38, 251] on div at bounding box center [36, 255] width 12 height 12
click at [395, 581] on div "Undo" at bounding box center [391, 697] width 25 height 10
click at [390, 581] on div "Undo" at bounding box center [382, 697] width 60 height 24
click at [392, 581] on div "Undo" at bounding box center [391, 697] width 25 height 10
click at [384, 581] on div "Undo" at bounding box center [382, 697] width 60 height 24
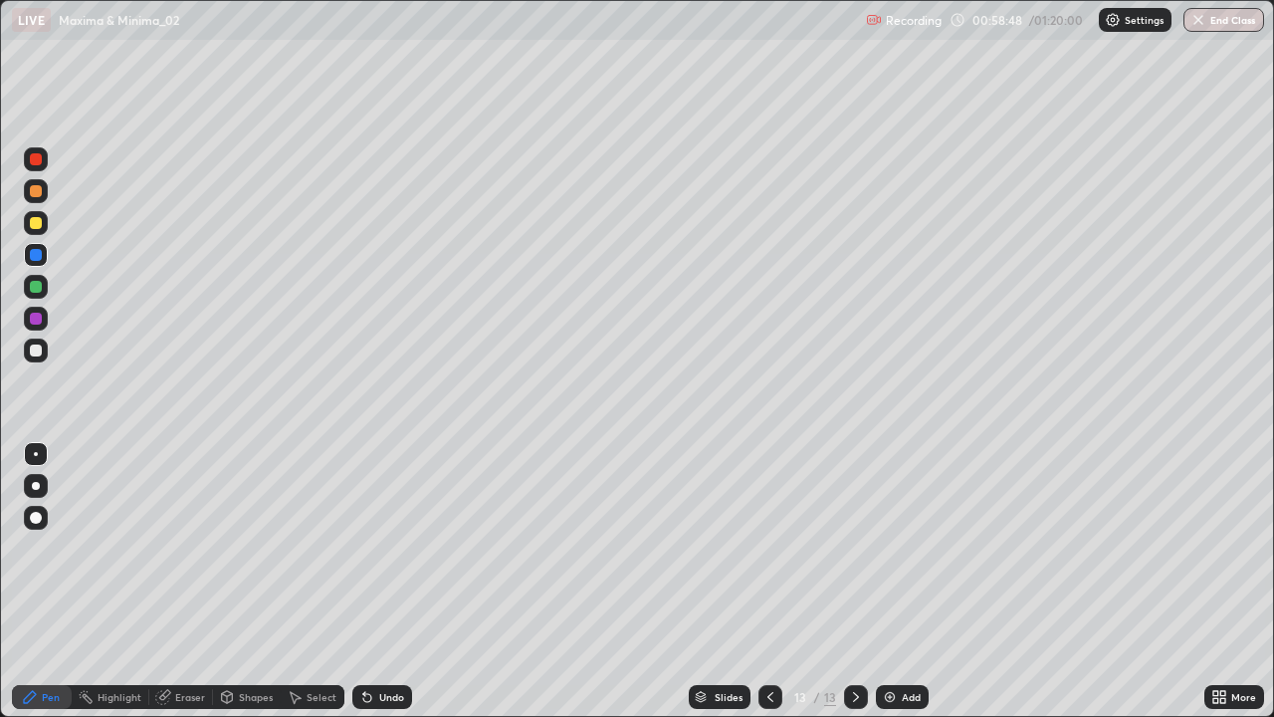
click at [196, 581] on div "Eraser" at bounding box center [190, 697] width 30 height 10
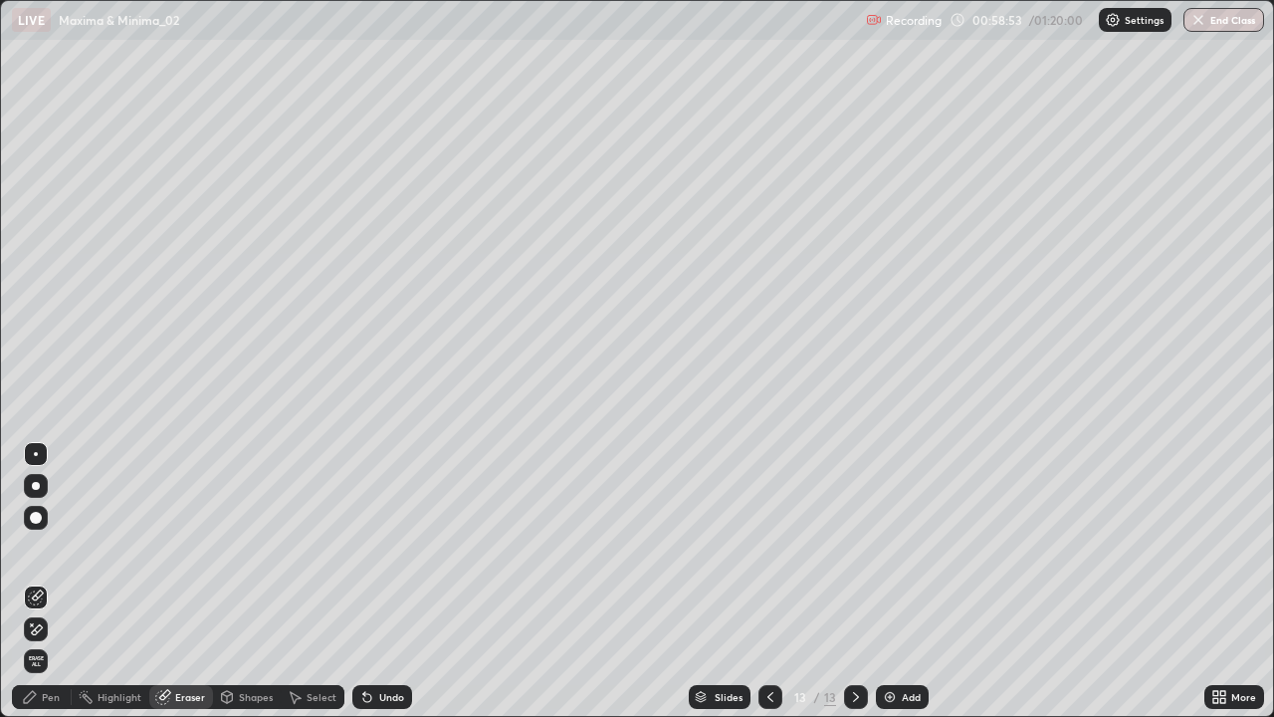
click at [48, 581] on div "Pen" at bounding box center [42, 697] width 60 height 24
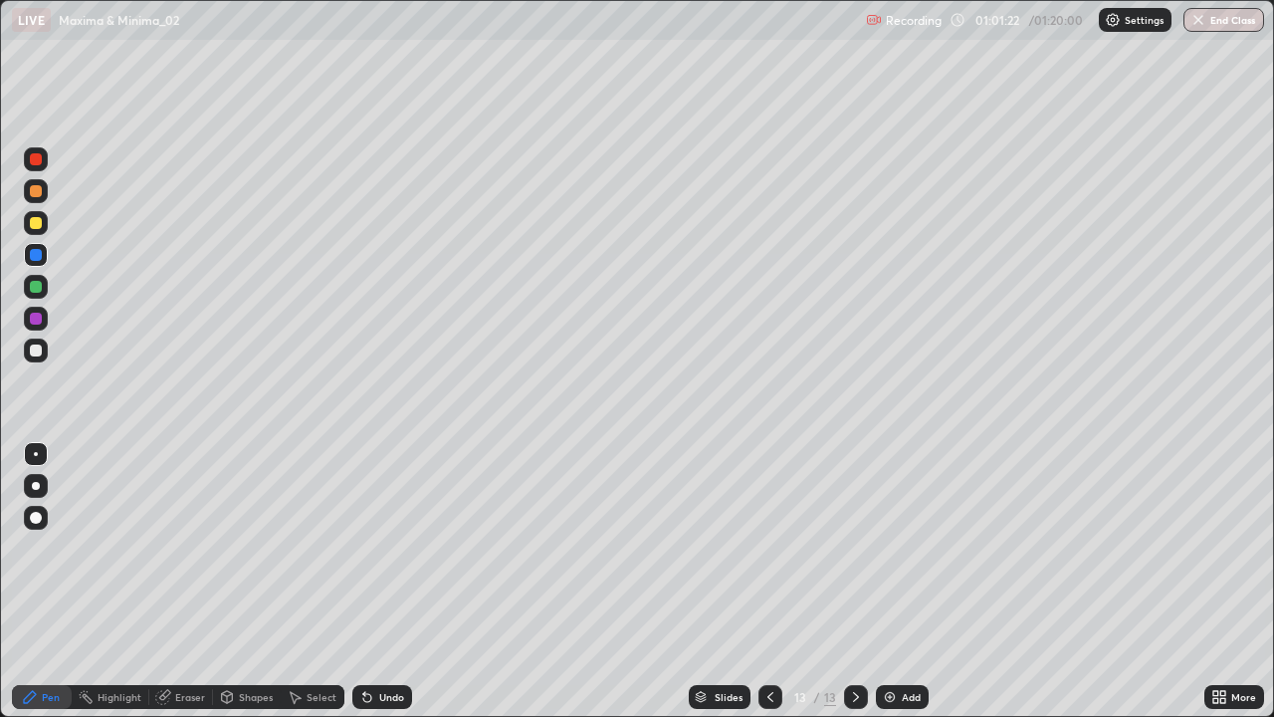
click at [35, 230] on div at bounding box center [36, 223] width 24 height 24
click at [899, 581] on div "Add" at bounding box center [902, 697] width 53 height 24
click at [768, 581] on icon at bounding box center [770, 697] width 16 height 16
click at [854, 581] on icon at bounding box center [856, 697] width 16 height 16
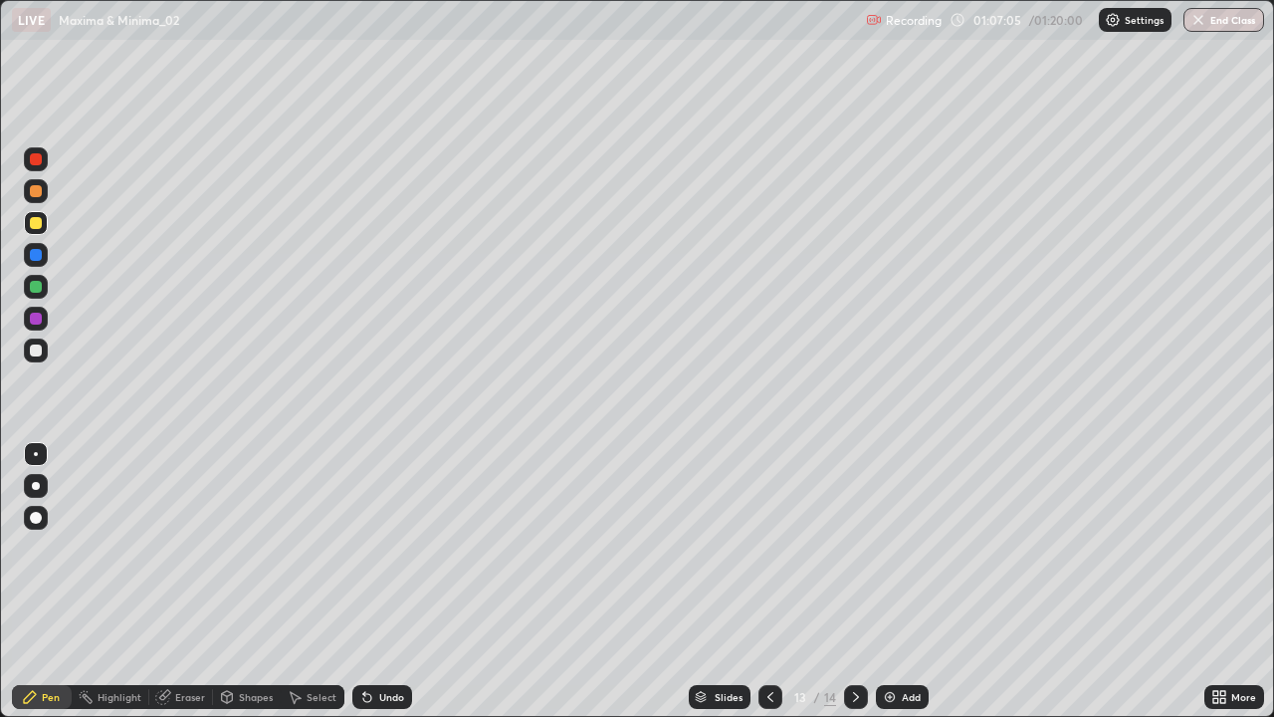
click at [854, 581] on icon at bounding box center [856, 697] width 16 height 16
click at [770, 581] on icon at bounding box center [770, 697] width 16 height 16
click at [775, 581] on div at bounding box center [770, 697] width 24 height 24
click at [861, 581] on icon at bounding box center [856, 697] width 16 height 16
click at [856, 581] on icon at bounding box center [856, 697] width 16 height 16
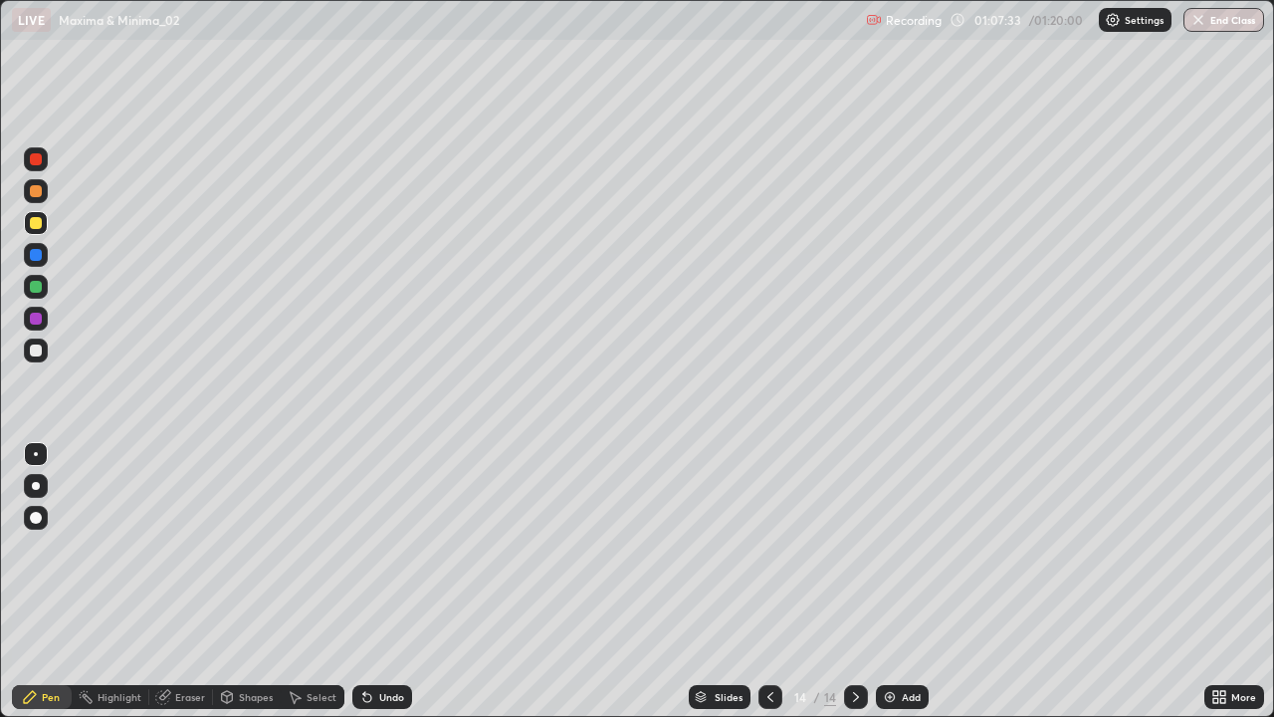
click at [860, 581] on div at bounding box center [856, 697] width 24 height 40
click at [770, 581] on icon at bounding box center [770, 697] width 16 height 16
click at [34, 189] on div at bounding box center [36, 191] width 12 height 12
click at [35, 516] on div at bounding box center [36, 518] width 12 height 12
click at [1238, 22] on button "End Class" at bounding box center [1224, 20] width 81 height 24
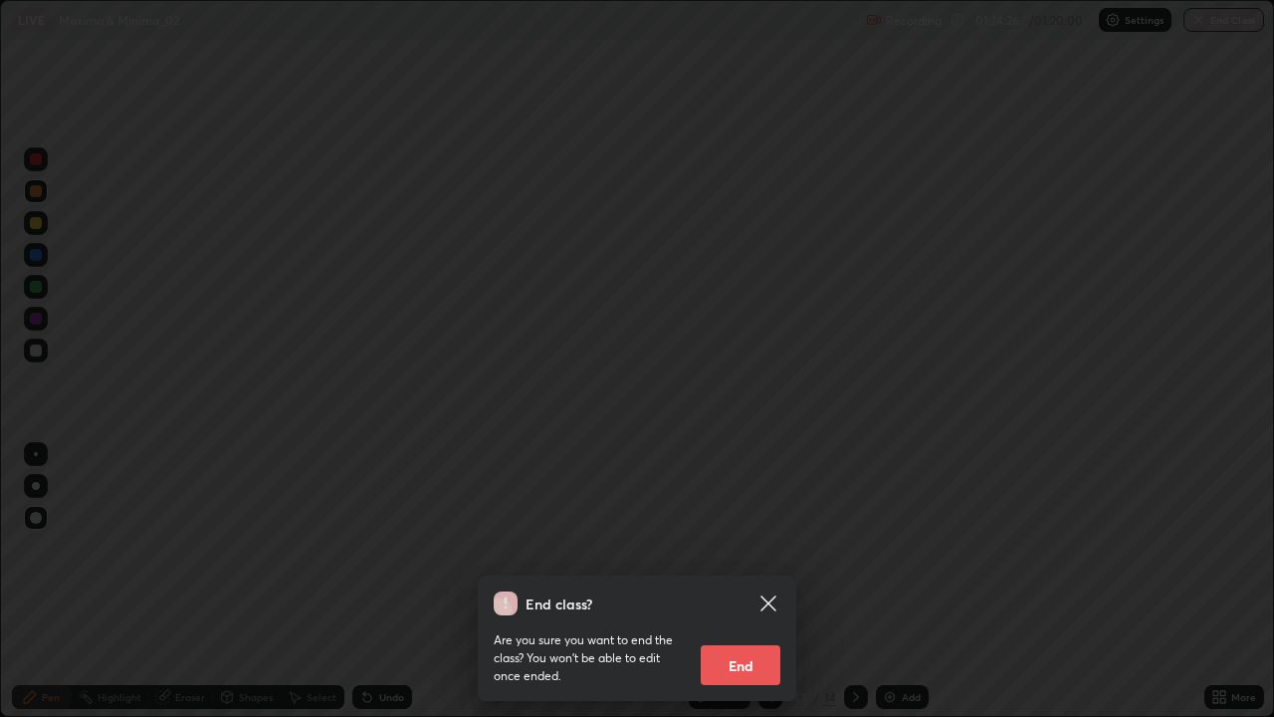
click at [726, 581] on button "End" at bounding box center [741, 665] width 80 height 40
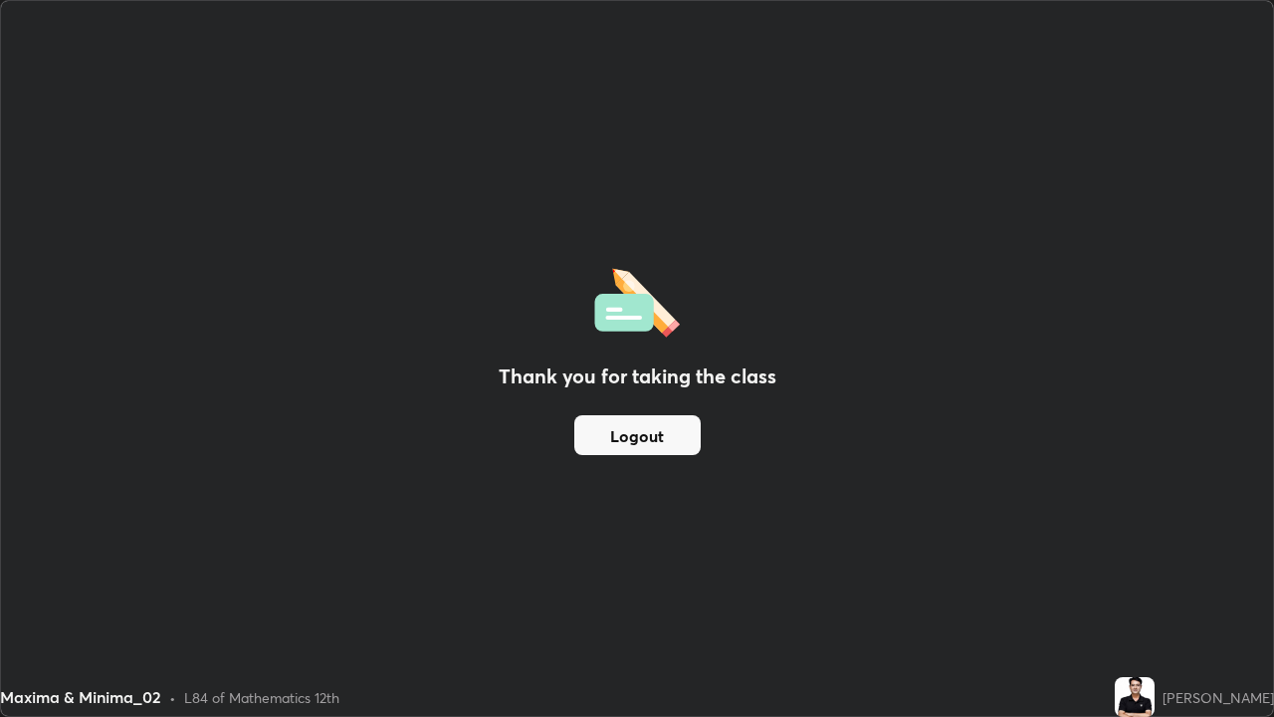
click at [604, 431] on button "Logout" at bounding box center [637, 435] width 126 height 40
click at [600, 436] on button "Logout" at bounding box center [637, 435] width 126 height 40
